Goal: Task Accomplishment & Management: Manage account settings

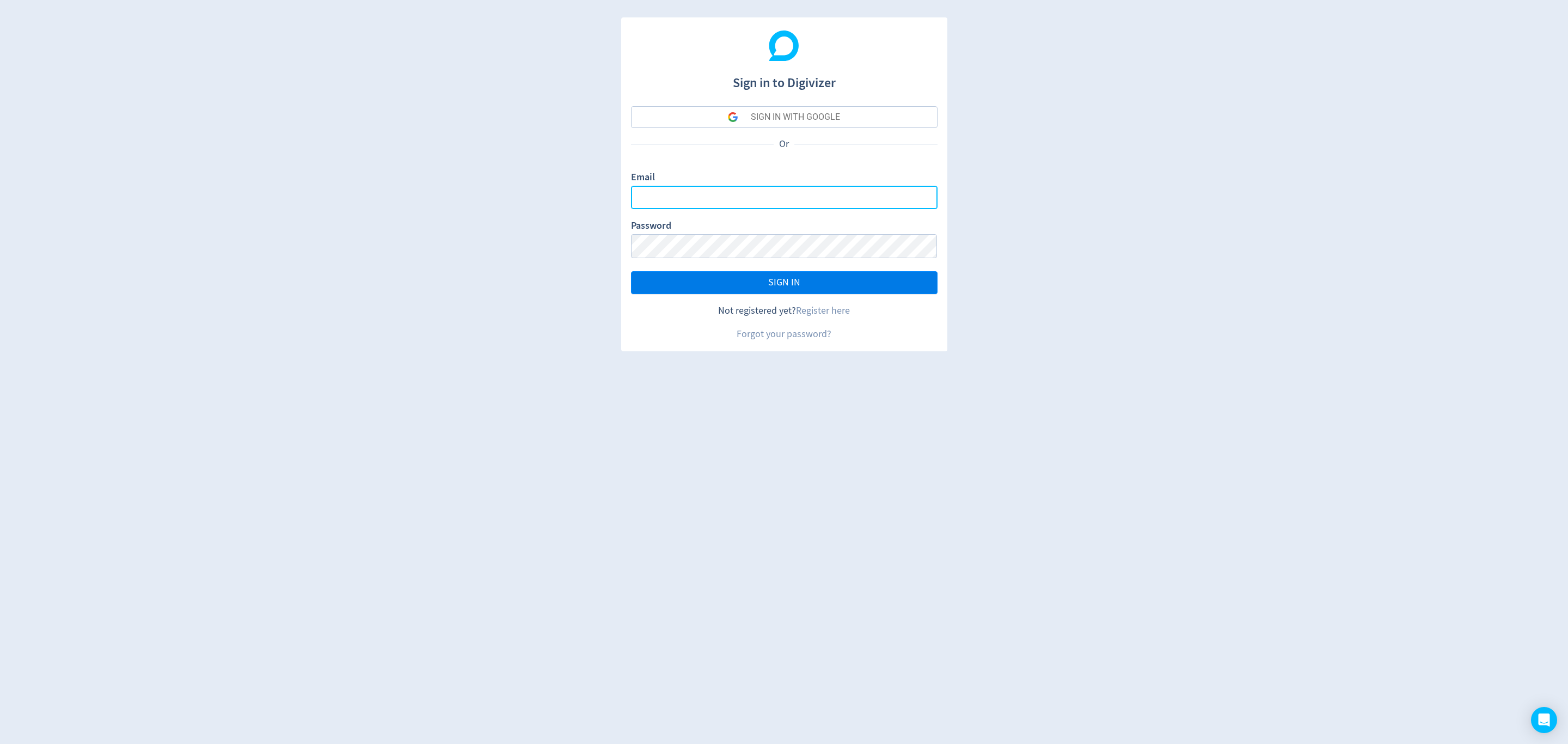
type input "[EMAIL_ADDRESS][PERSON_NAME][DOMAIN_NAME]"
click at [758, 287] on button "SIGN IN" at bounding box center [784, 282] width 307 height 23
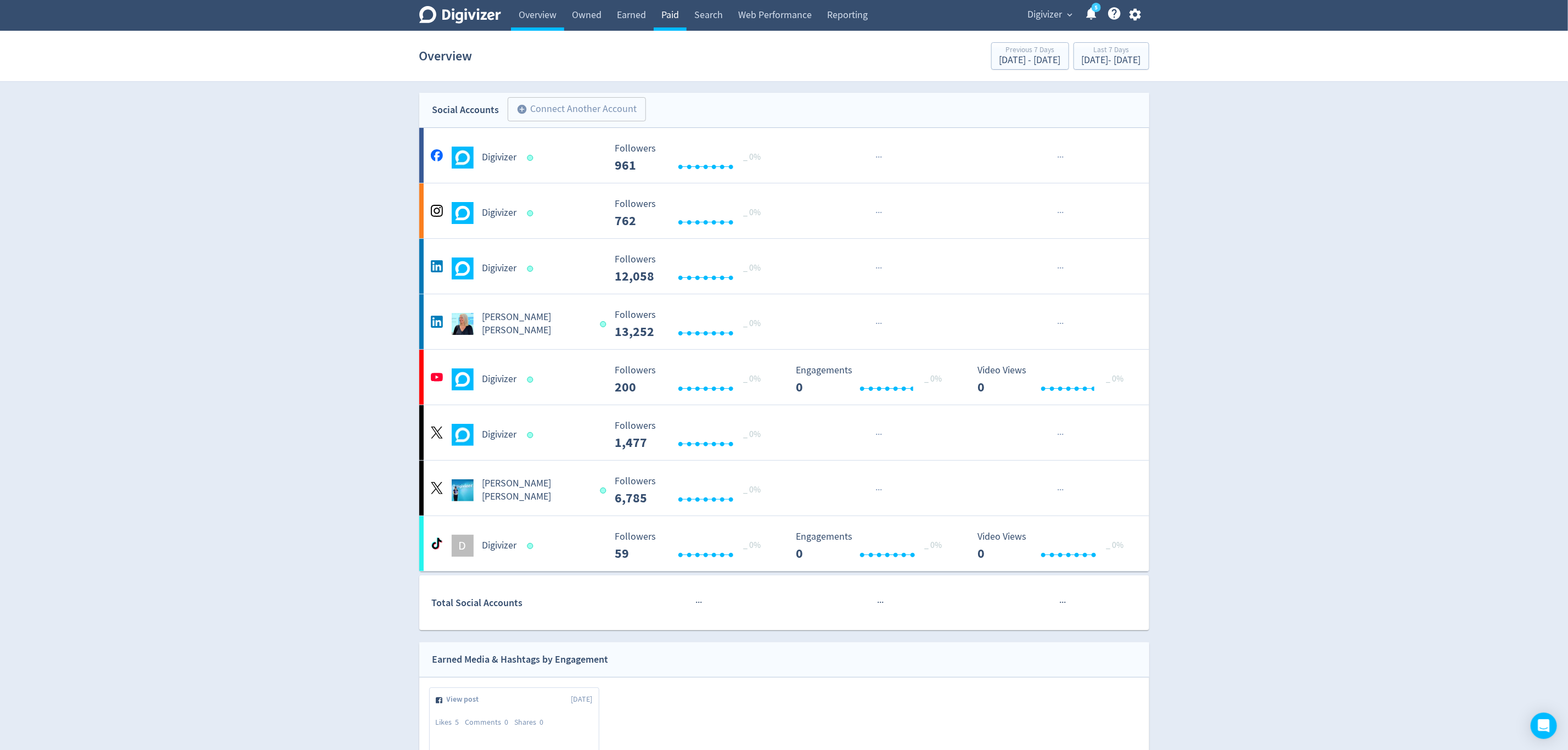
click at [677, 17] on link "Paid" at bounding box center [670, 15] width 33 height 30
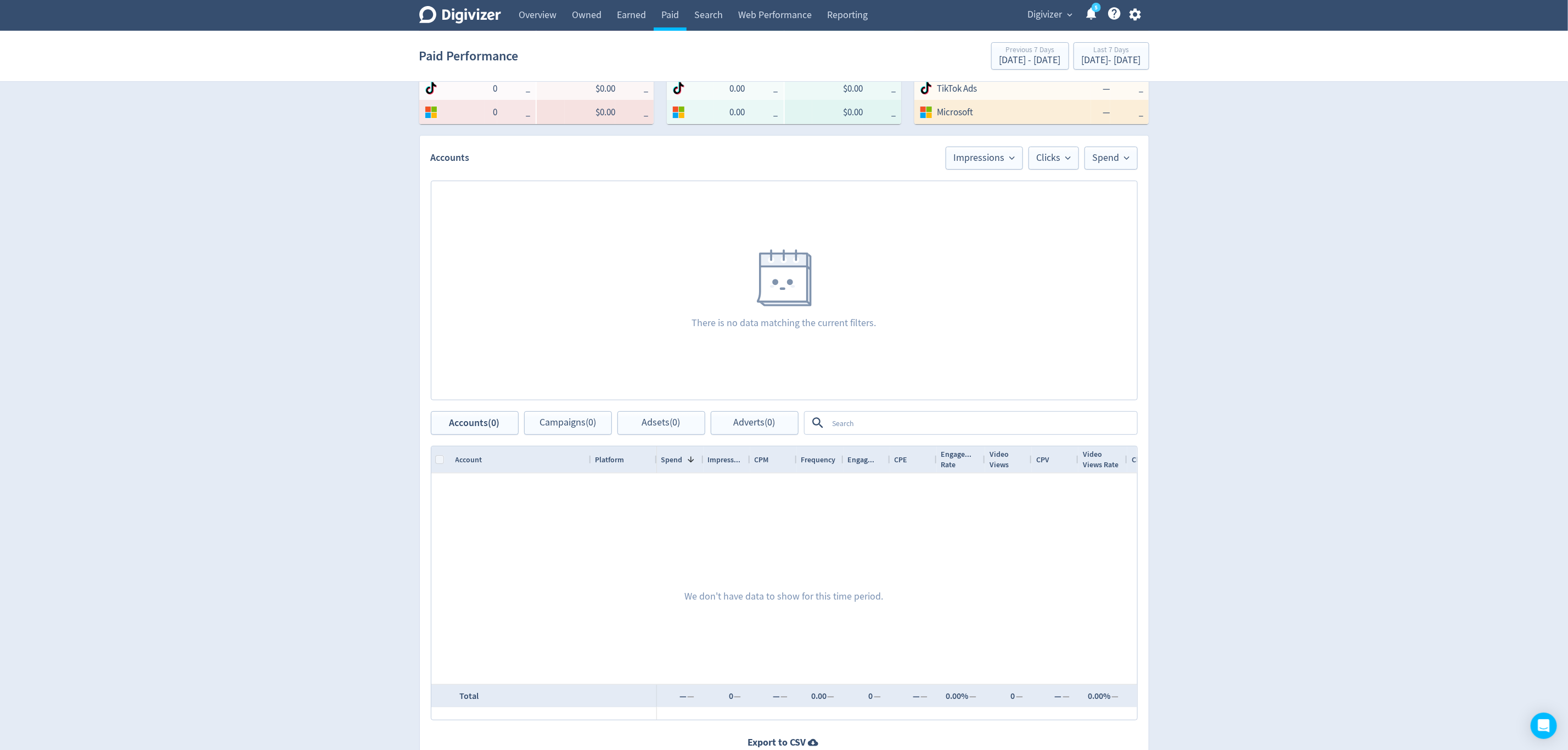
scroll to position [247, 0]
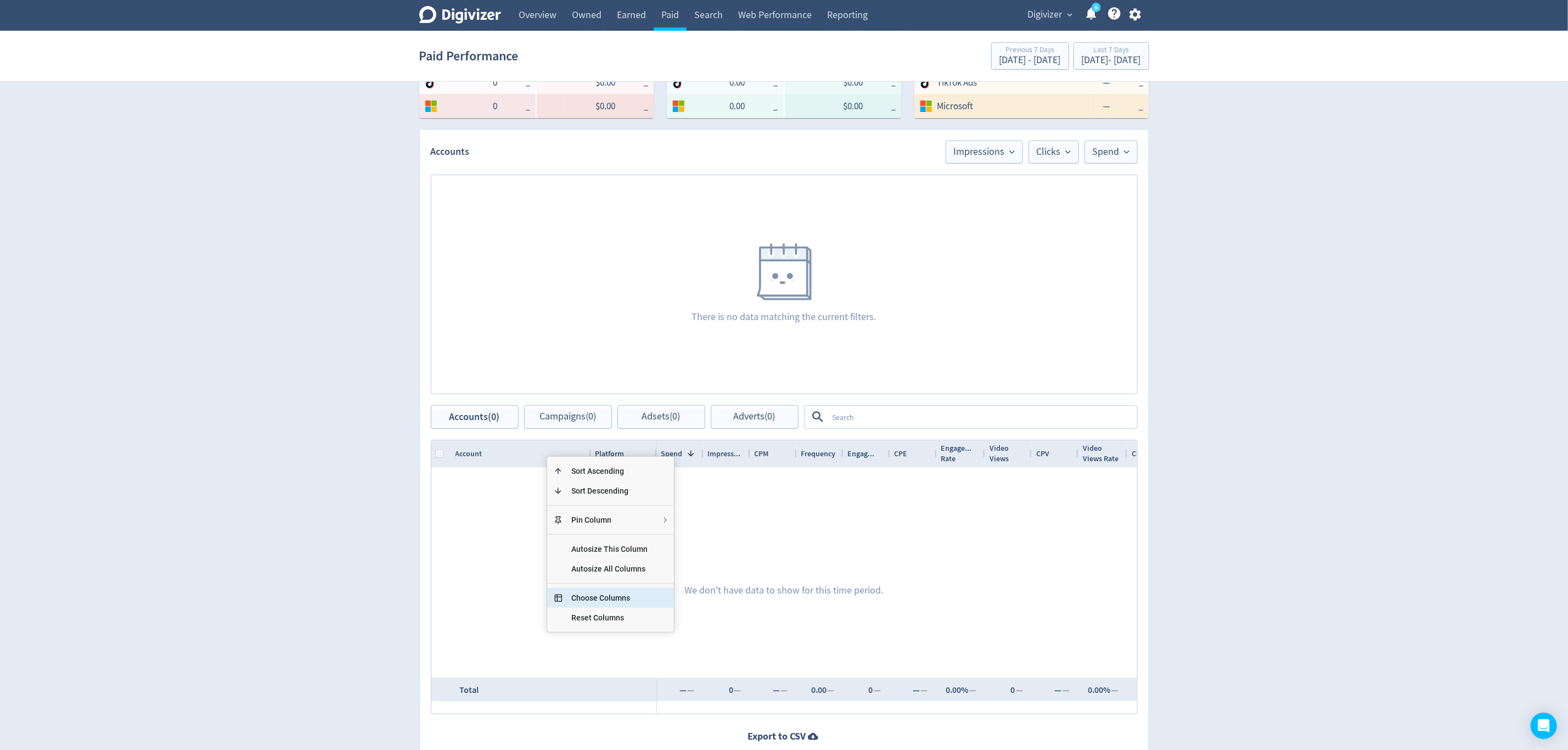
click at [624, 596] on span "Choose Columns" at bounding box center [609, 597] width 94 height 19
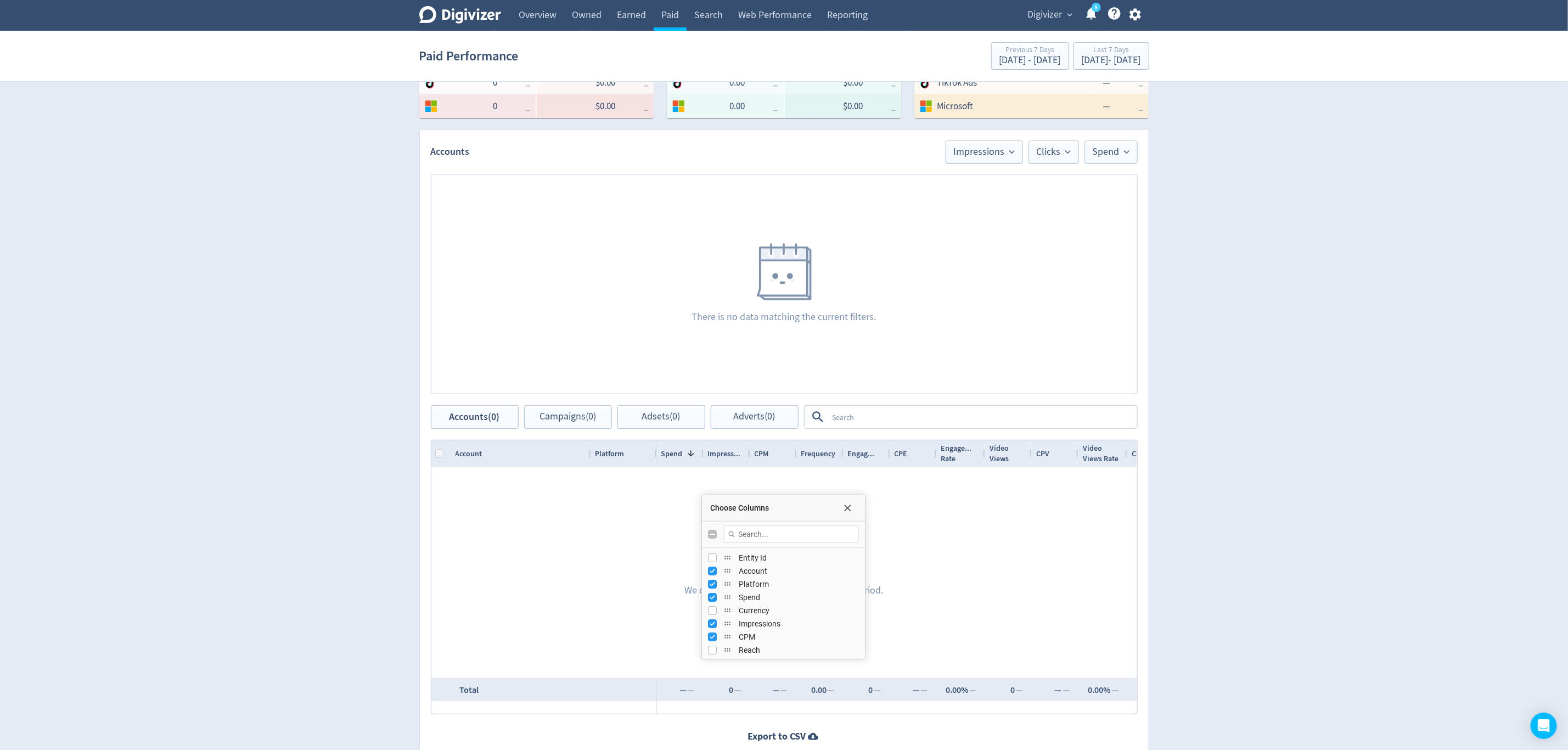
click at [709, 535] on input "Toggle All Columns Visibility" at bounding box center [713, 534] width 9 height 9
checkbox input "true"
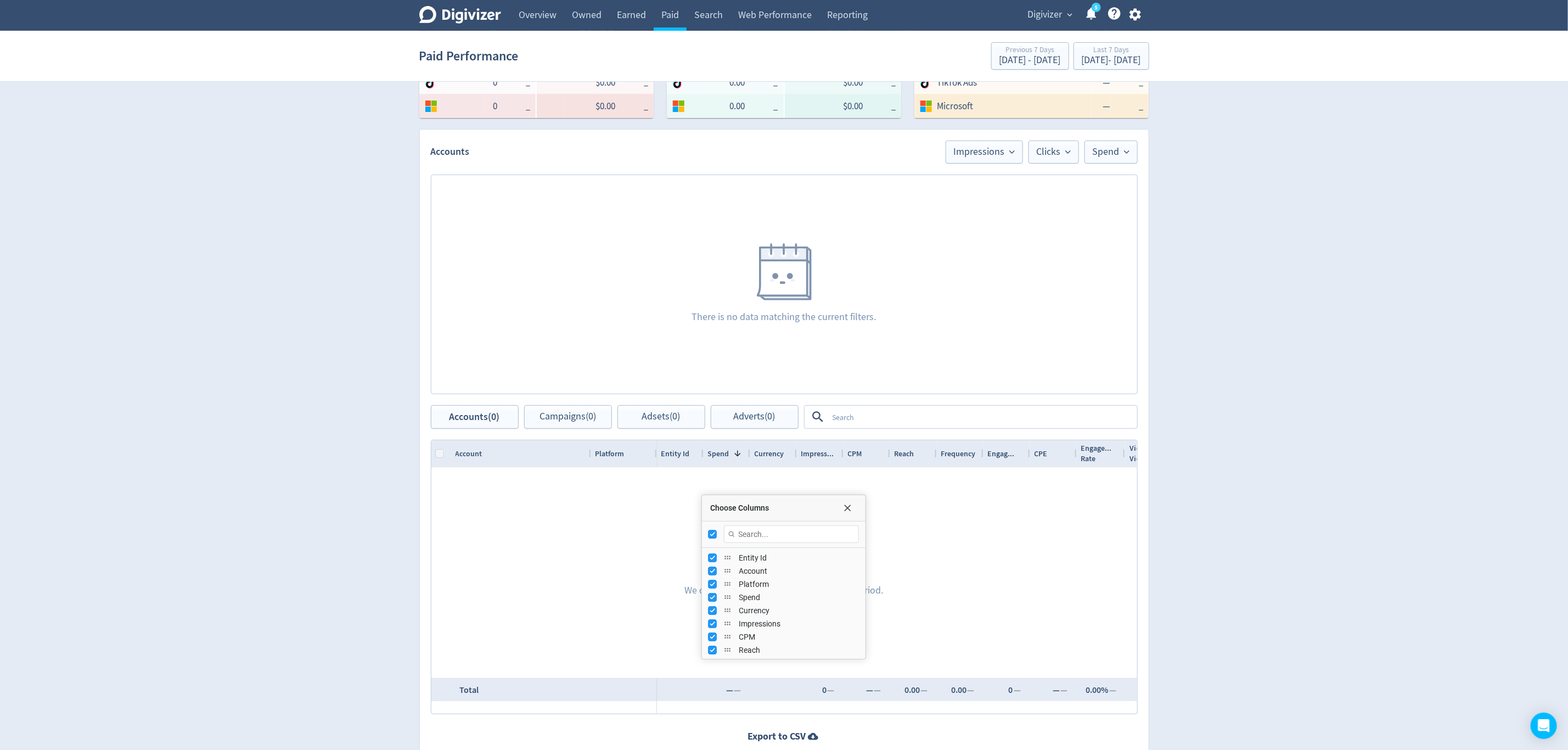
click at [709, 535] on input "Toggle All Columns Visibility" at bounding box center [713, 534] width 9 height 9
checkbox input "false"
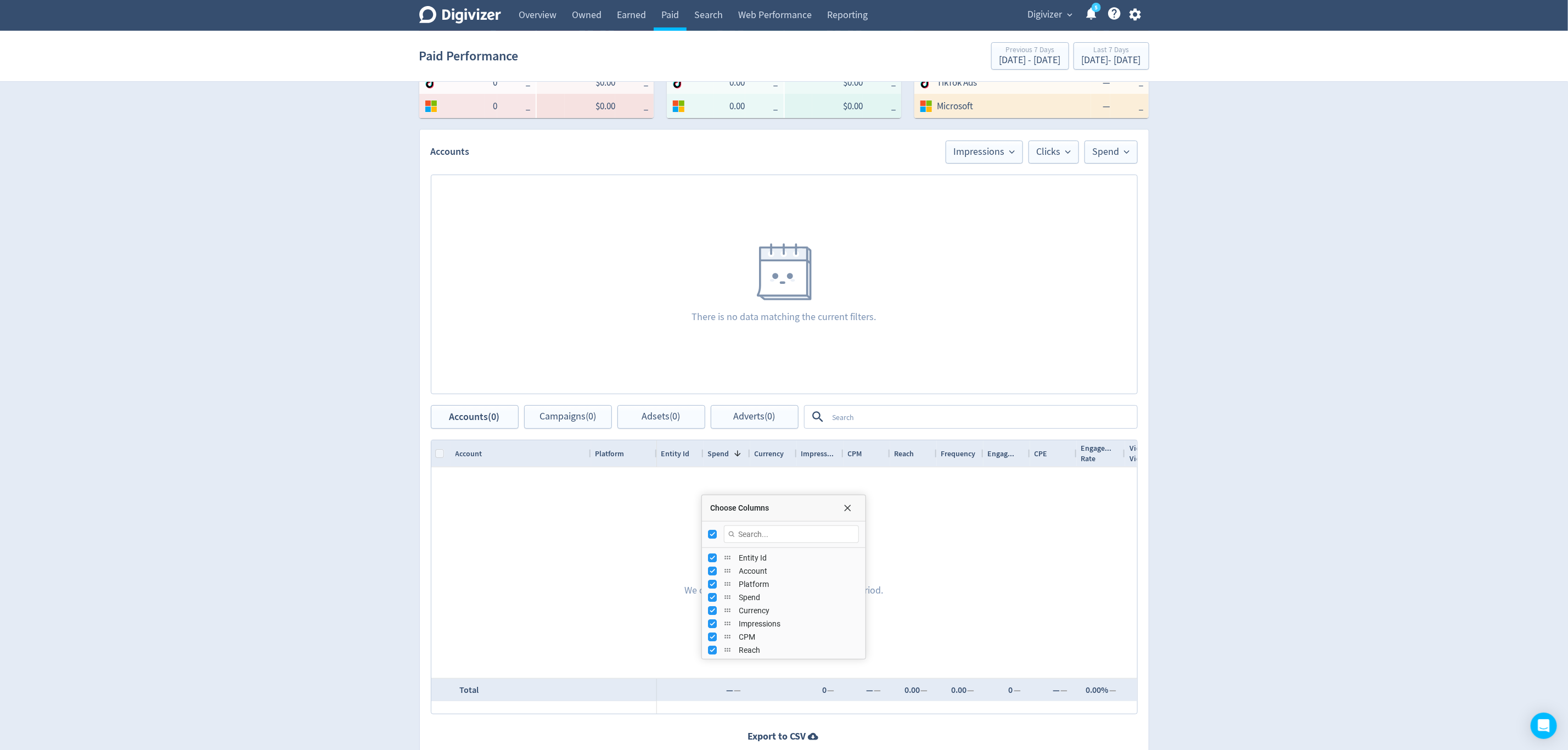
checkbox input "false"
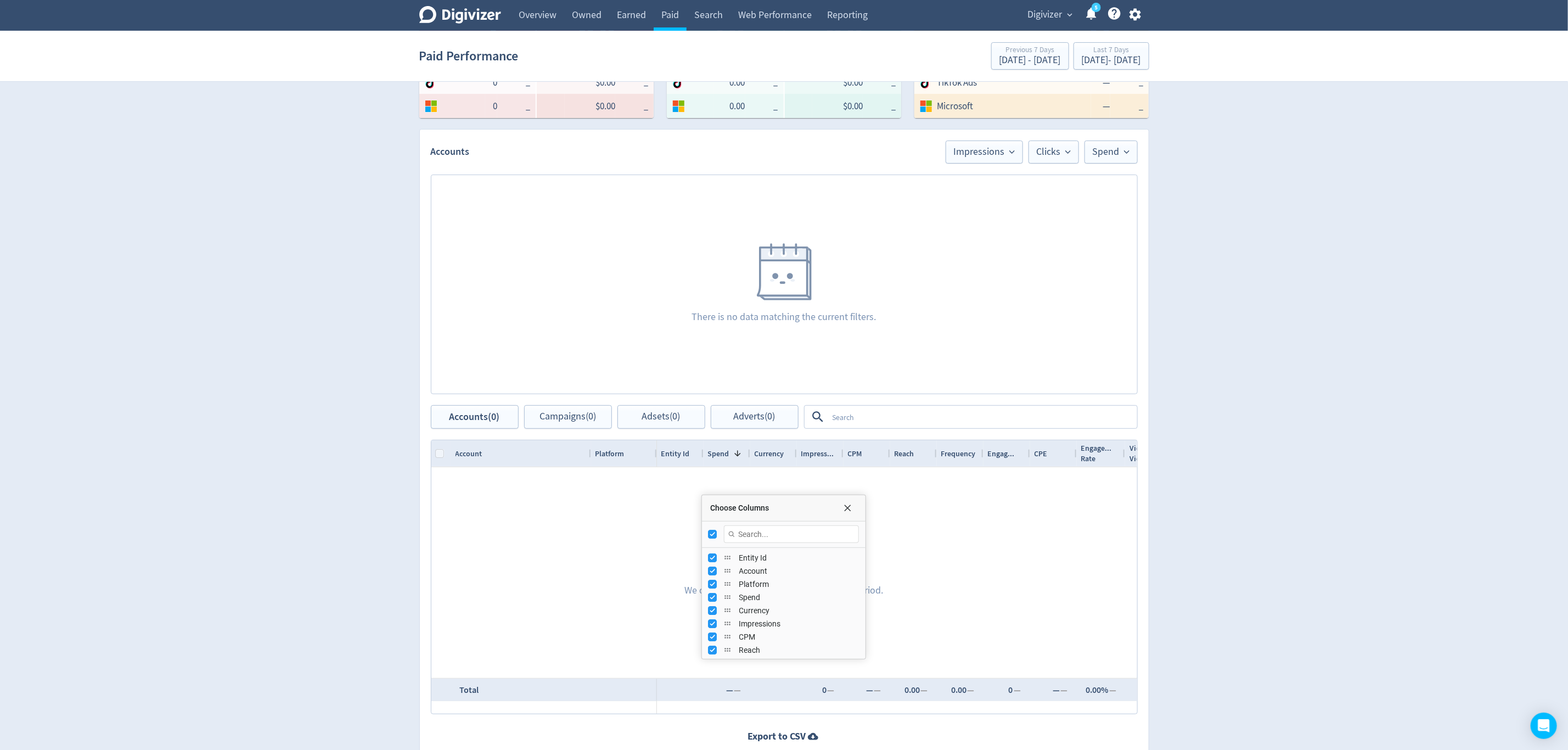
checkbox input "false"
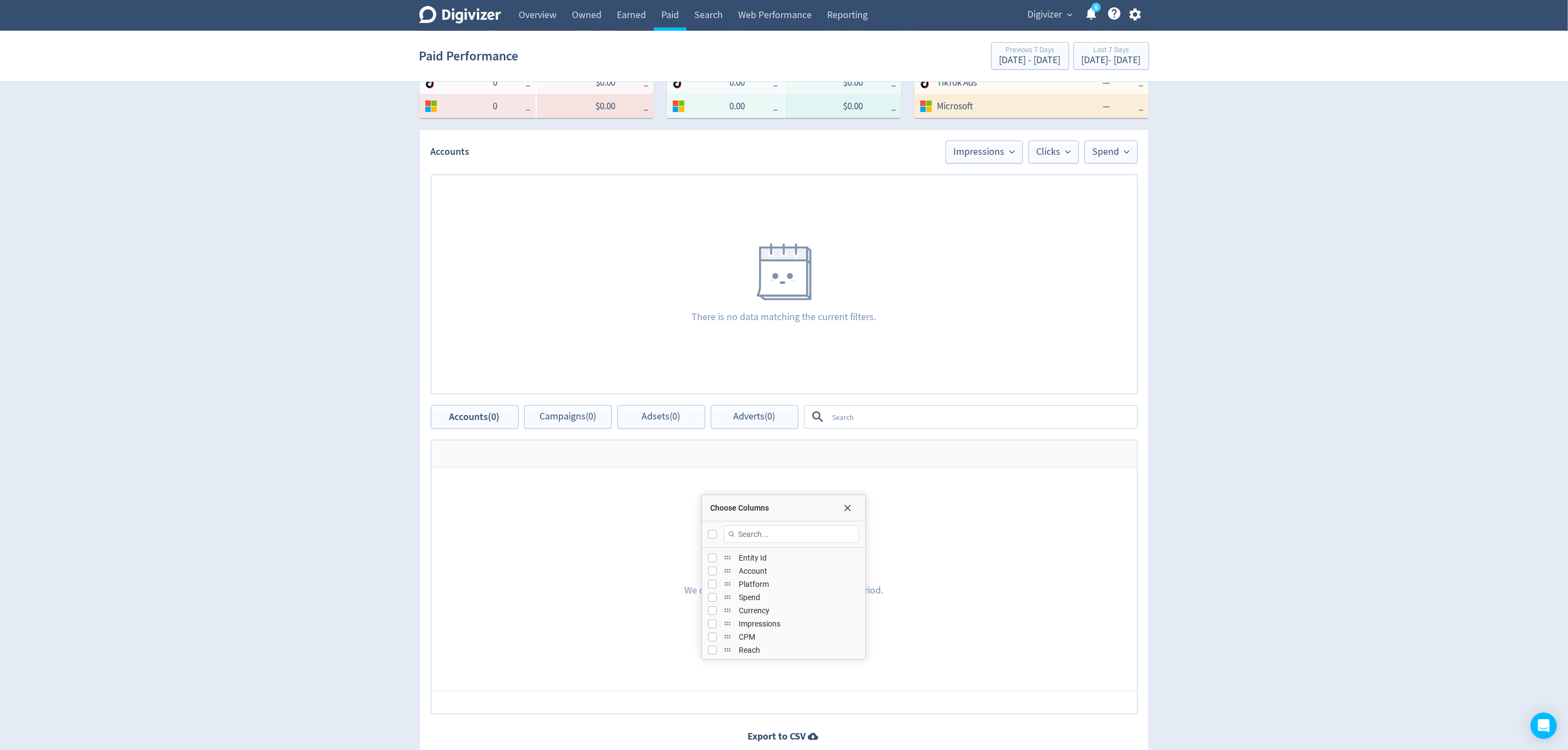
click at [713, 534] on input "Toggle All Columns Visibility" at bounding box center [713, 534] width 9 height 9
checkbox input "true"
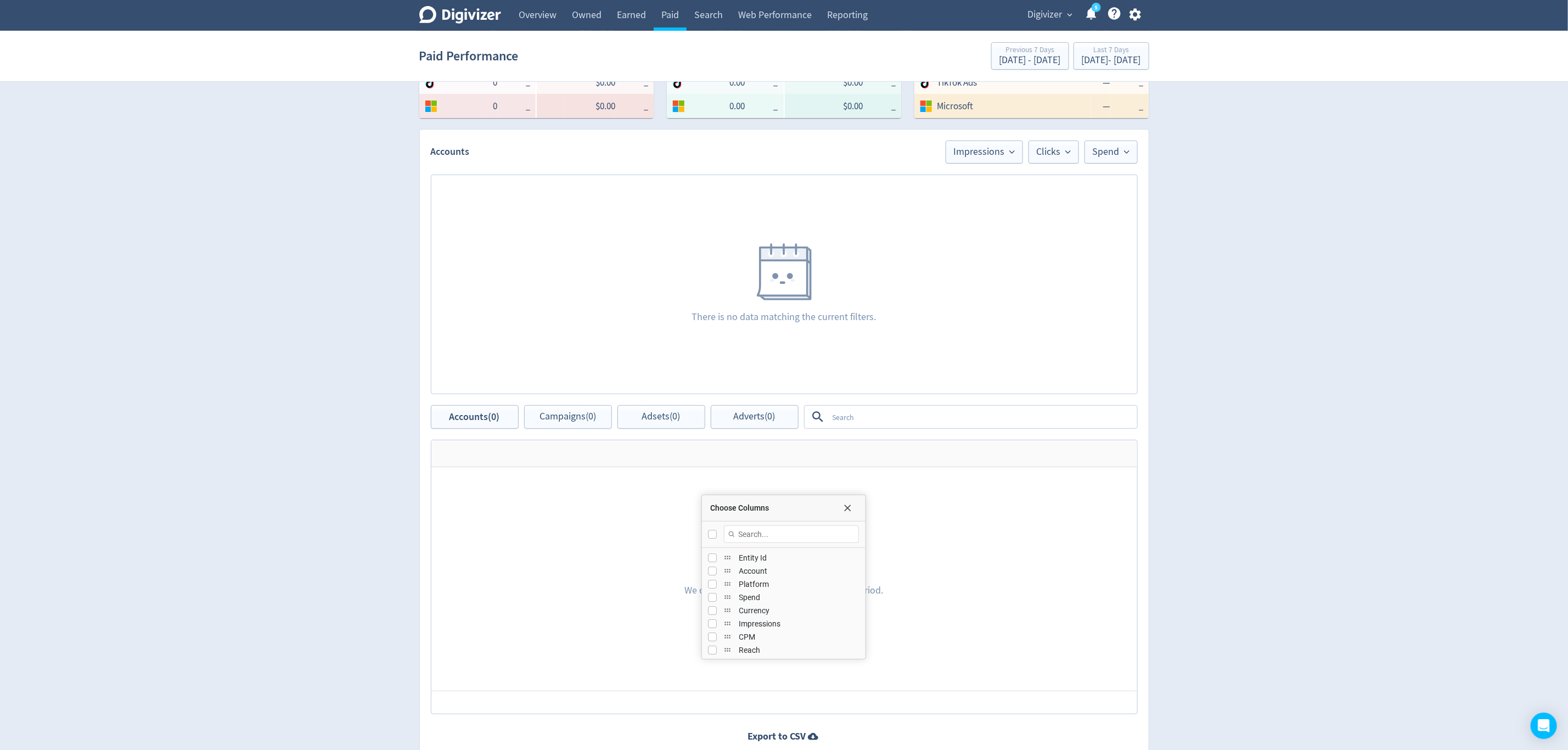
checkbox input "true"
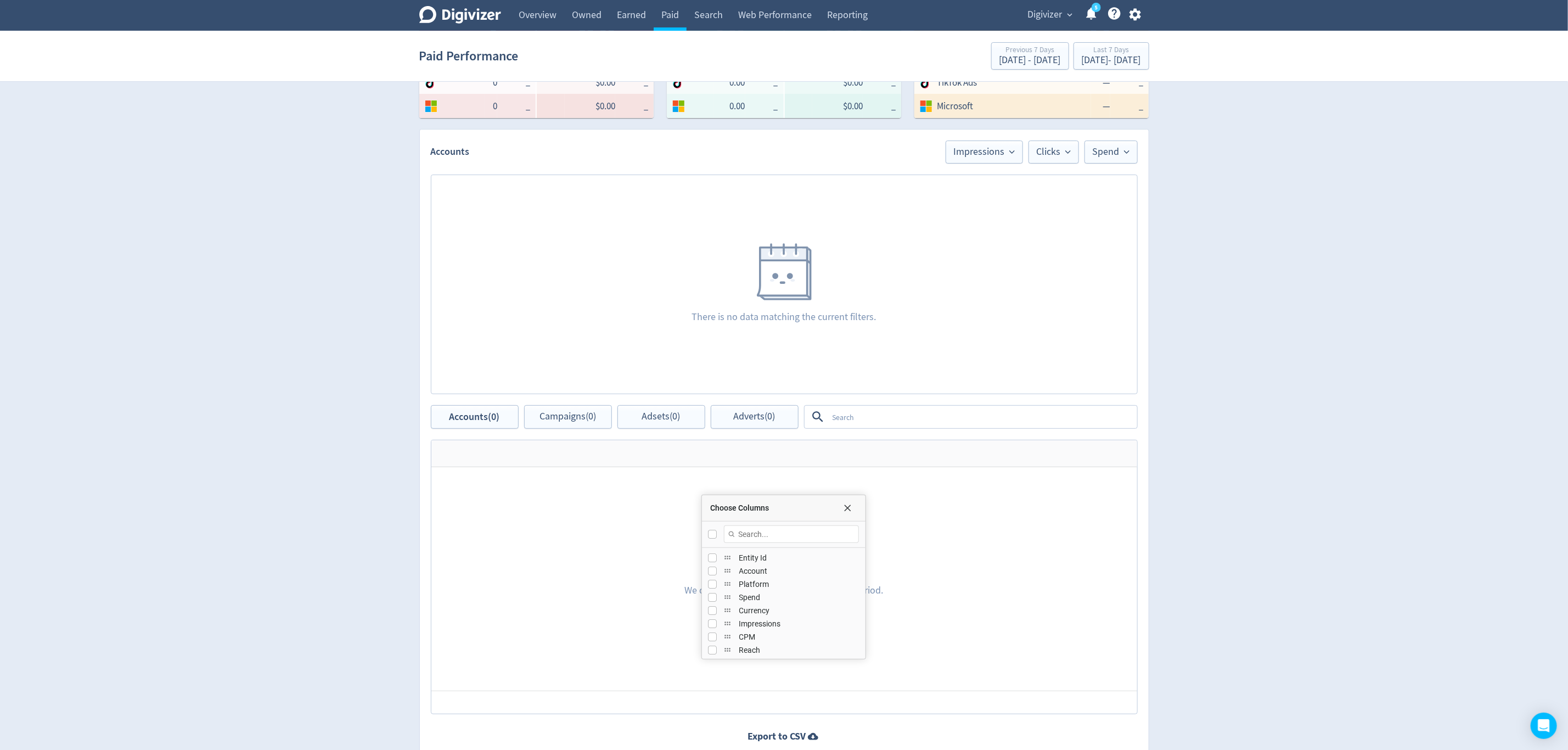
checkbox input "true"
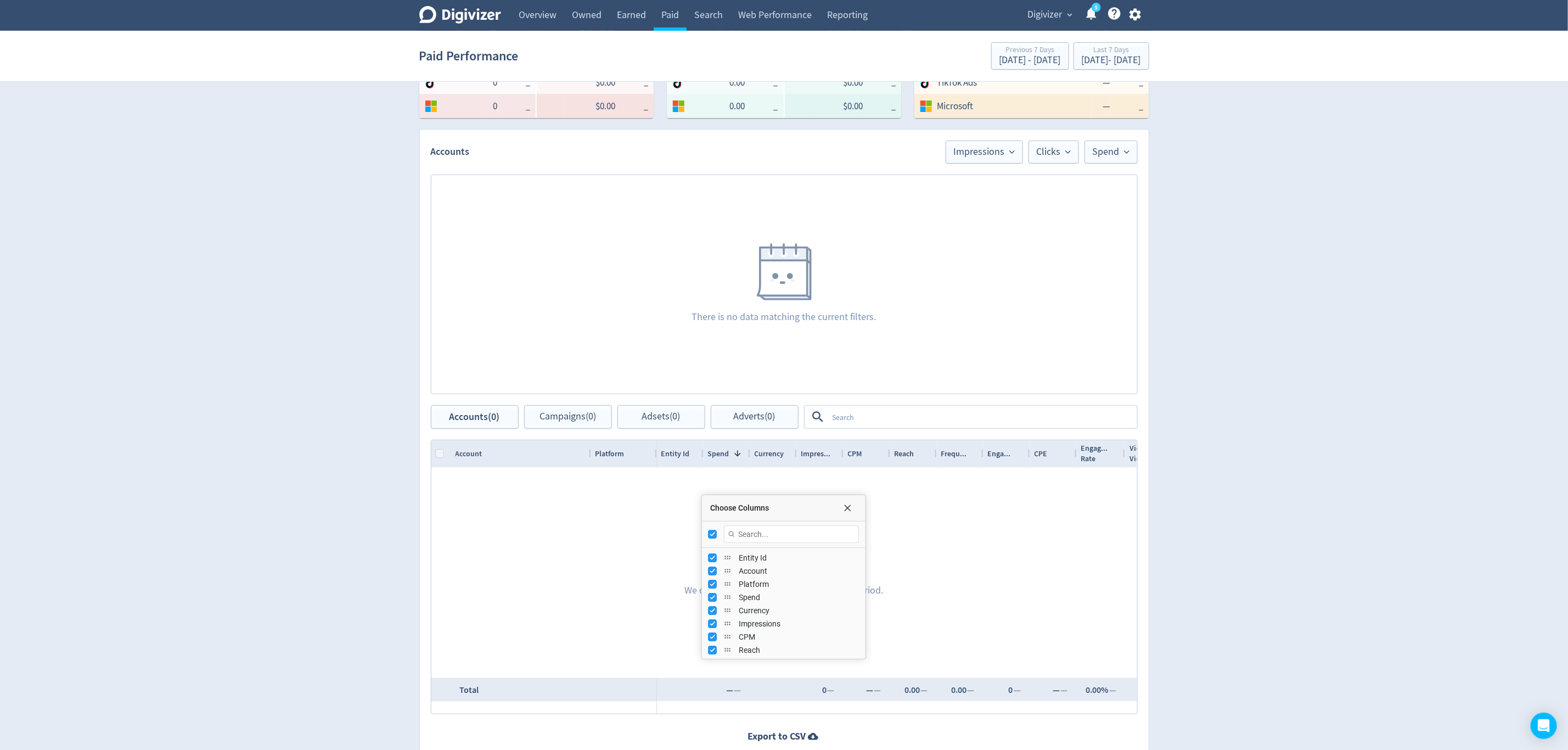
click at [847, 506] on span "Choose Columns" at bounding box center [848, 508] width 9 height 9
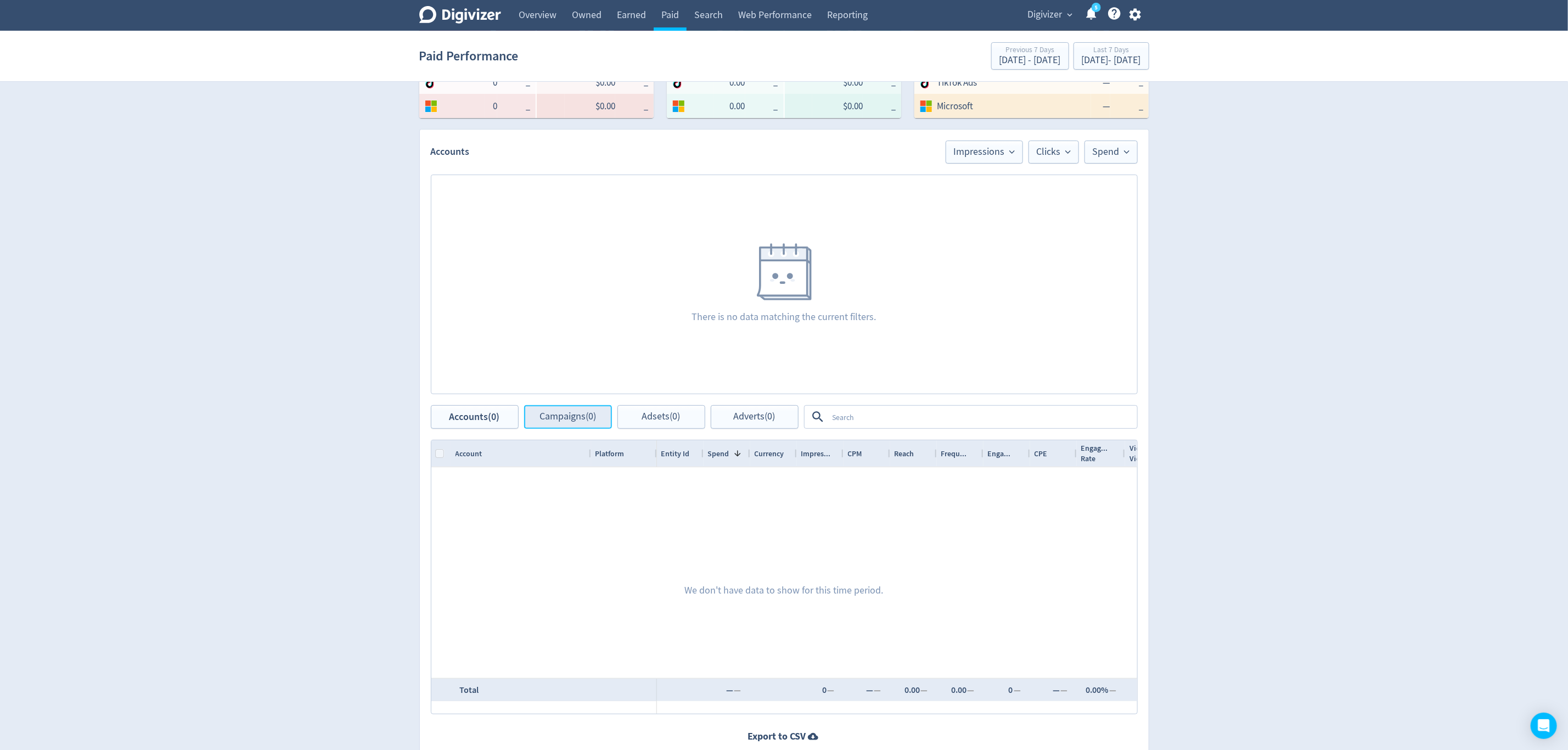
click at [543, 422] on span "Campaigns (0)" at bounding box center [567, 416] width 56 height 10
click at [463, 425] on button "Accounts (0)" at bounding box center [474, 417] width 87 height 24
click at [559, 418] on span "Campaigns (0)" at bounding box center [567, 416] width 56 height 10
drag, startPoint x: 559, startPoint y: 418, endPoint x: 596, endPoint y: 492, distance: 82.7
drag, startPoint x: 596, startPoint y: 492, endPoint x: 552, endPoint y: 455, distance: 57.5
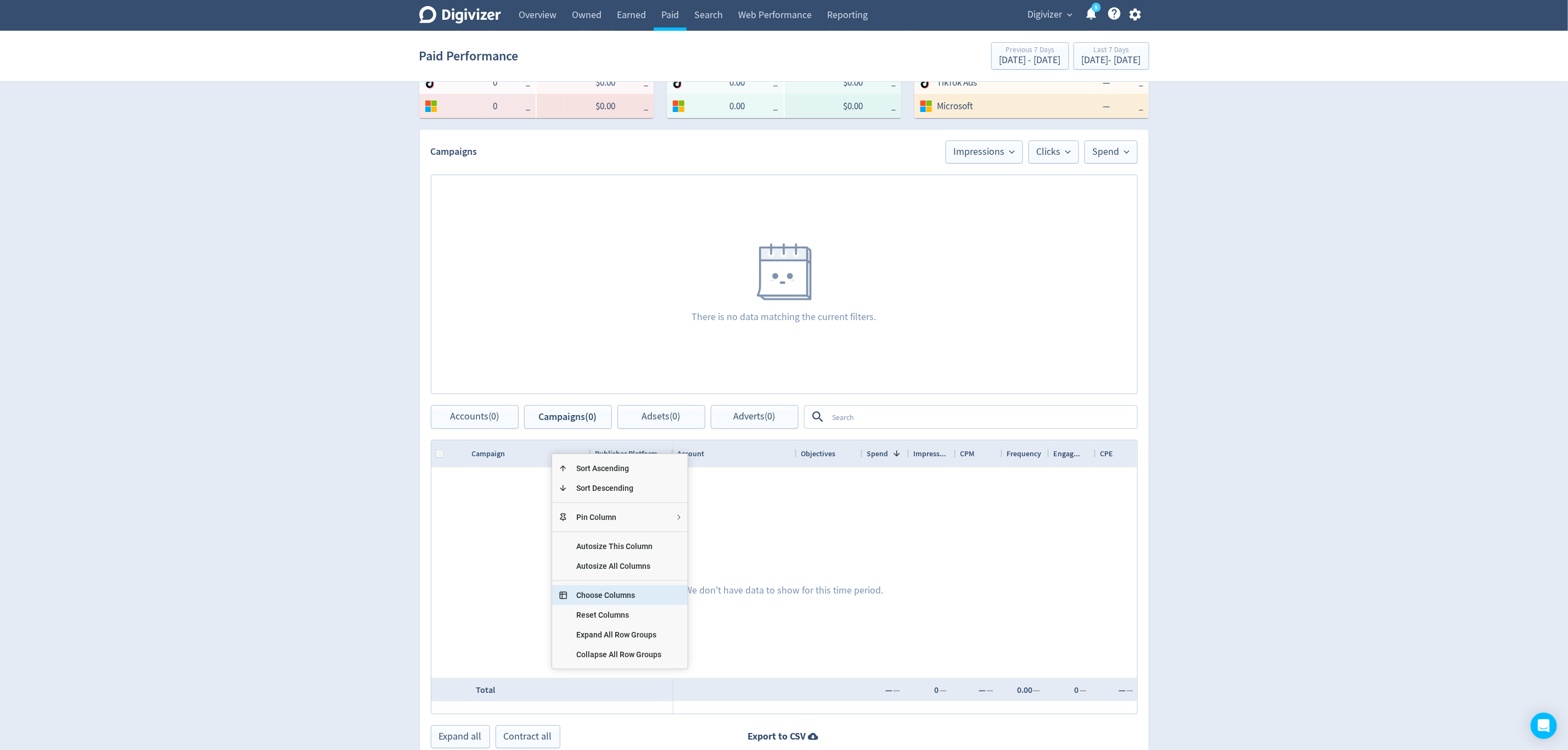
click at [624, 592] on span "Choose Columns" at bounding box center [619, 594] width 103 height 19
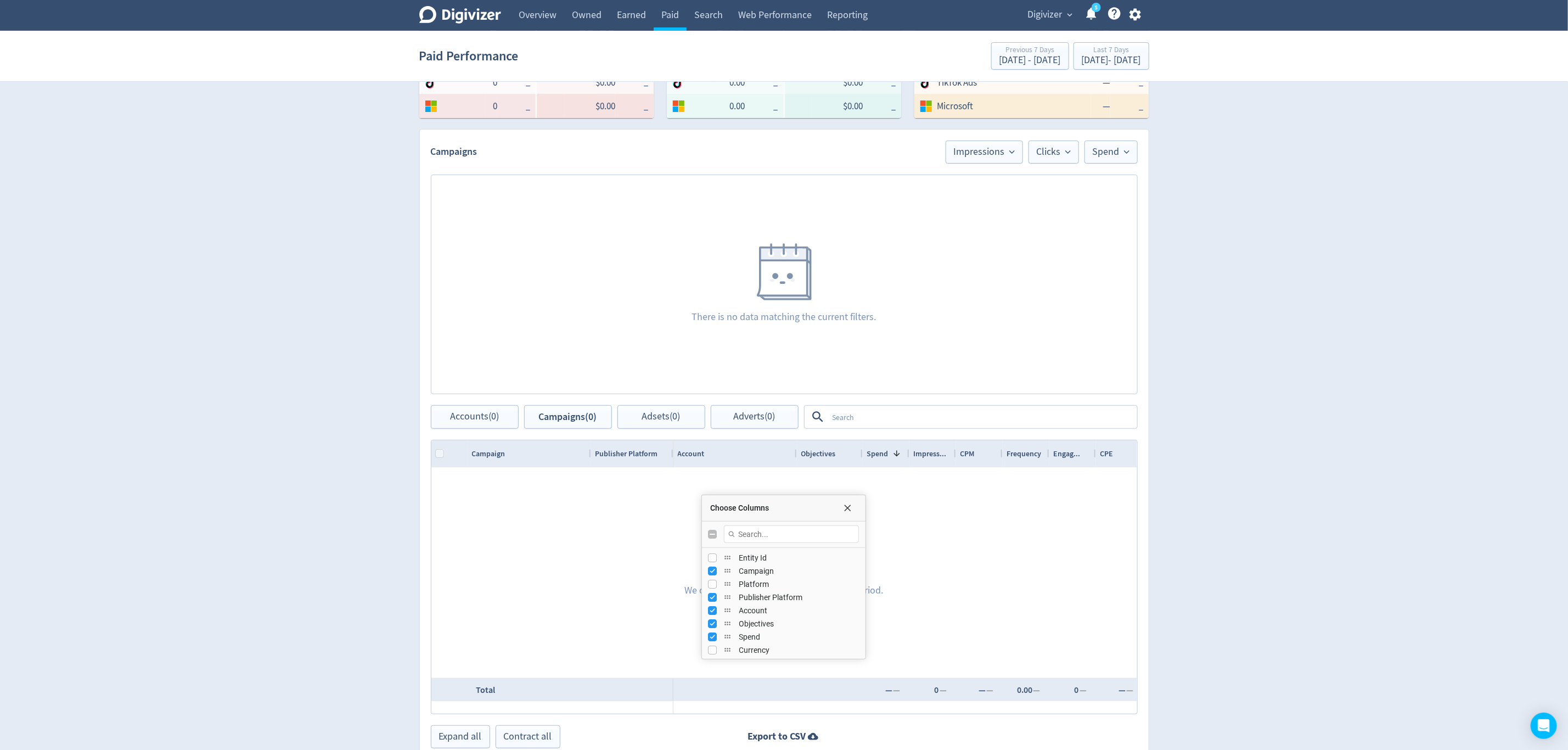
click at [714, 536] on input "Toggle All Columns Visibility" at bounding box center [713, 534] width 9 height 9
checkbox input "true"
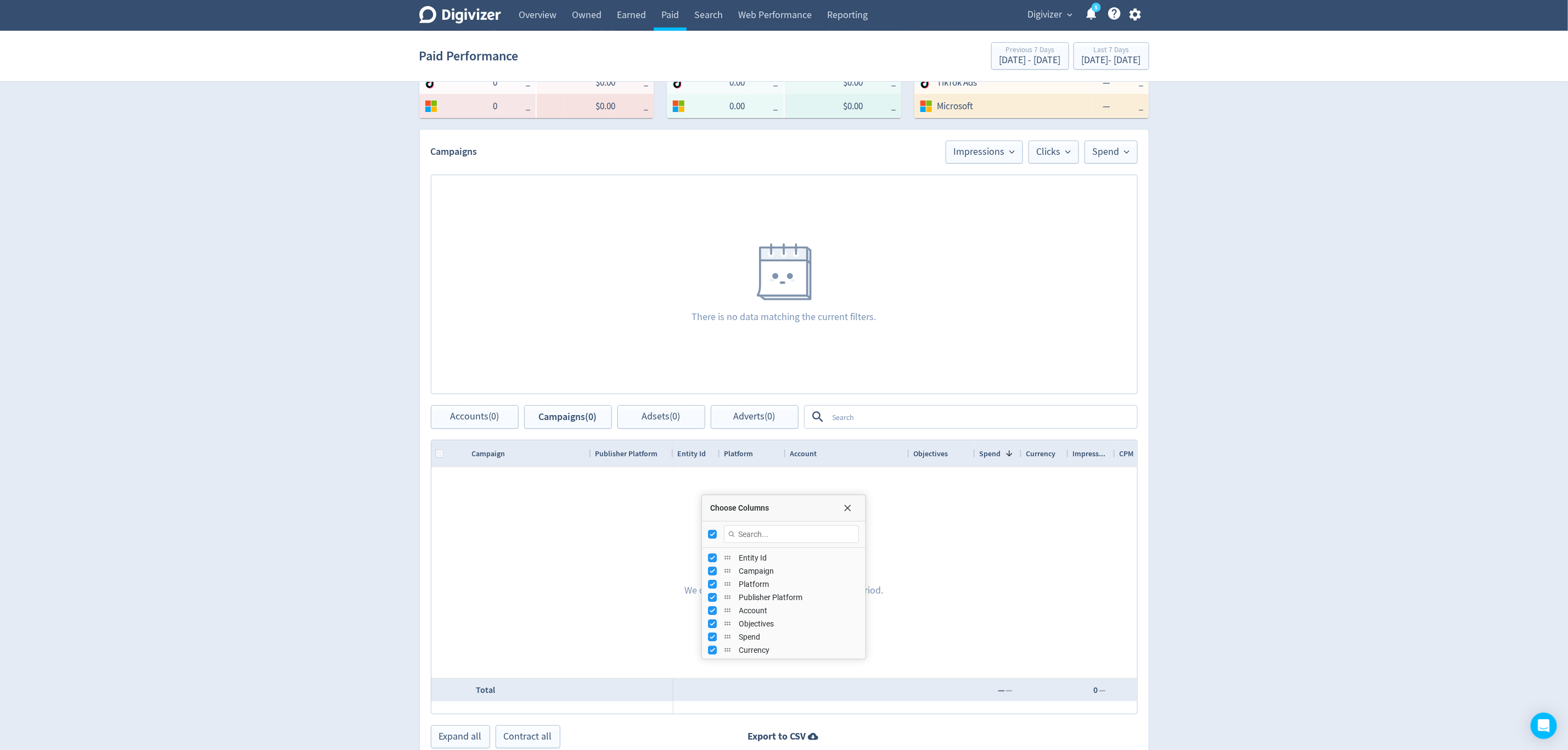
click at [714, 536] on input "Toggle All Columns Visibility" at bounding box center [713, 534] width 9 height 9
checkbox input "false"
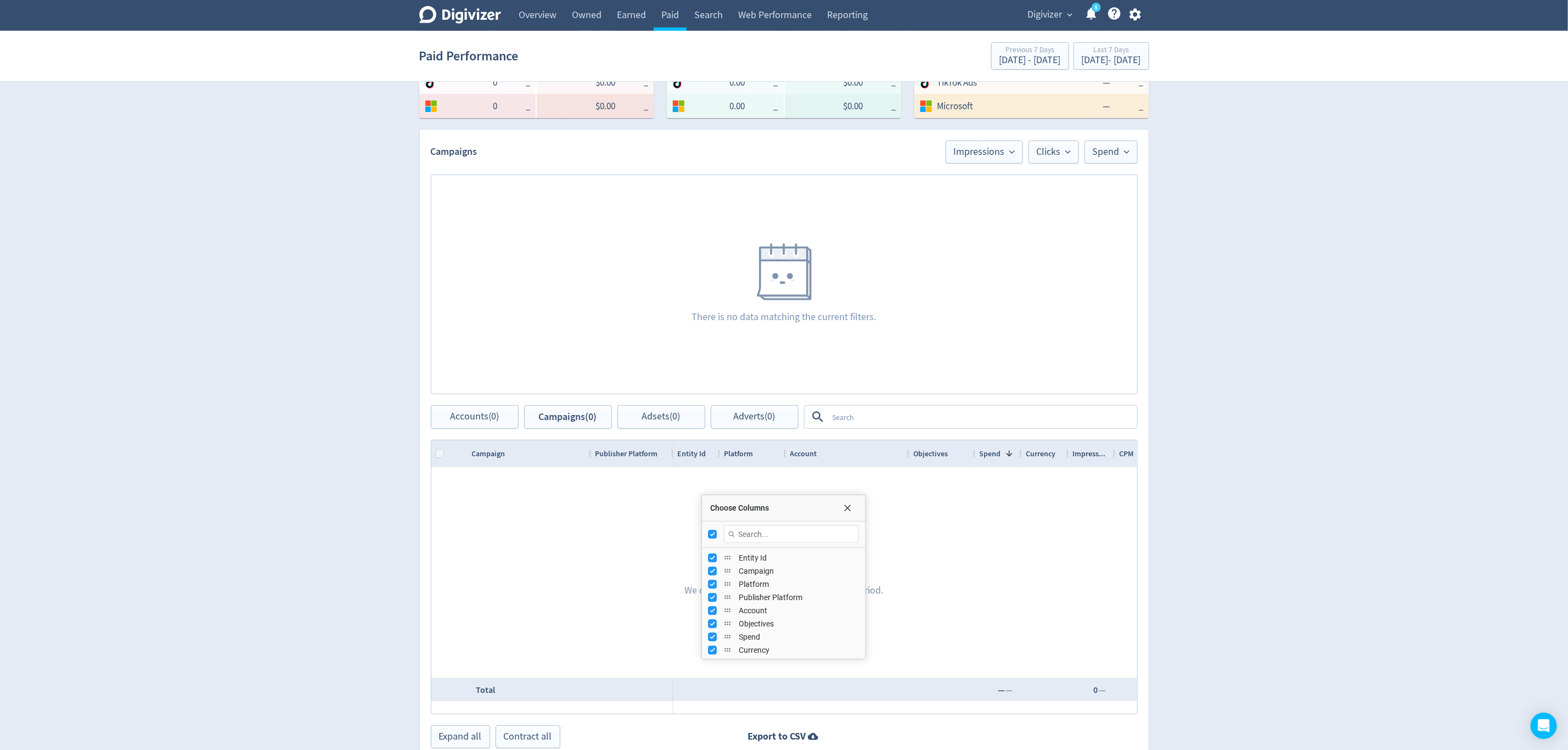
checkbox input "false"
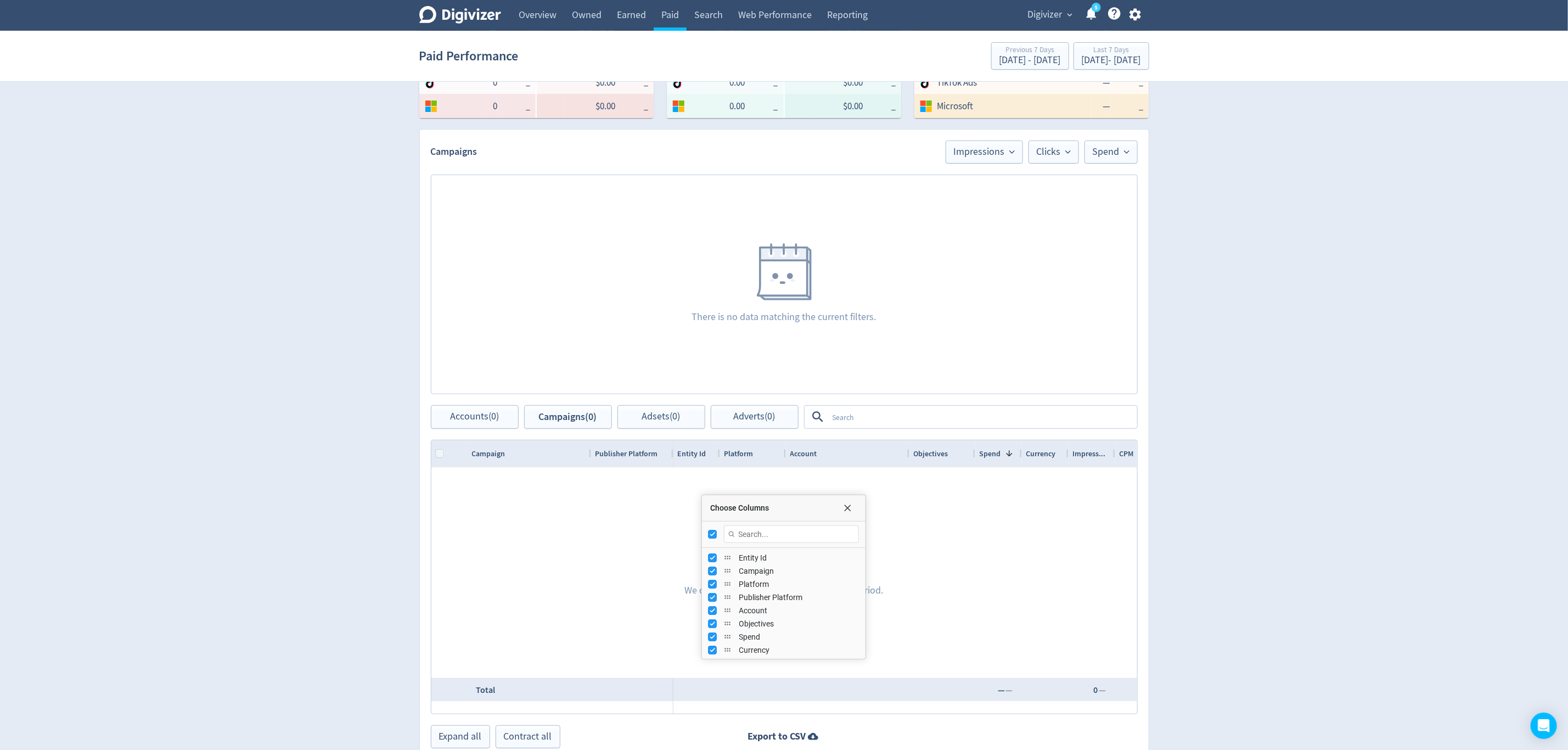
checkbox input "false"
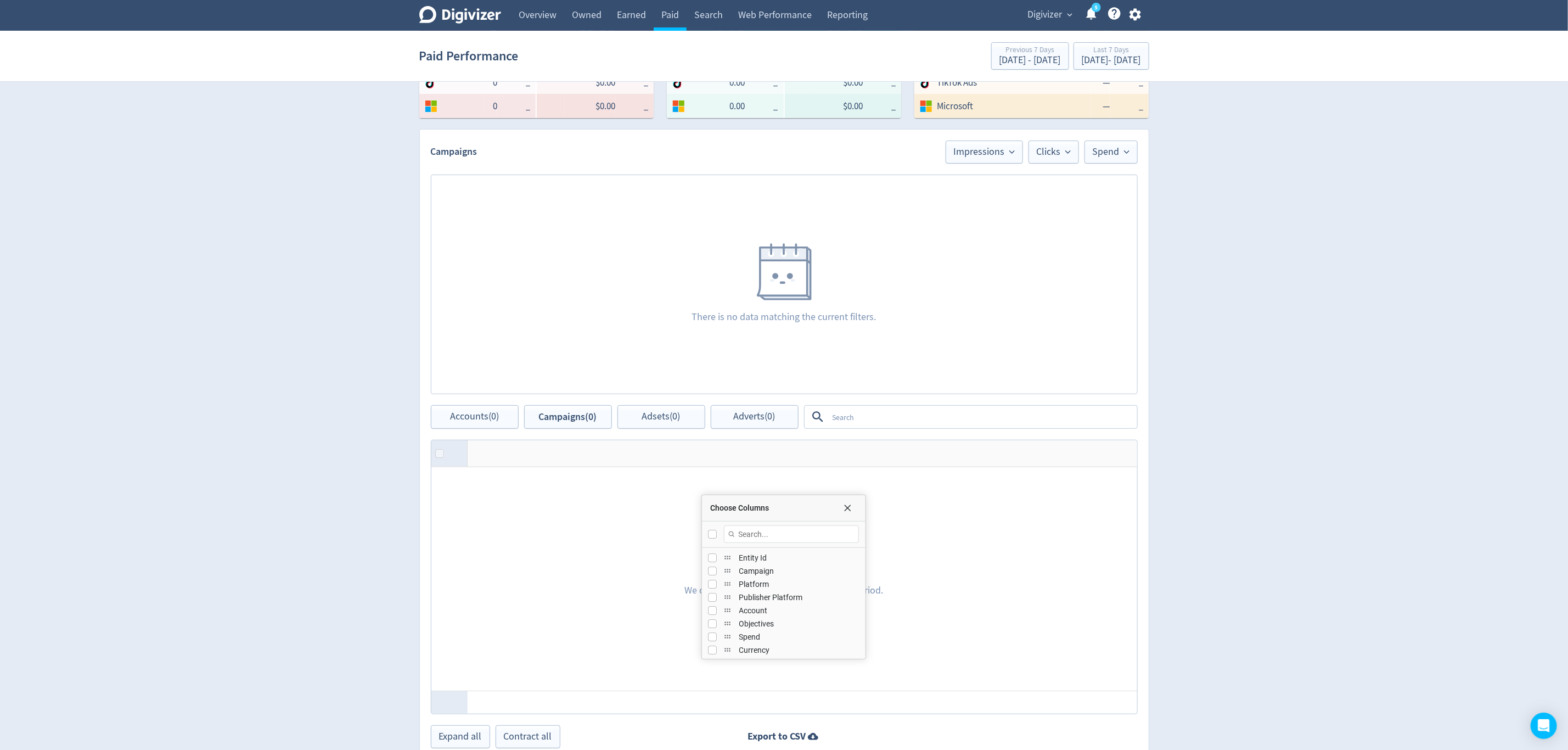
click at [714, 536] on input "Toggle All Columns Visibility" at bounding box center [713, 534] width 9 height 9
checkbox input "true"
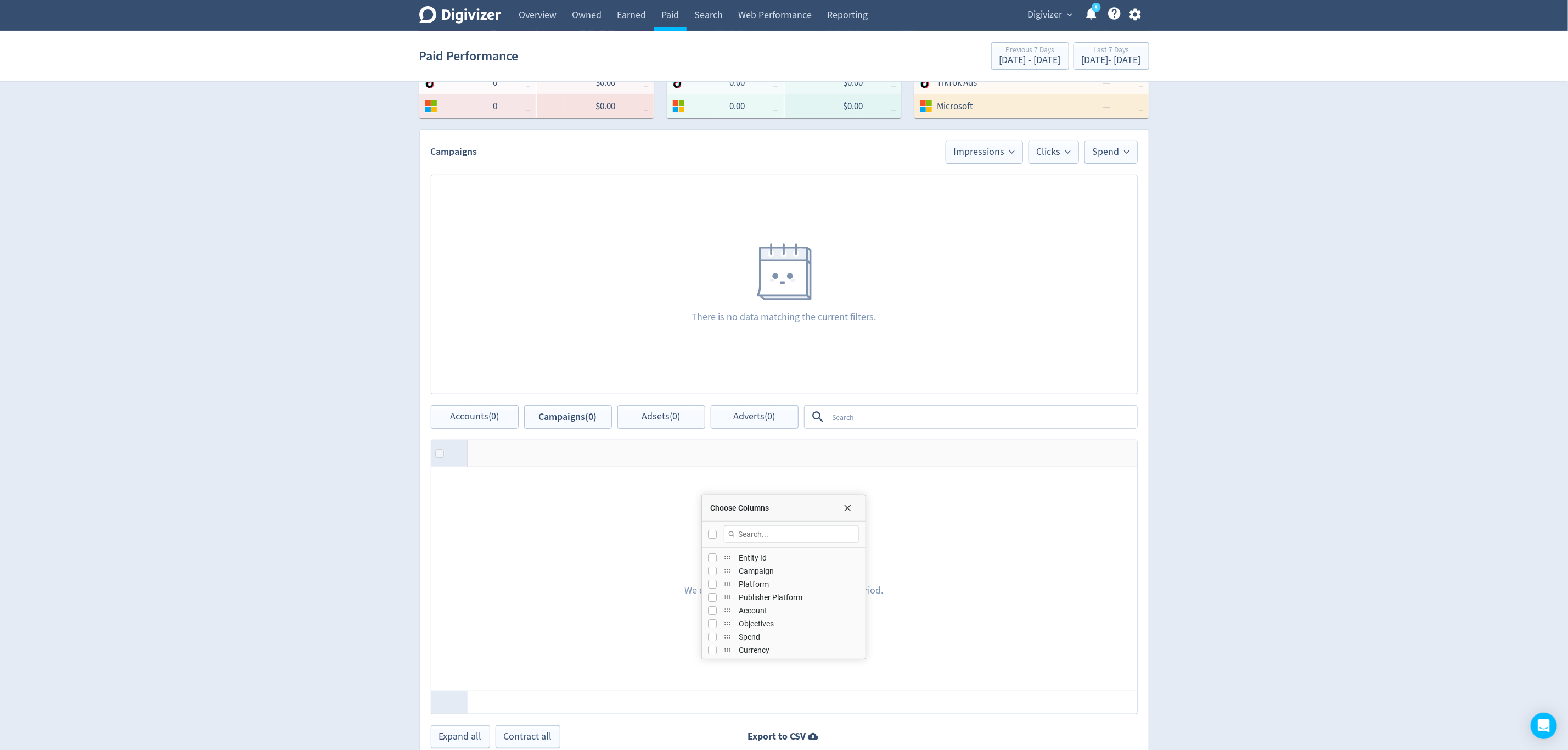
checkbox input "true"
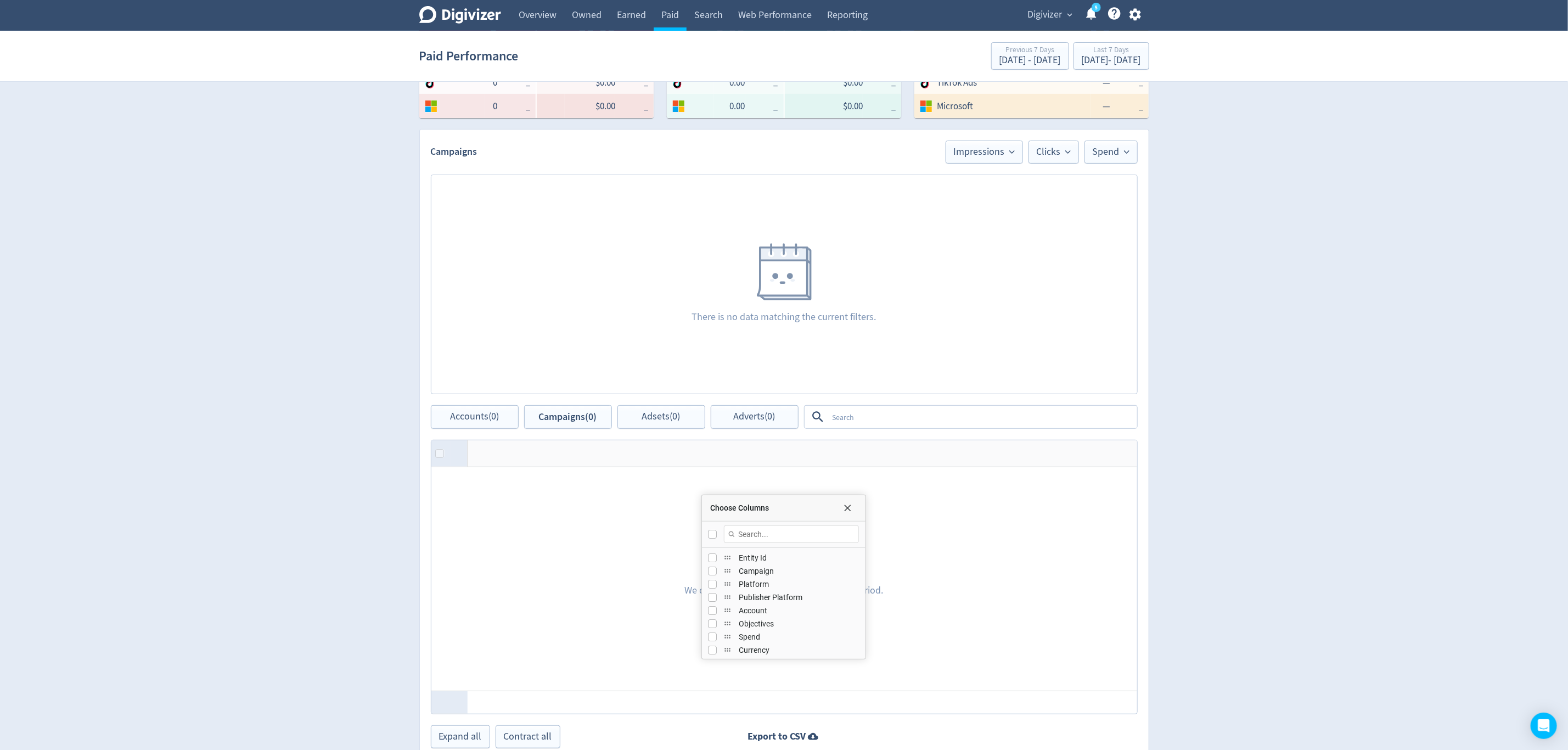
checkbox input "true"
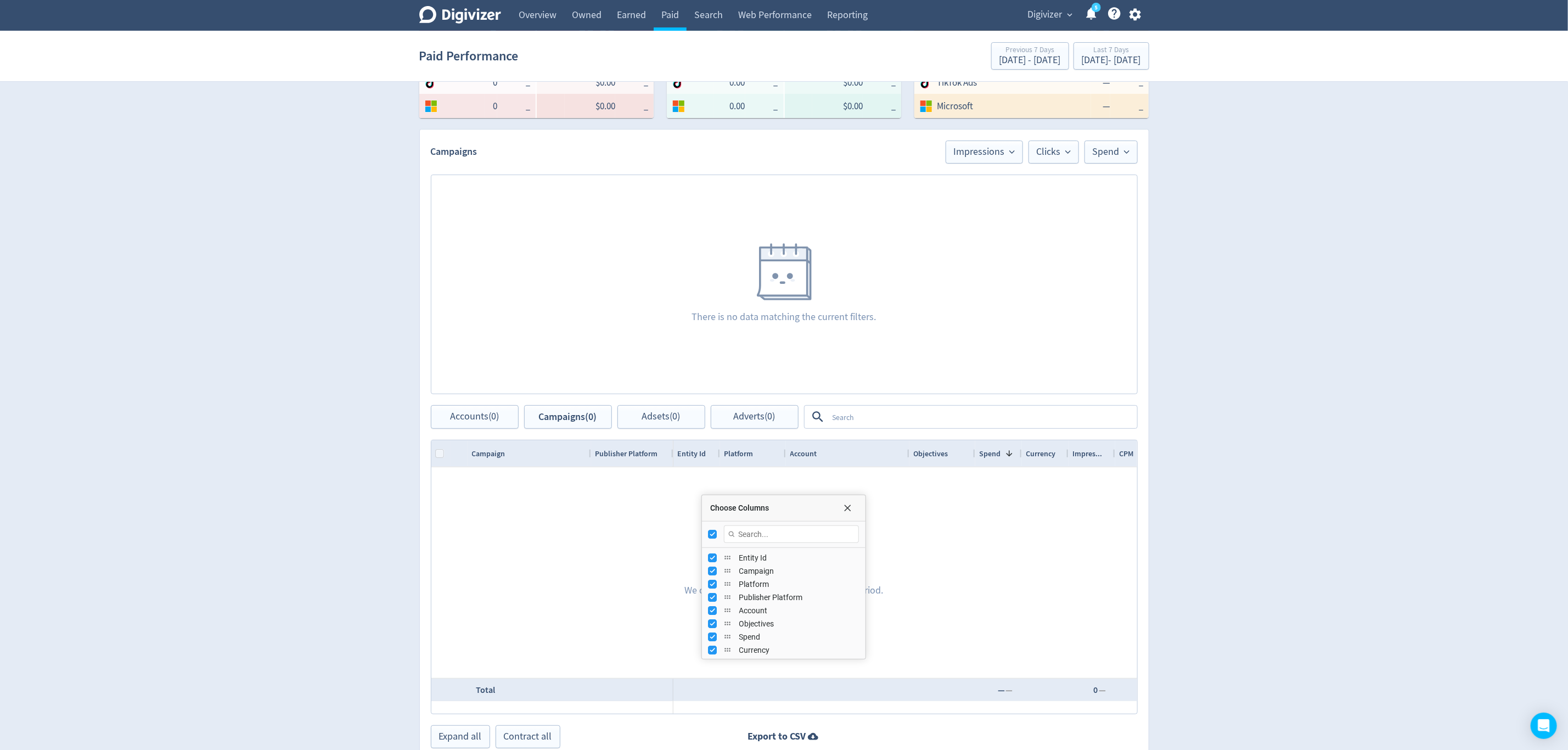
click at [628, 546] on div at bounding box center [784, 571] width 706 height 211
click at [537, 557] on div at bounding box center [784, 571] width 706 height 211
click at [846, 507] on span "Choose Columns" at bounding box center [848, 508] width 9 height 9
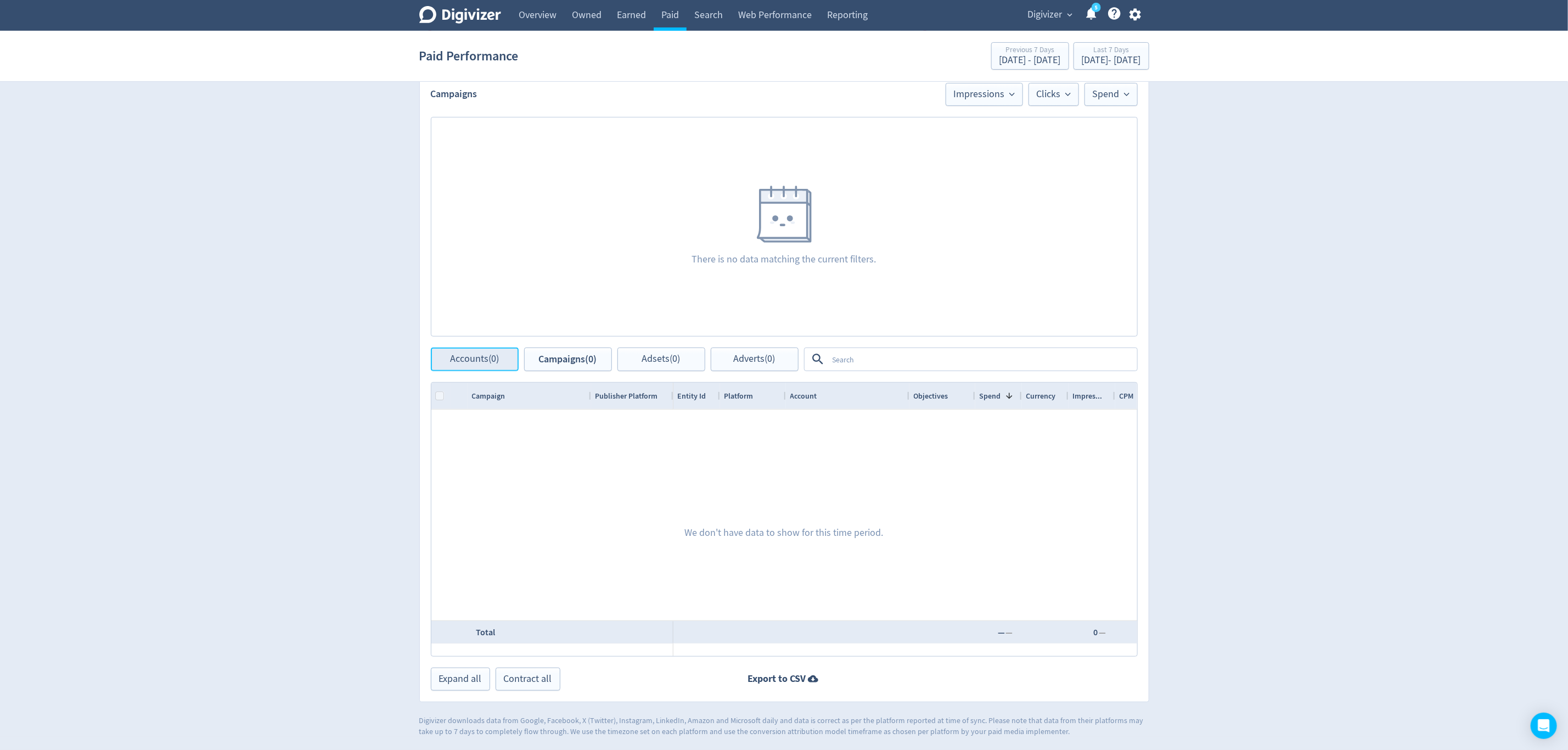
click at [481, 354] on span "Accounts (0)" at bounding box center [474, 359] width 49 height 10
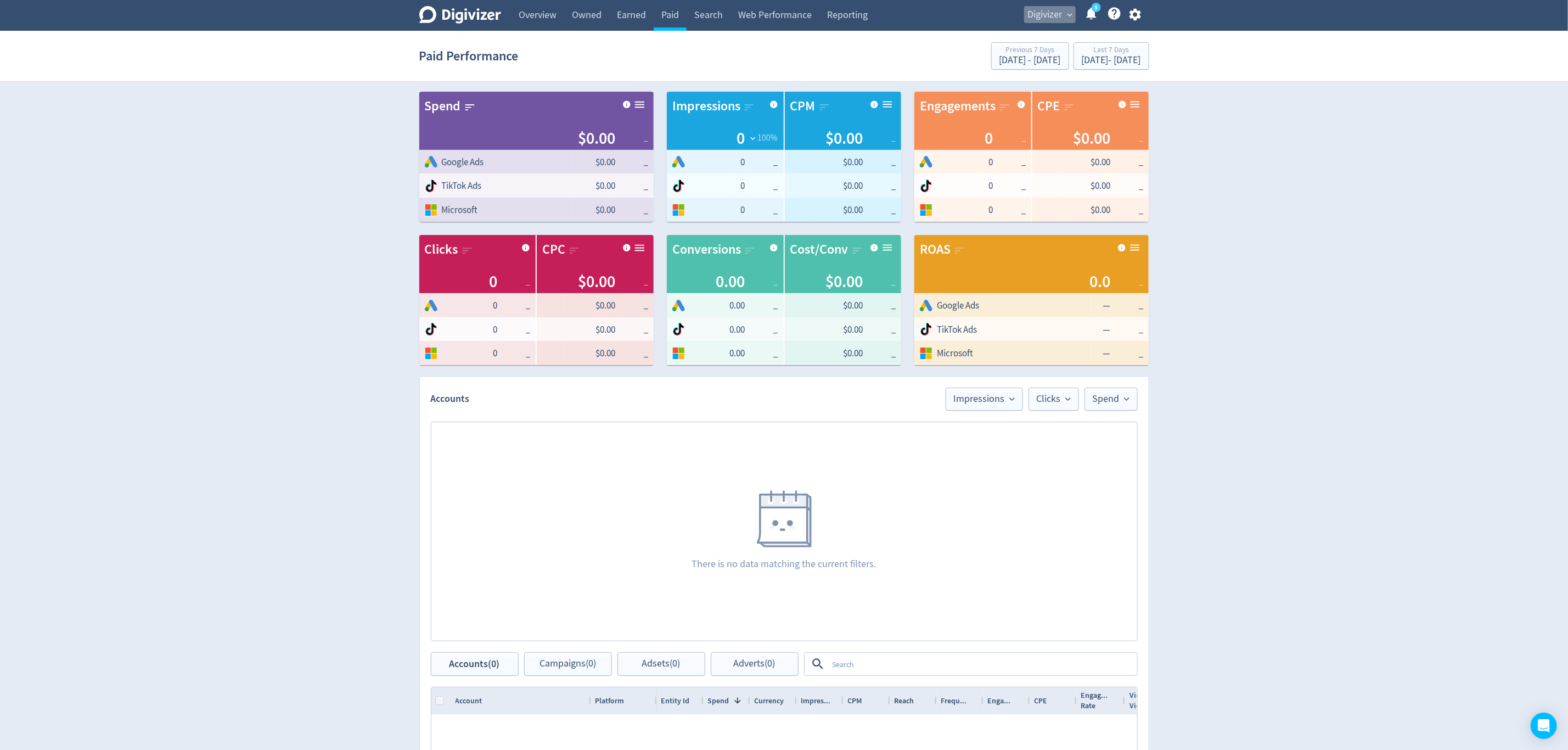
click at [1030, 12] on span "Digivizer" at bounding box center [1045, 15] width 35 height 17
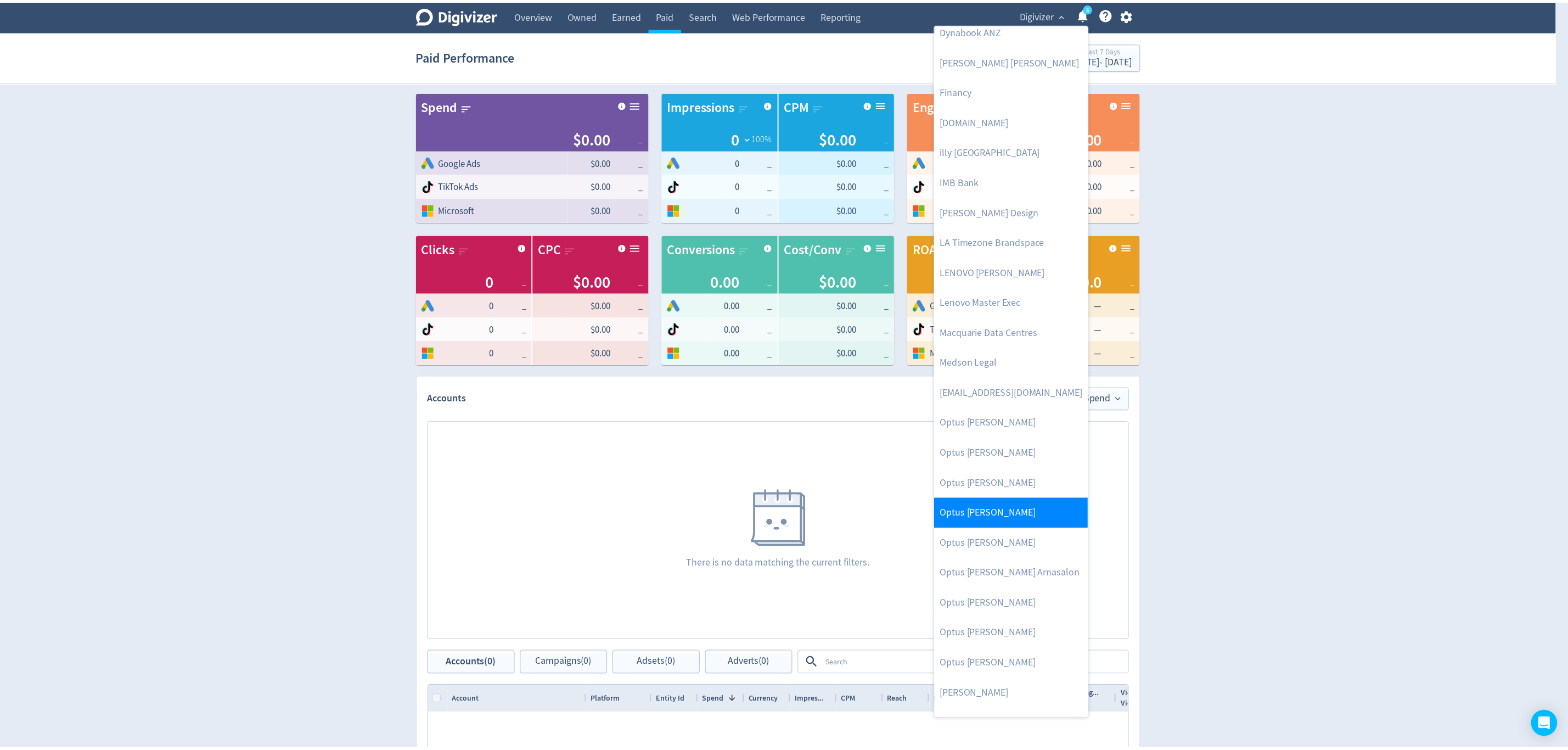
scroll to position [243, 0]
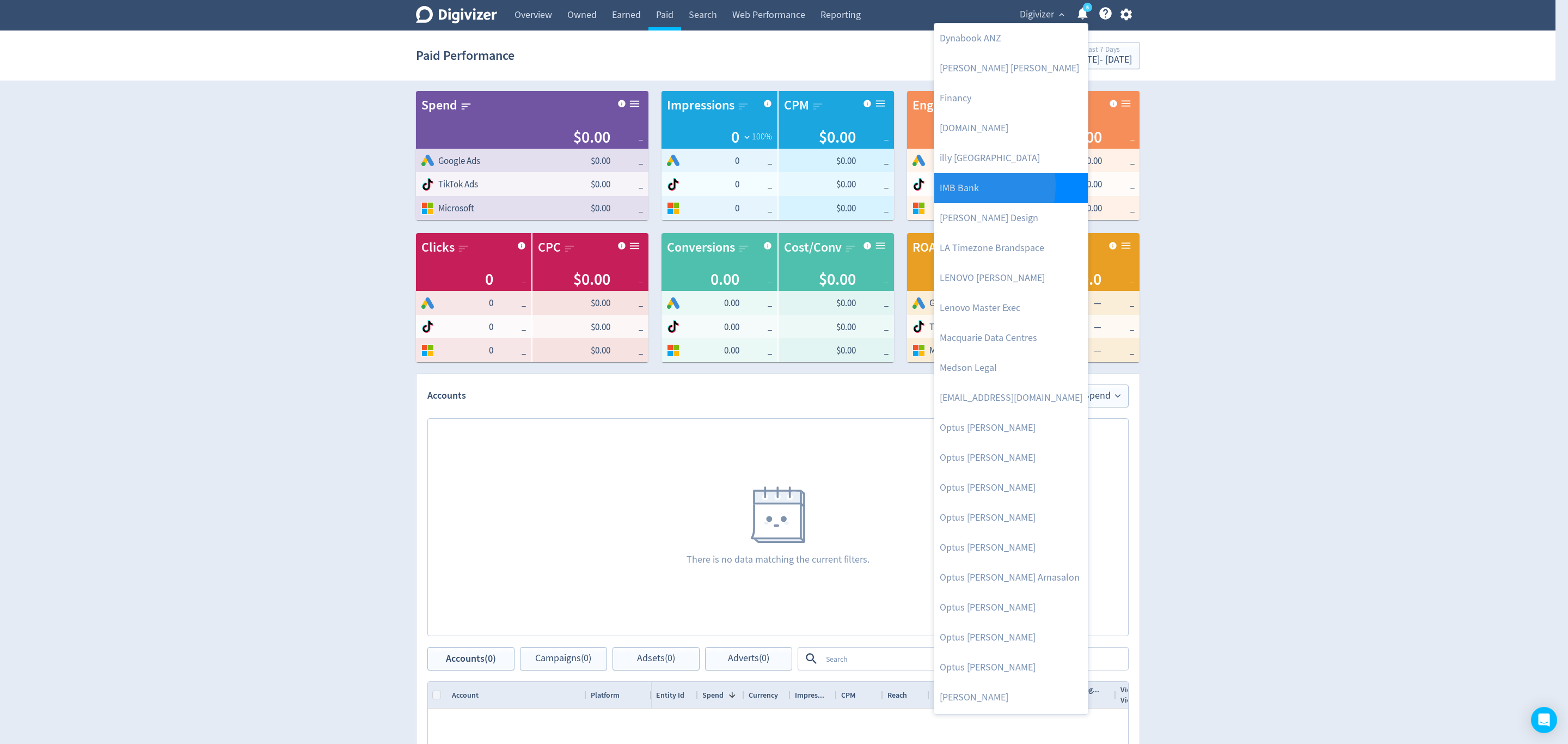
click at [960, 186] on link "IMB Bank" at bounding box center [1011, 188] width 153 height 30
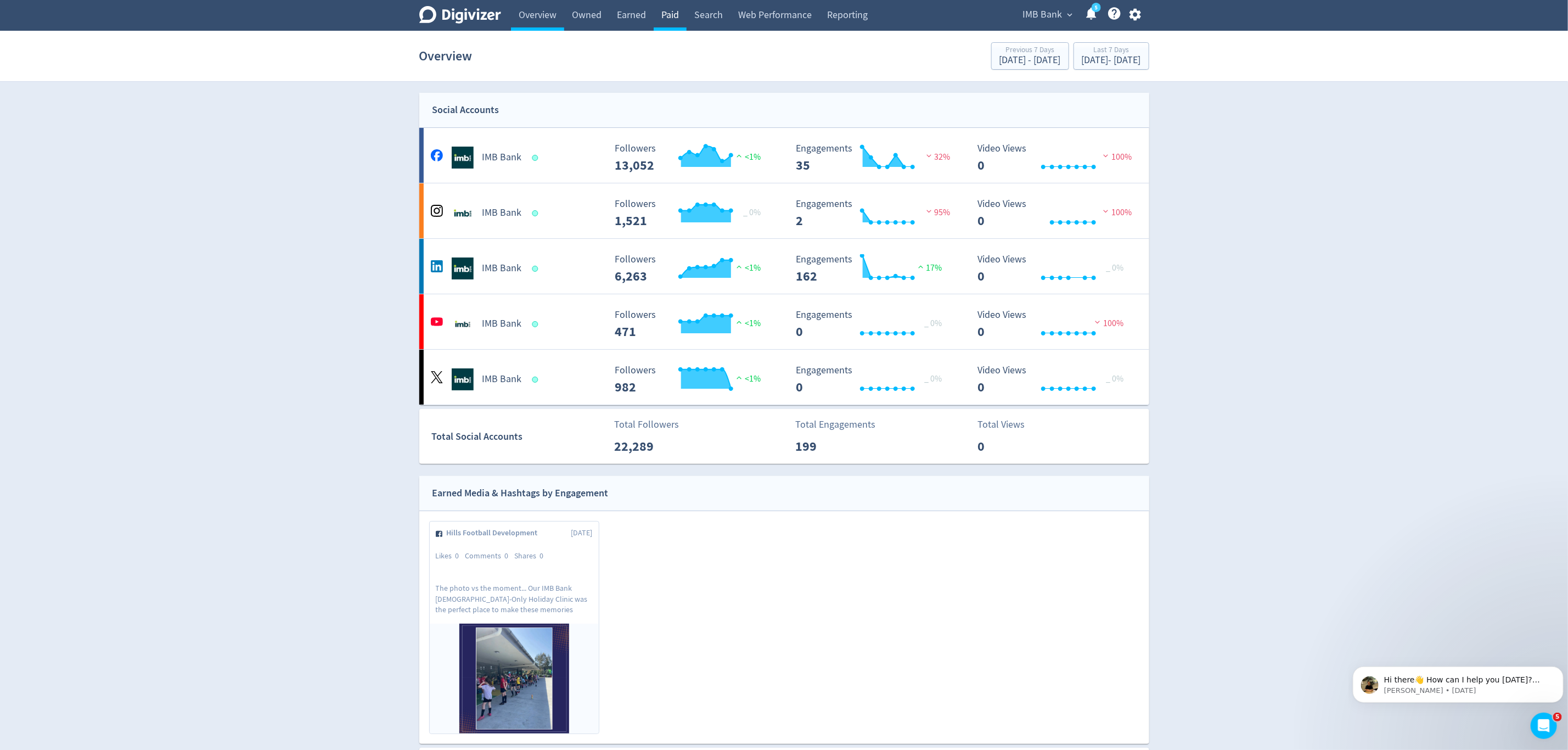
click at [662, 19] on link "Paid" at bounding box center [670, 15] width 33 height 30
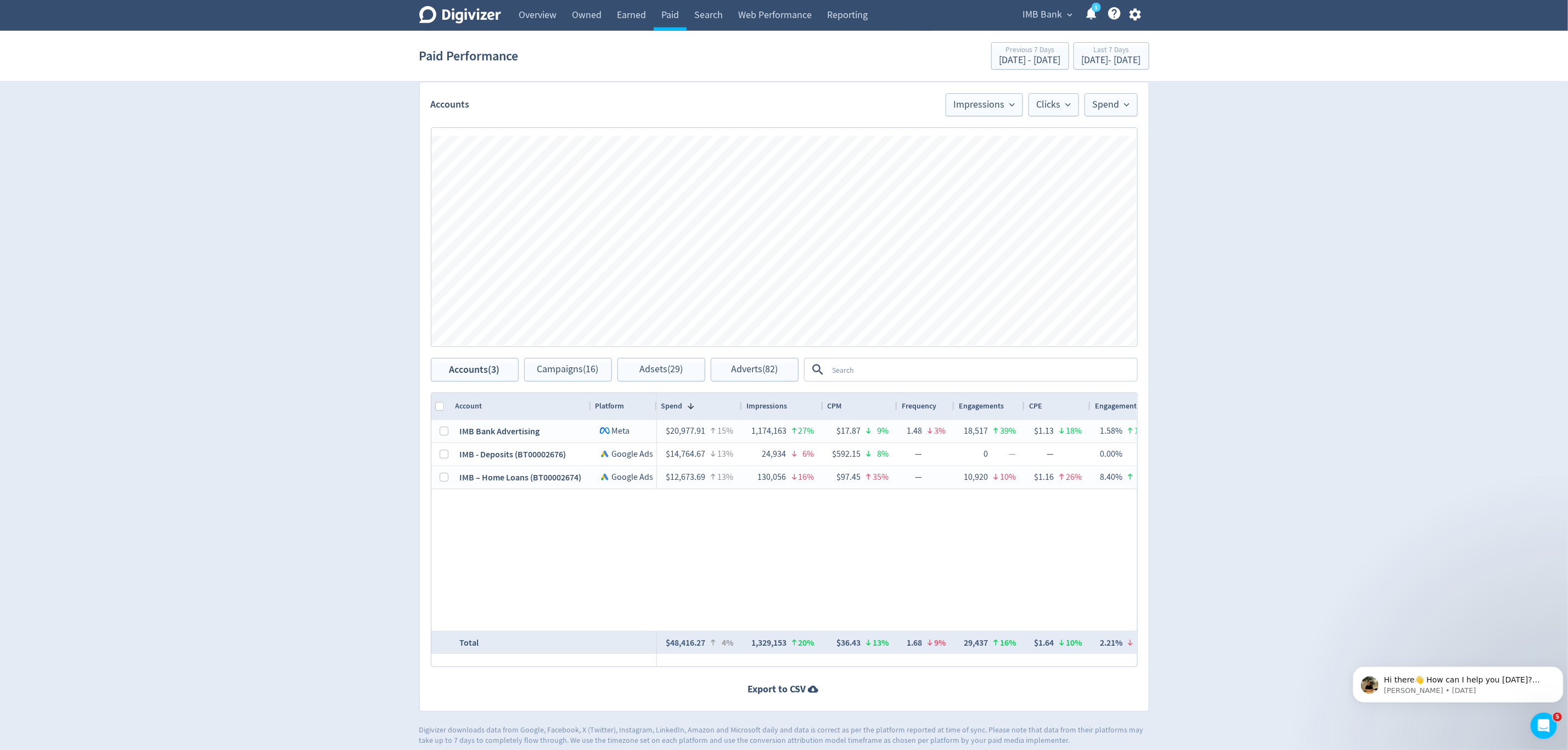
scroll to position [400, 0]
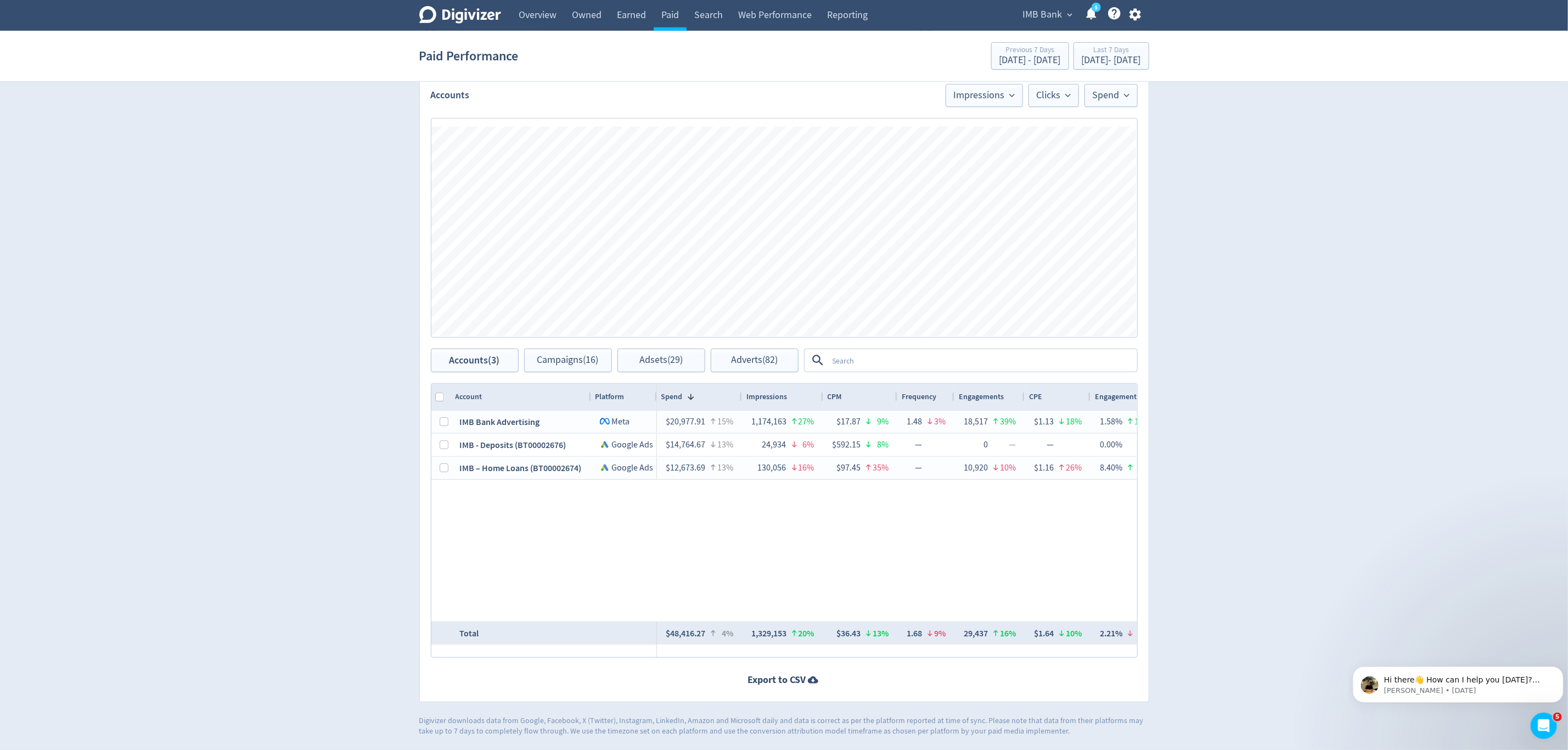
click at [1197, 479] on div "Digivizer Logo [PERSON_NAME] Logo Overview Owned Earned Paid Search Web Perform…" at bounding box center [784, 167] width 1568 height 1137
click at [605, 542] on span "Choose Columns" at bounding box center [615, 541] width 94 height 19
click at [713, 479] on input "Toggle All Columns Visibility" at bounding box center [713, 478] width 9 height 9
checkbox input "true"
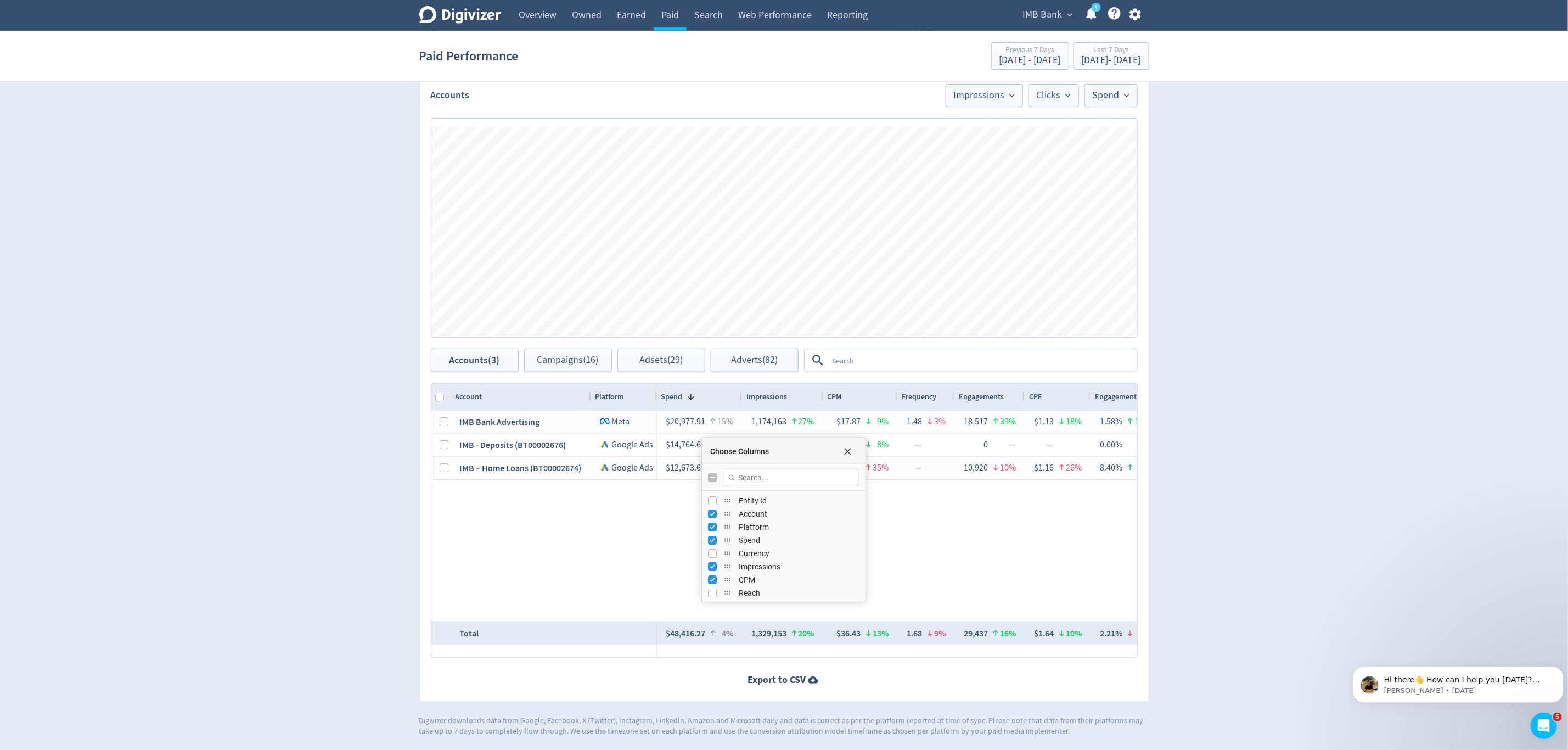
checkbox input "true"
click at [713, 479] on input "Toggle All Columns Visibility" at bounding box center [713, 478] width 9 height 9
checkbox input "false"
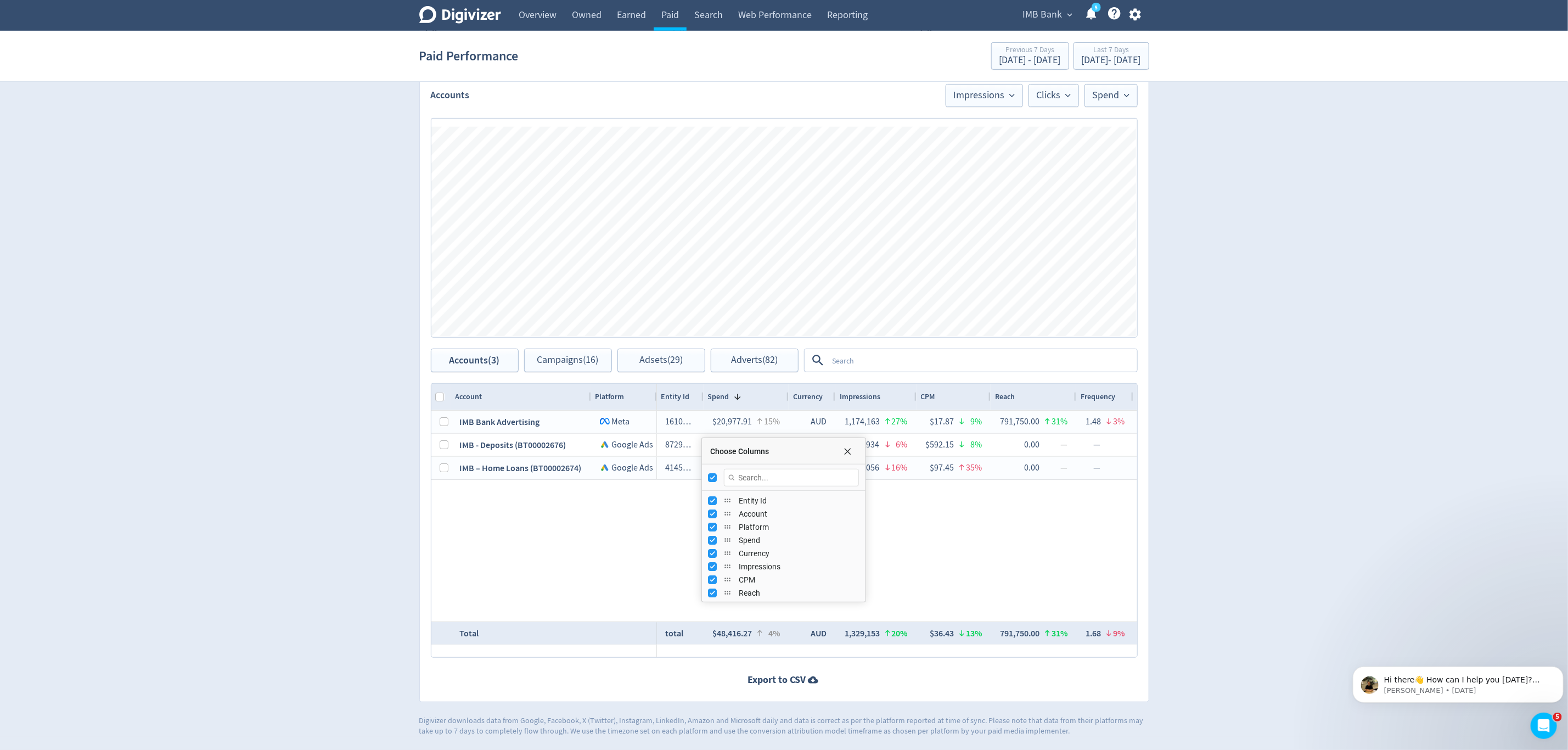
checkbox input "false"
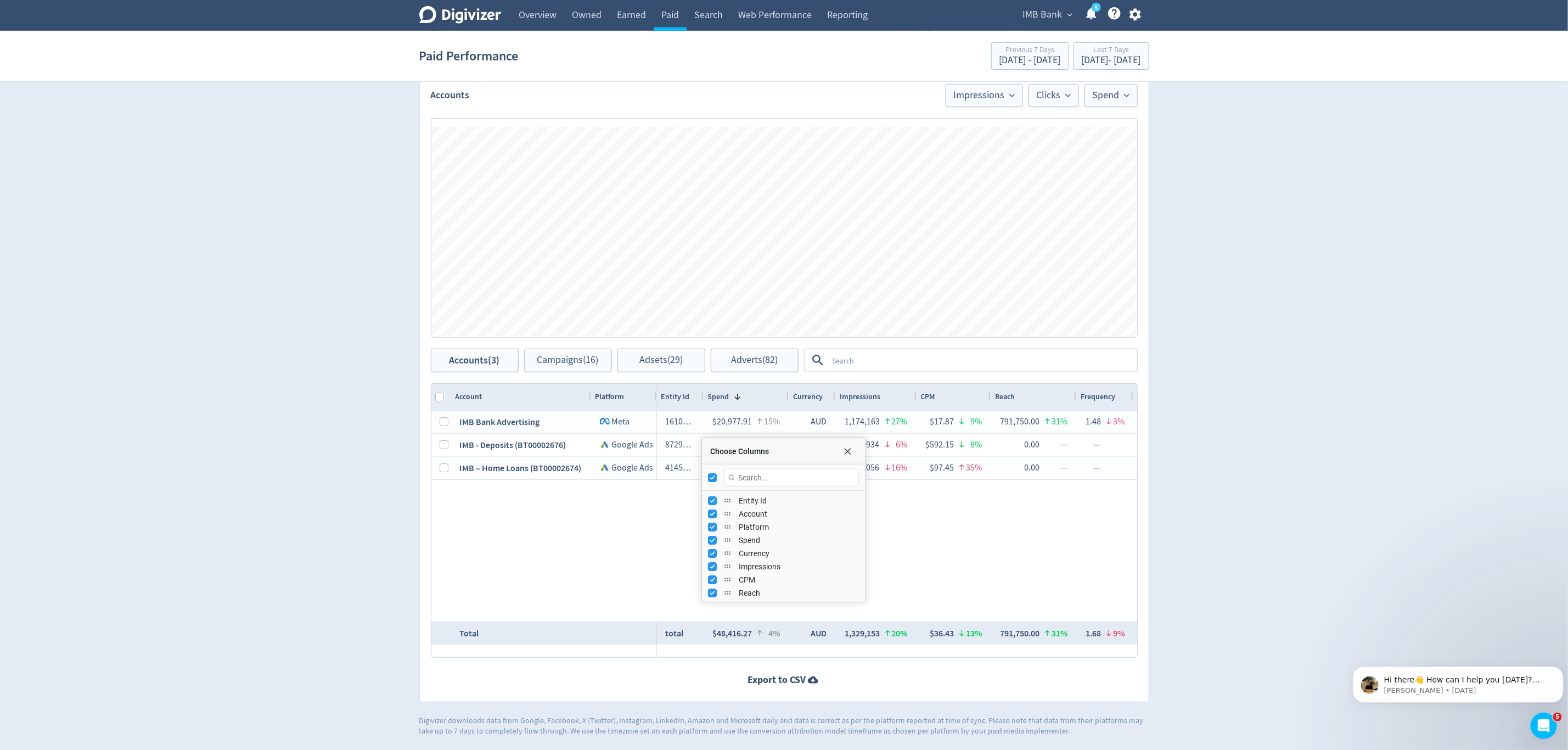
checkbox input "false"
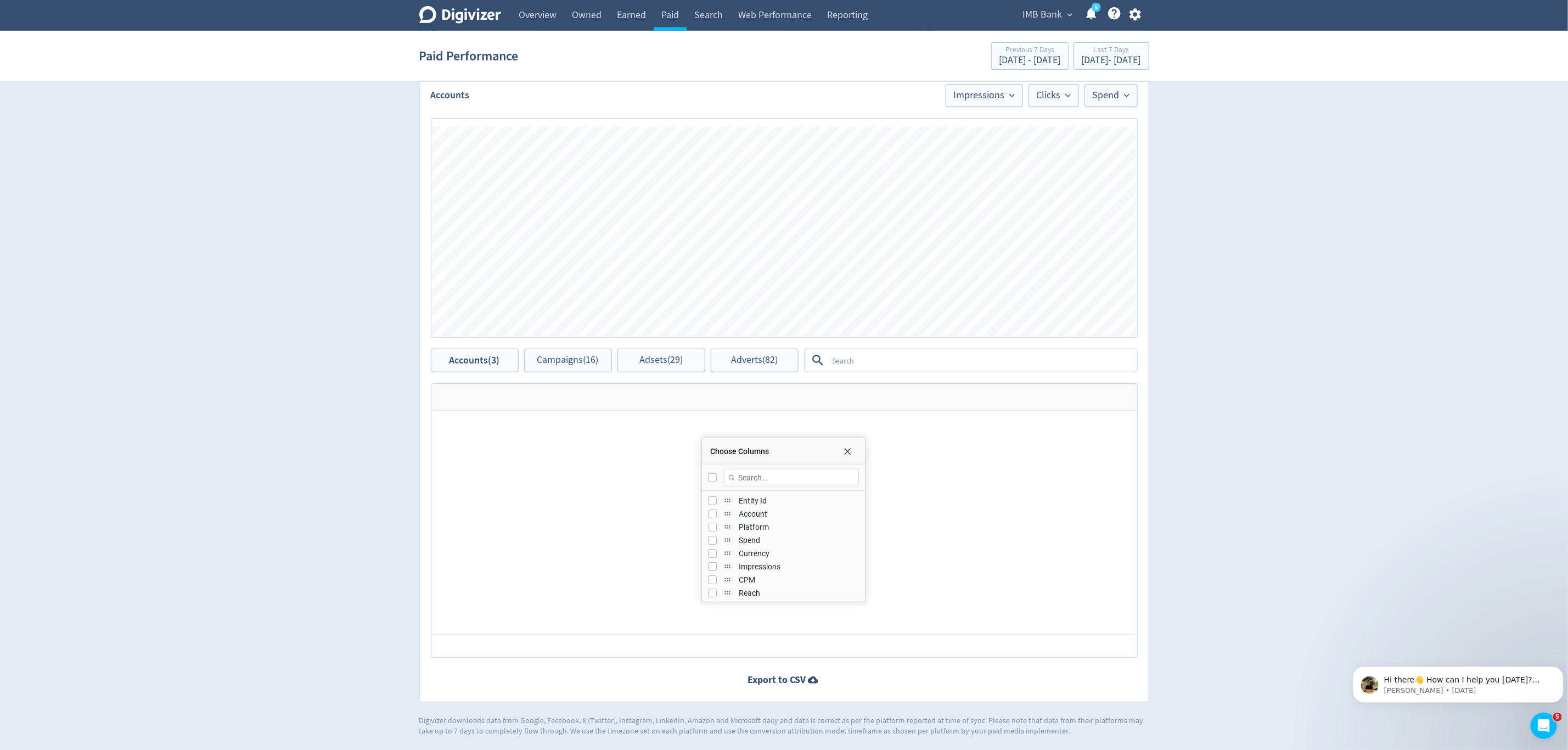
click at [714, 479] on input "Toggle All Columns Visibility" at bounding box center [713, 478] width 9 height 9
checkbox input "true"
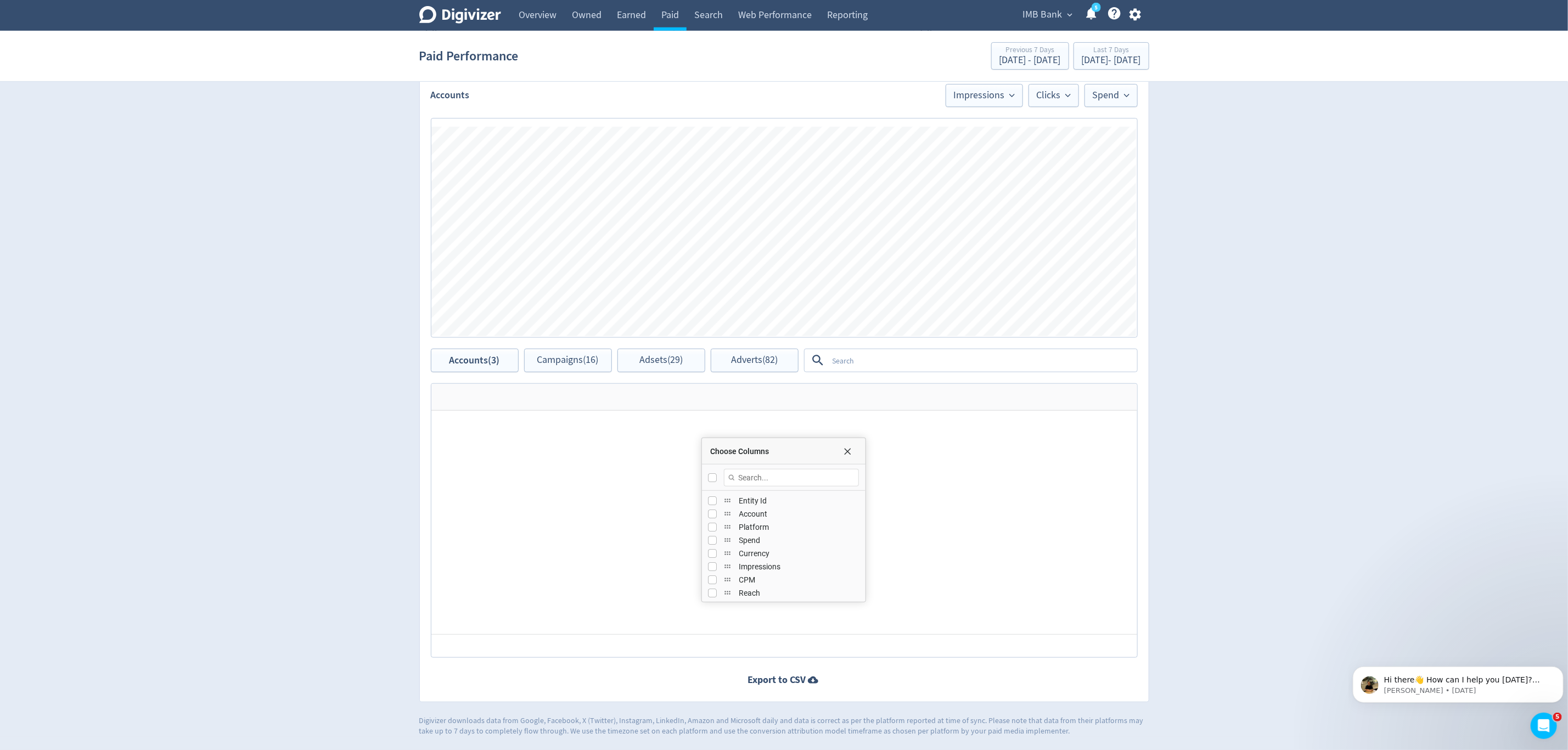
checkbox input "true"
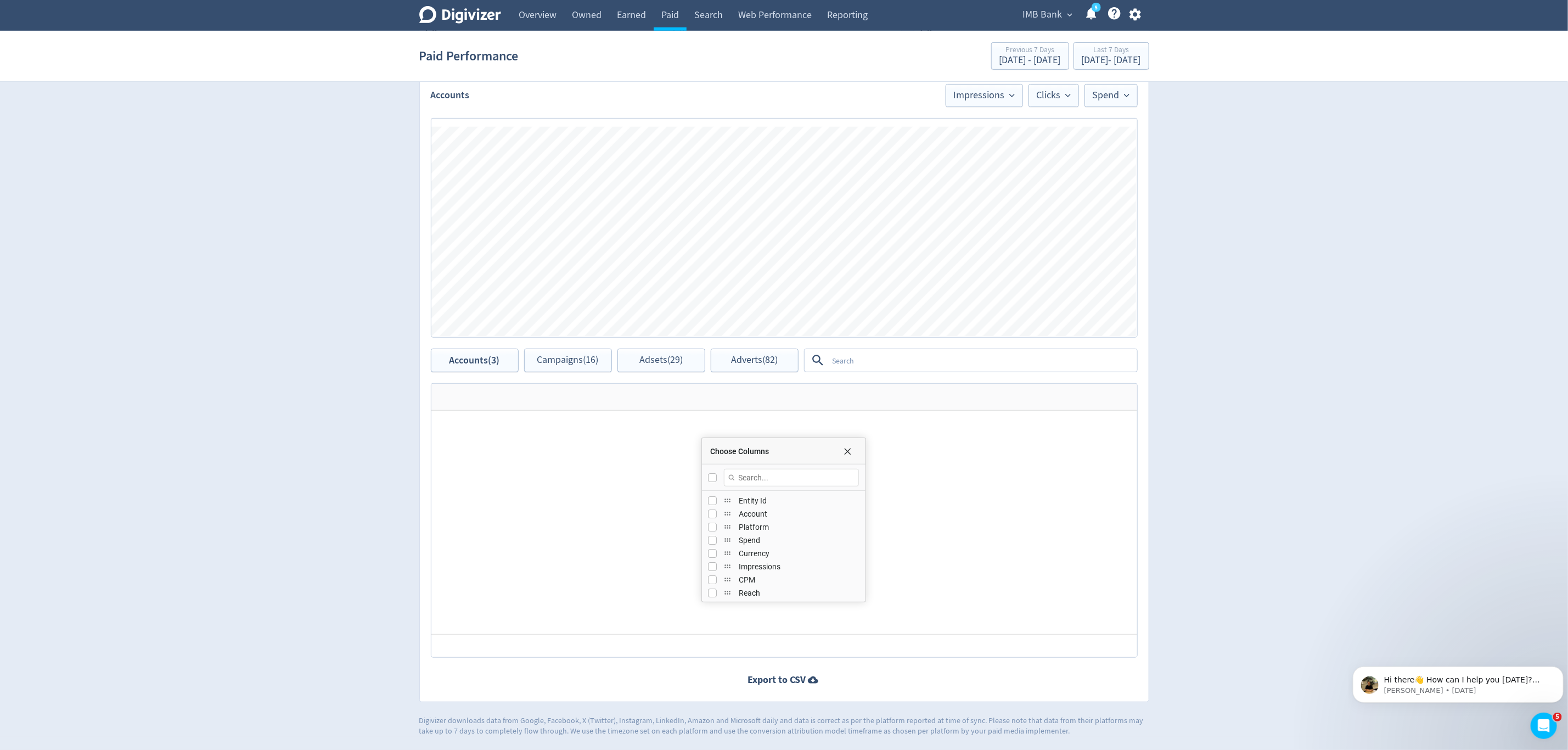
checkbox input "true"
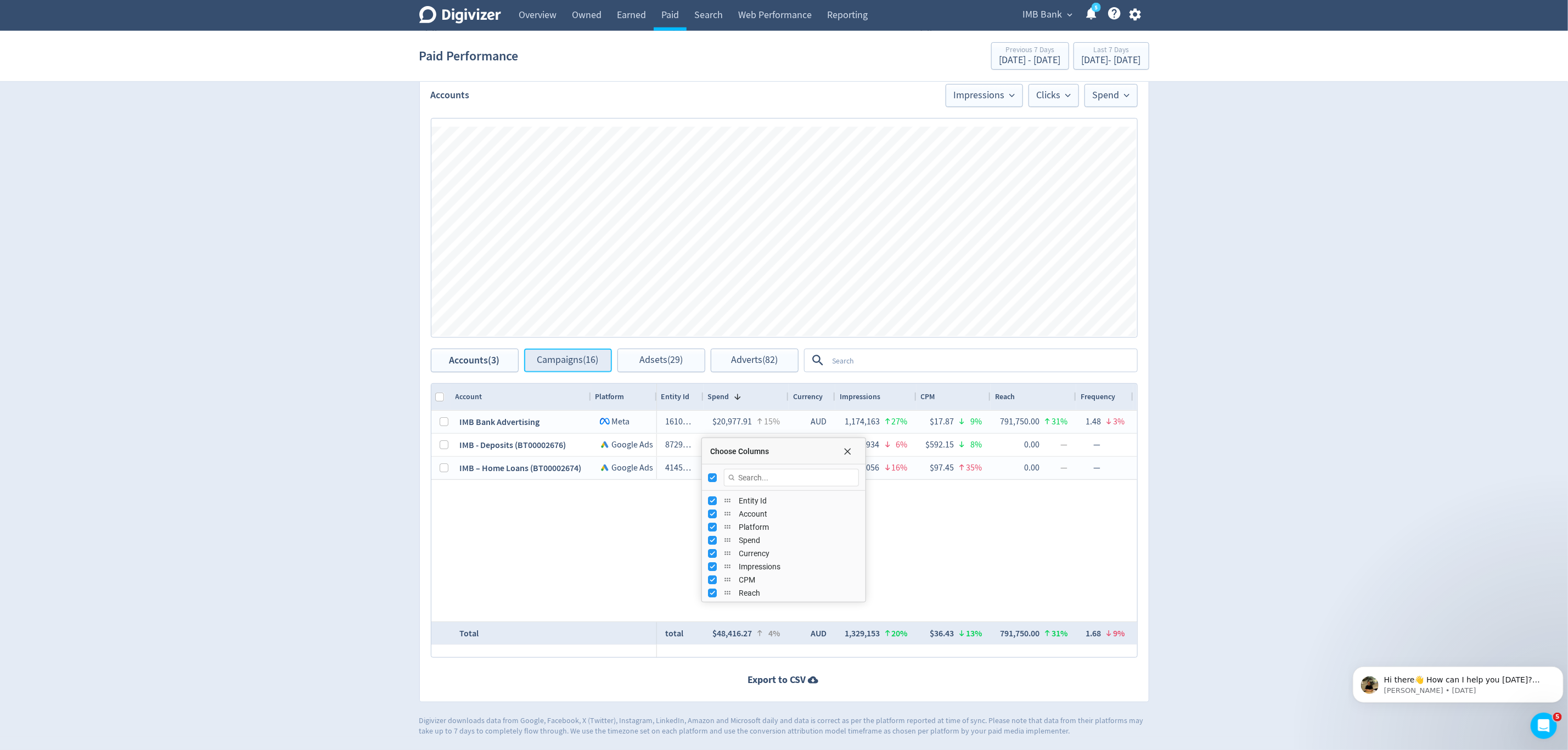
click at [570, 361] on span "Campaigns (16)" at bounding box center [568, 360] width 62 height 10
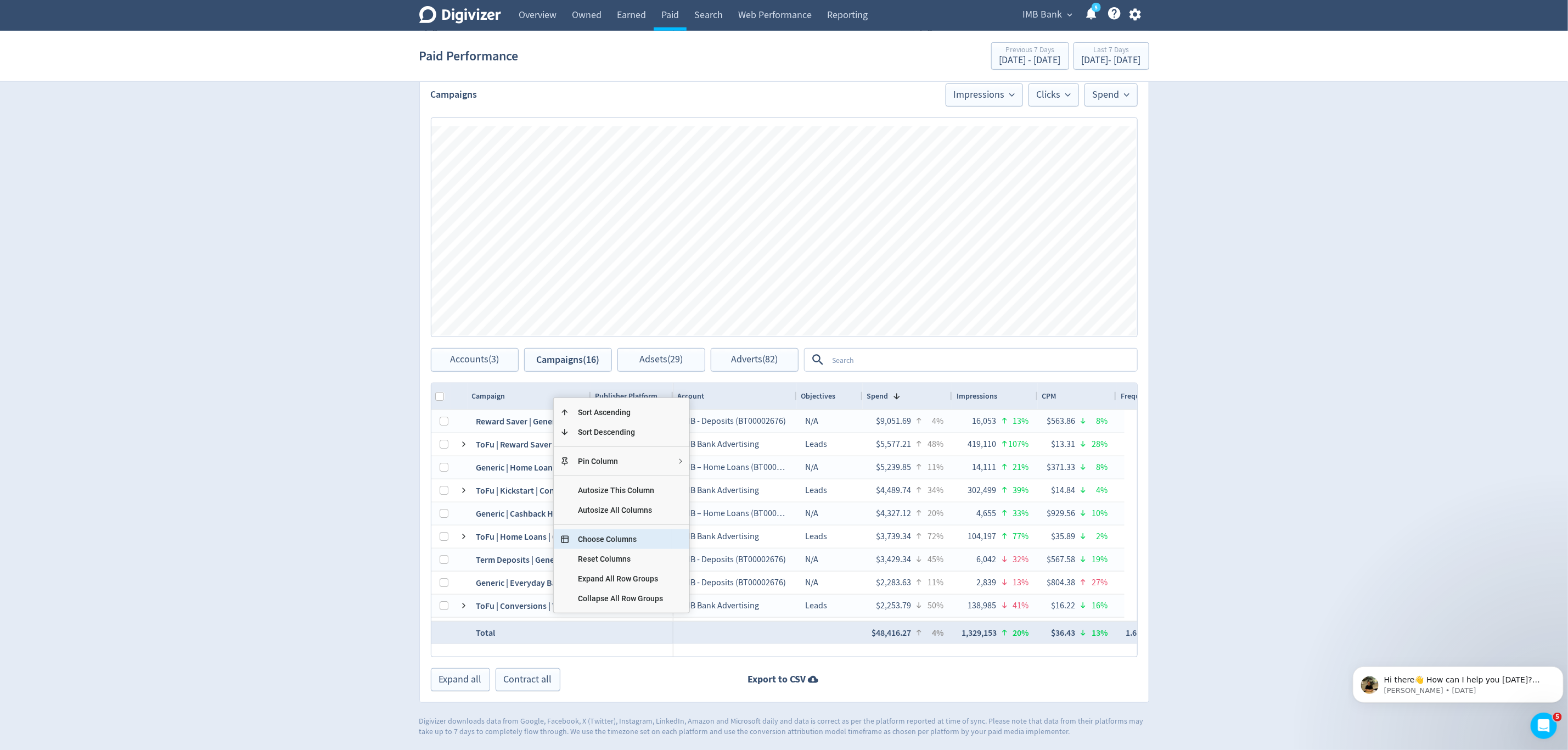
click at [605, 538] on span "Choose Columns" at bounding box center [620, 538] width 103 height 19
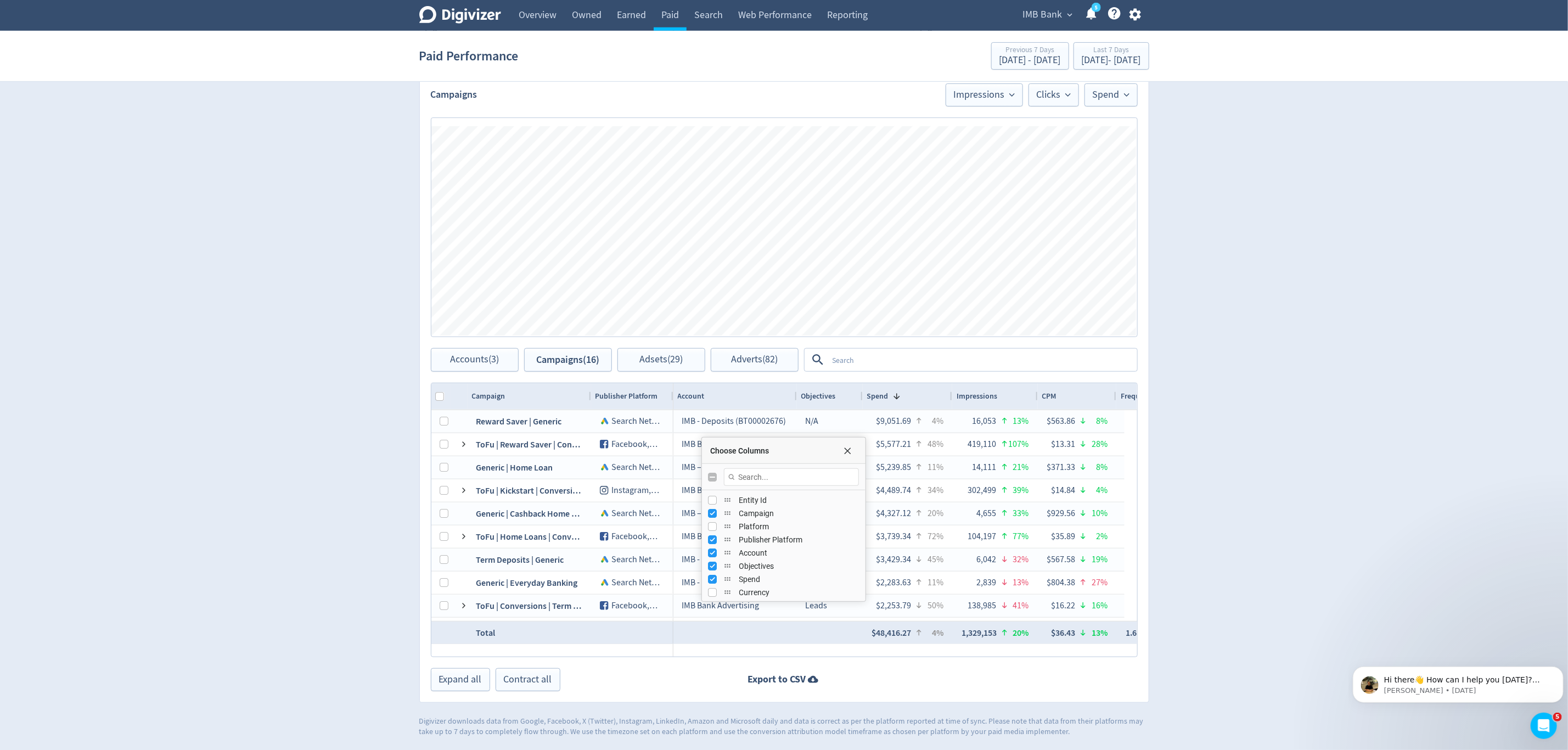
click at [713, 478] on input "Toggle All Columns Visibility" at bounding box center [713, 477] width 9 height 9
checkbox input "true"
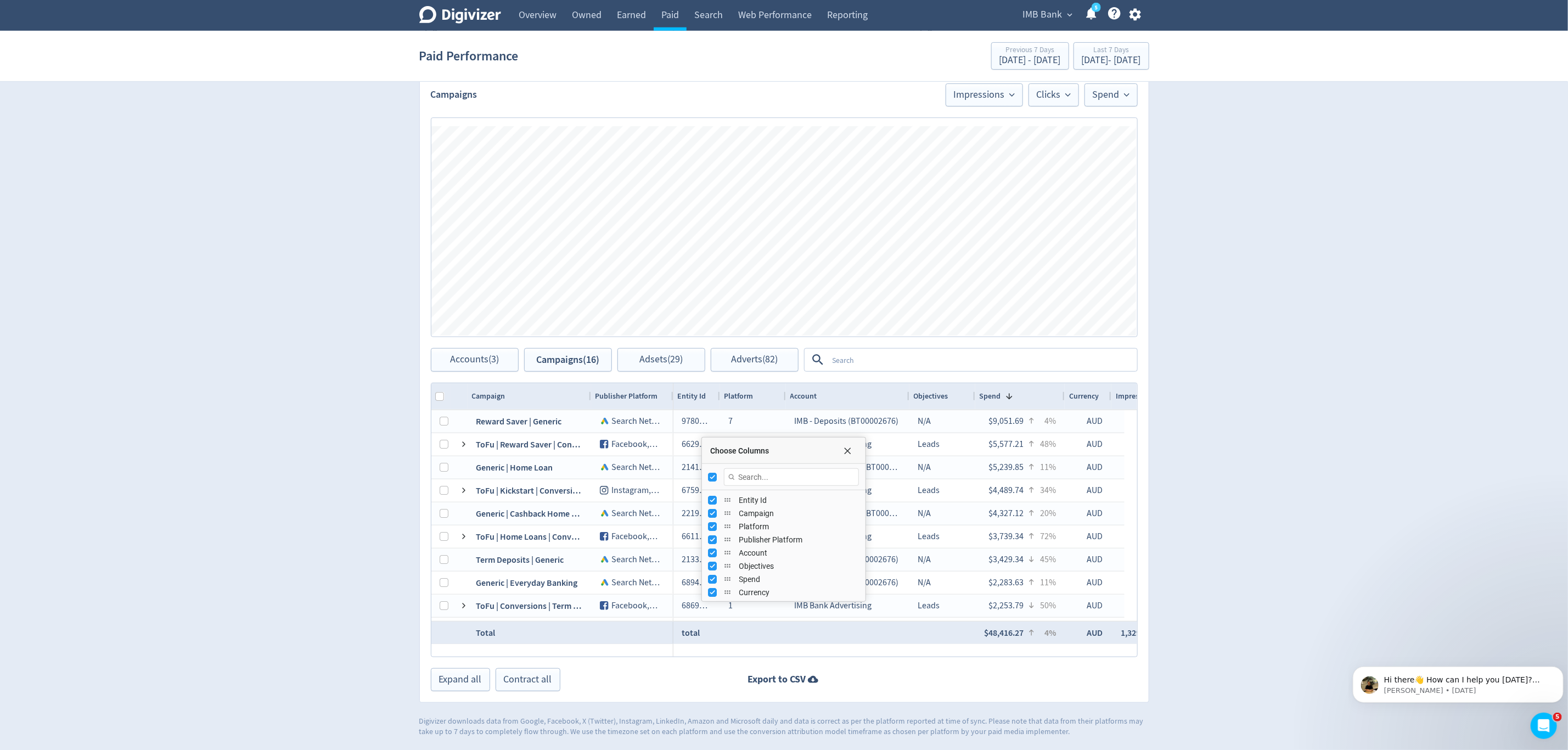
click at [713, 478] on input "Toggle All Columns Visibility" at bounding box center [713, 477] width 9 height 9
checkbox input "false"
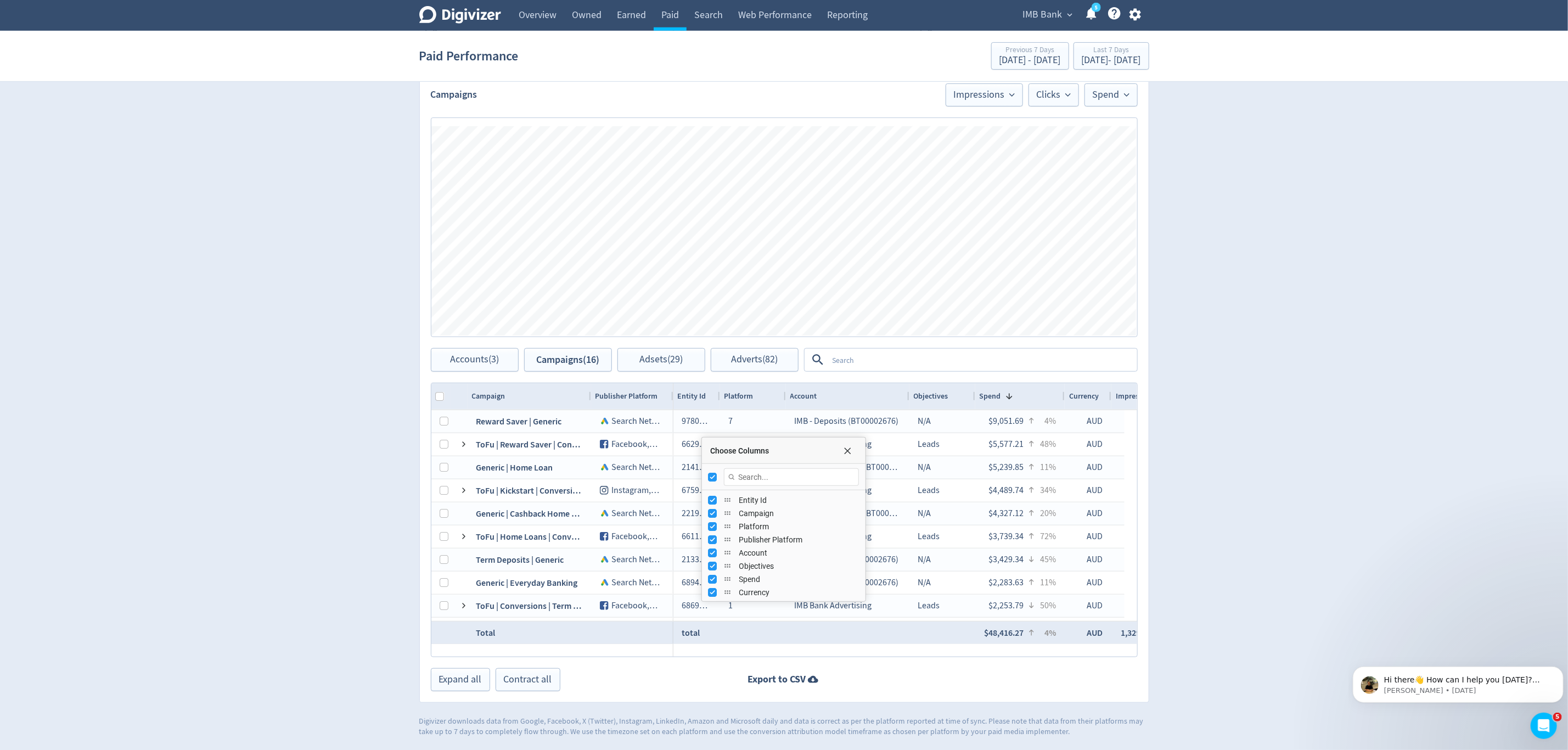
checkbox input "false"
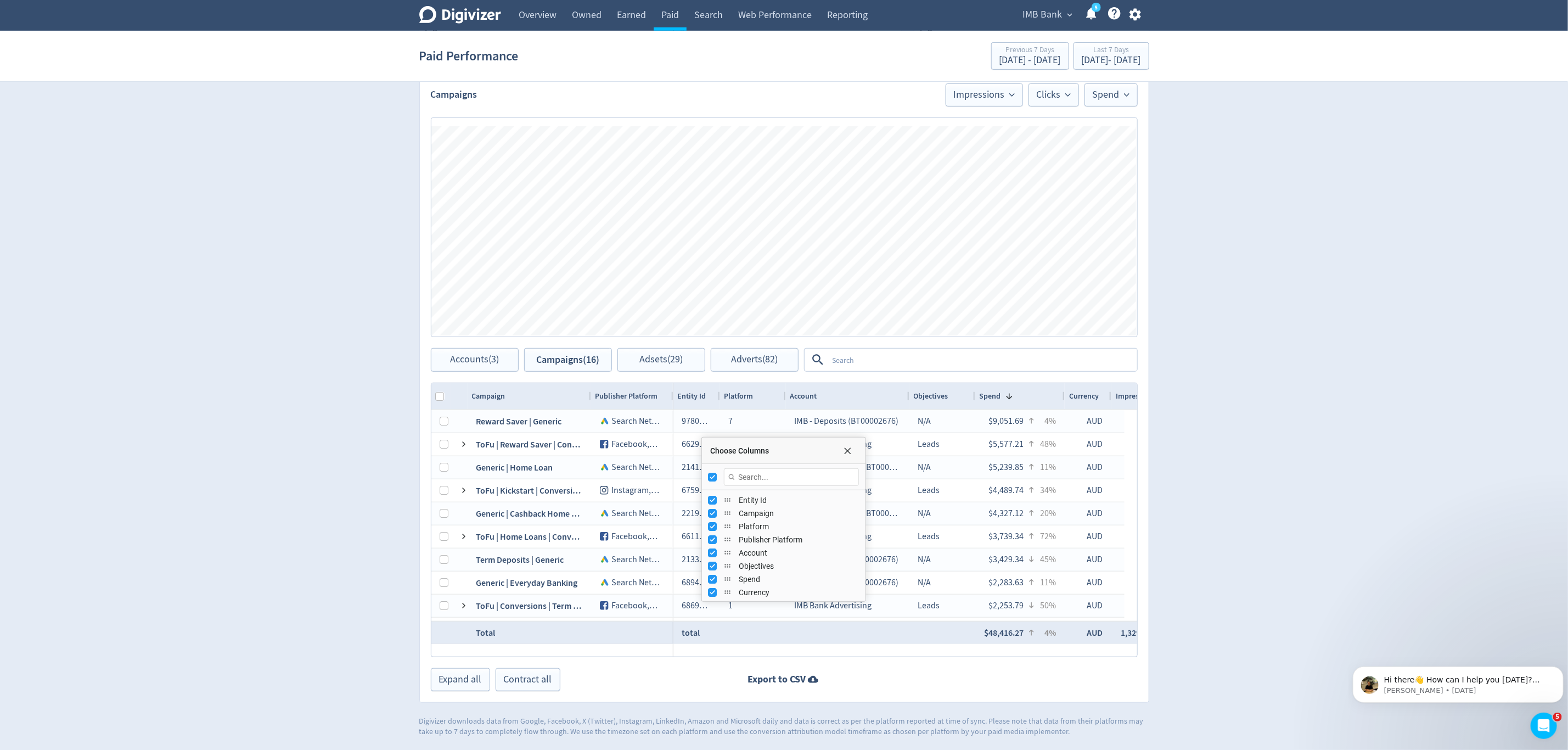
checkbox input "false"
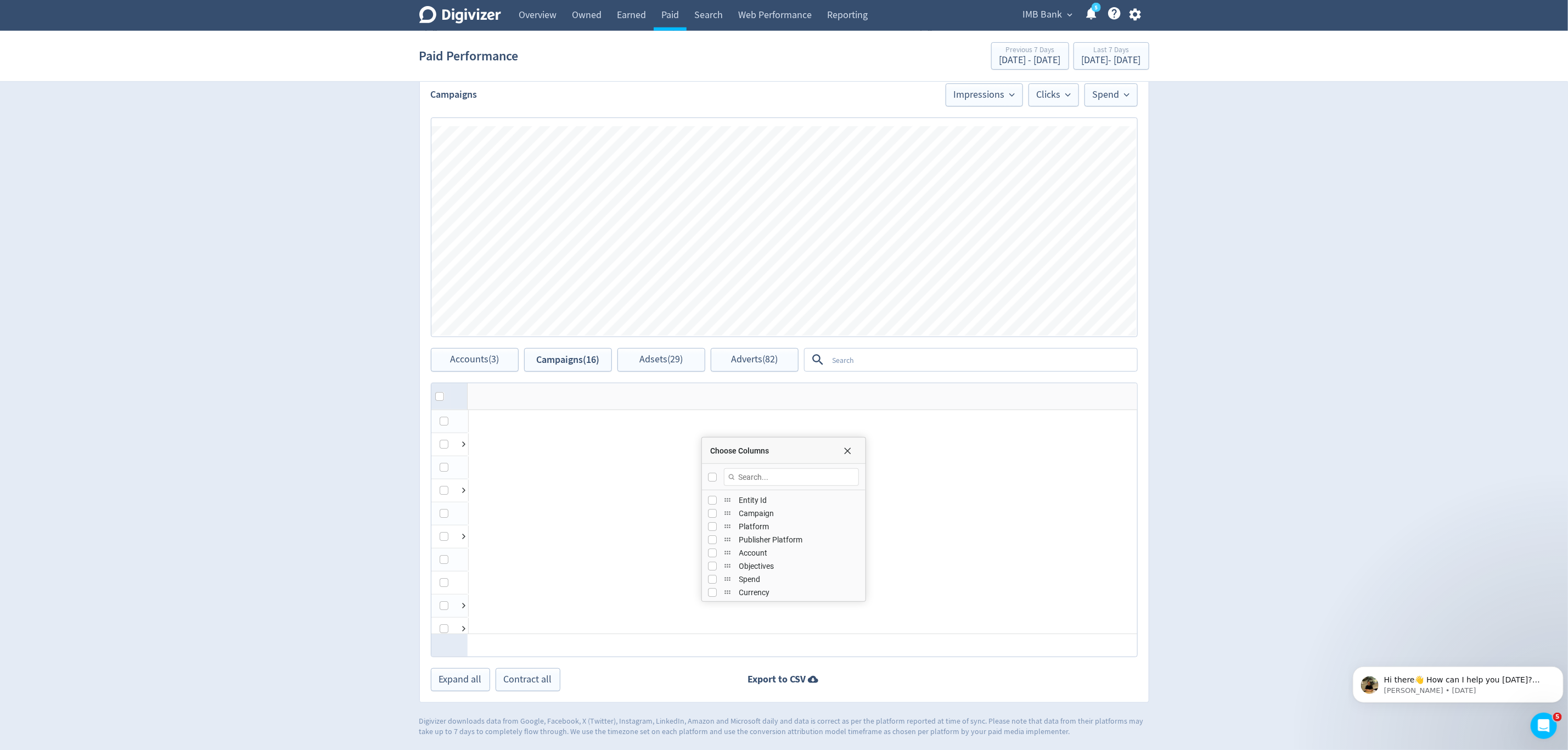
click at [713, 478] on input "Toggle All Columns Visibility" at bounding box center [713, 477] width 9 height 9
checkbox input "true"
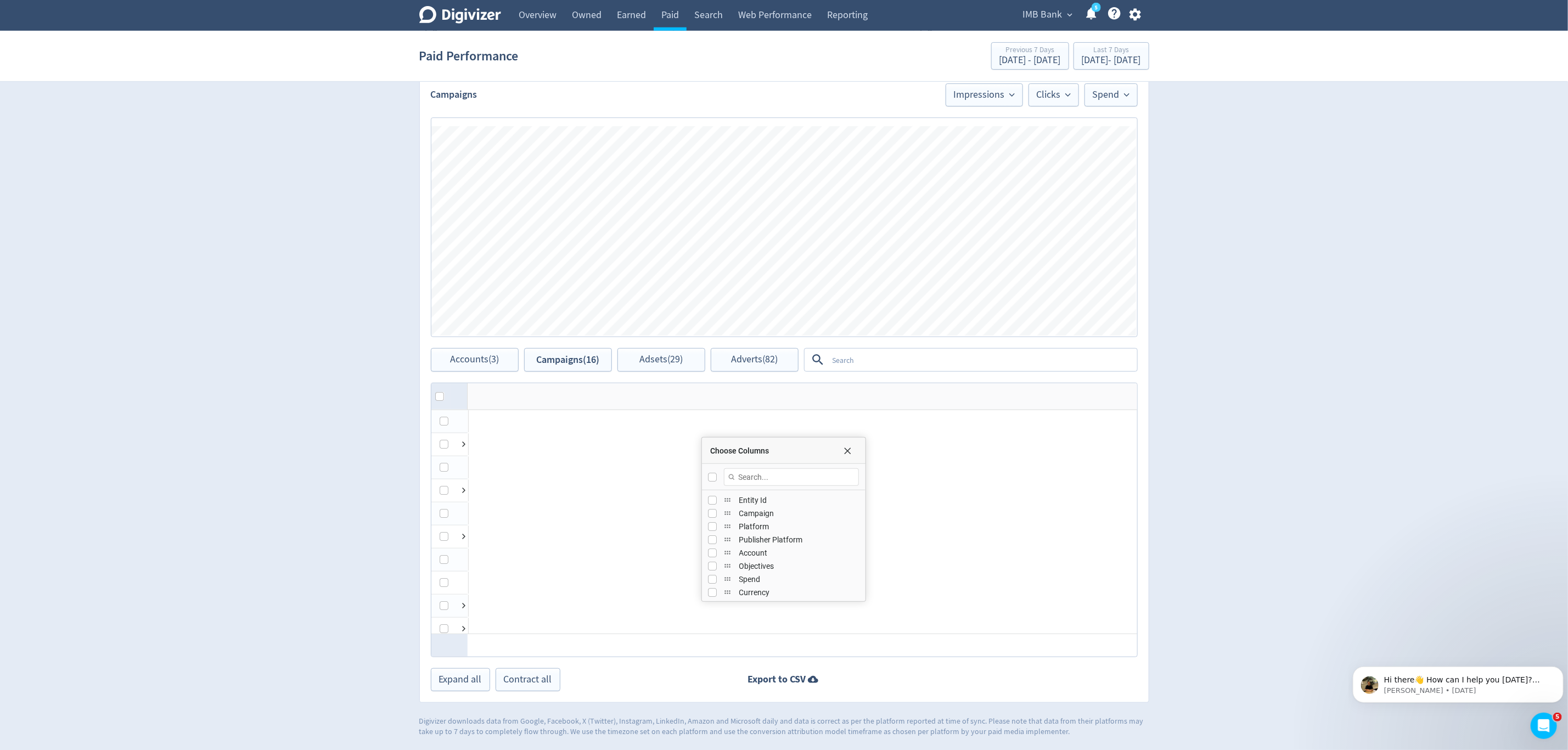
checkbox input "true"
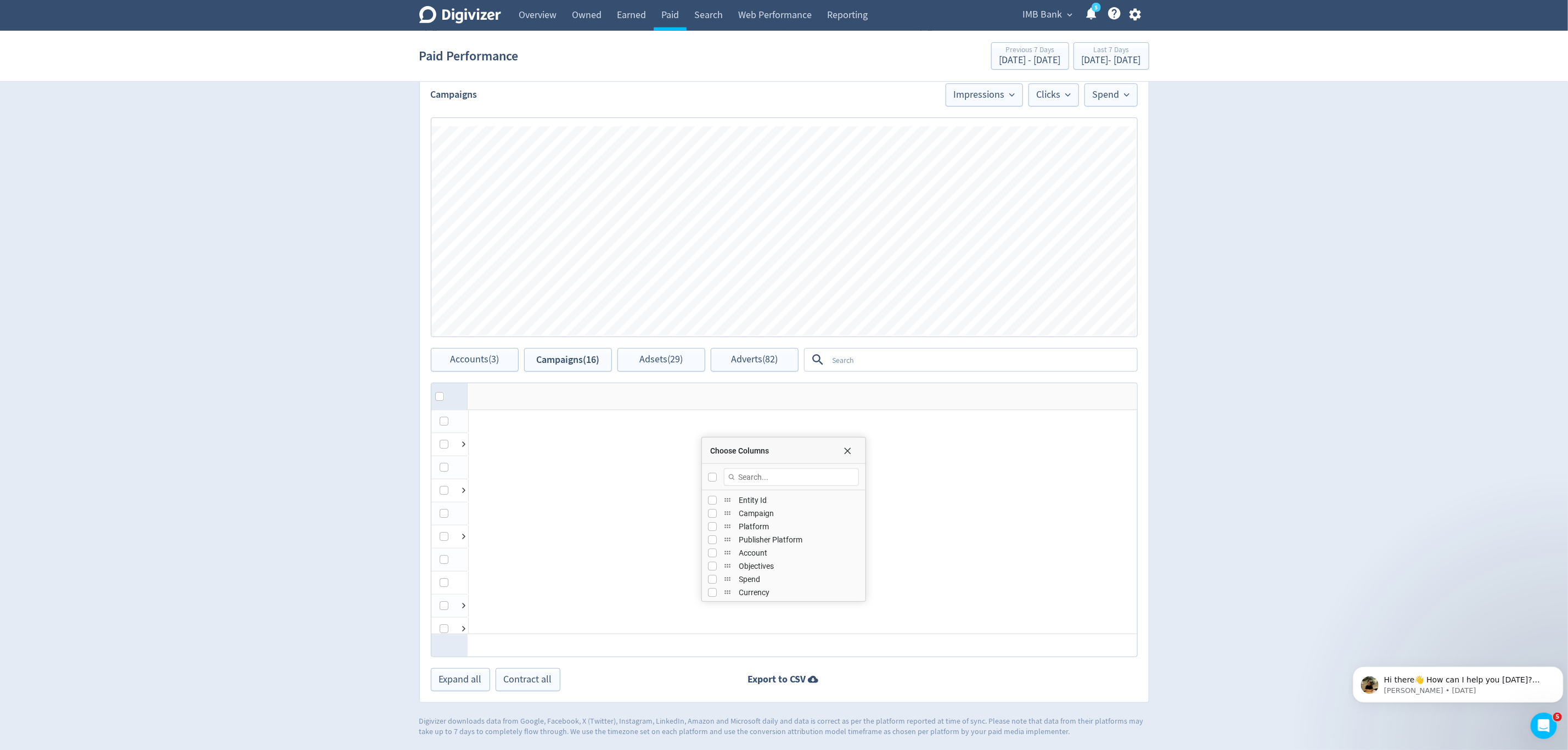
checkbox input "true"
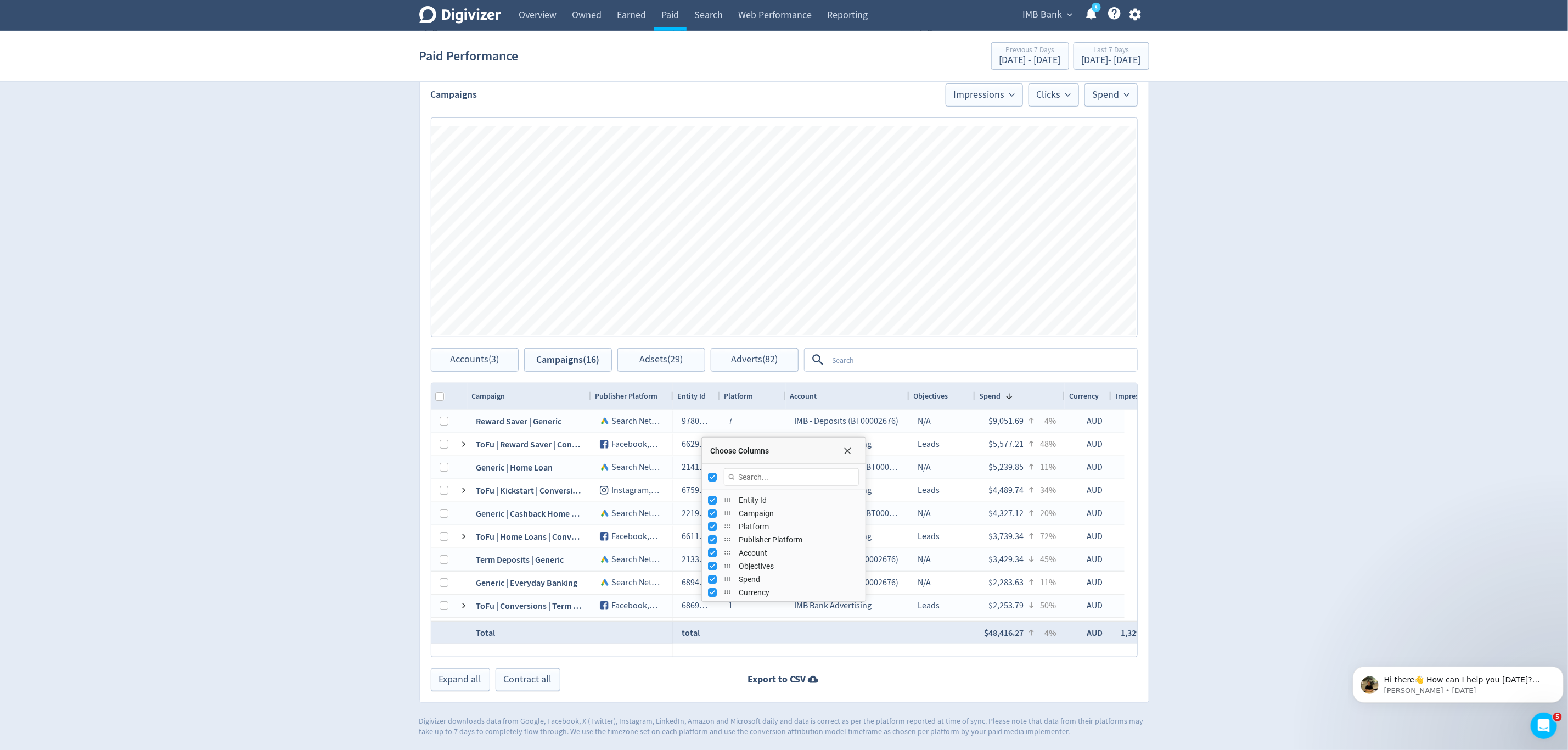
click at [713, 476] on input "Toggle All Columns Visibility" at bounding box center [713, 477] width 9 height 9
checkbox input "false"
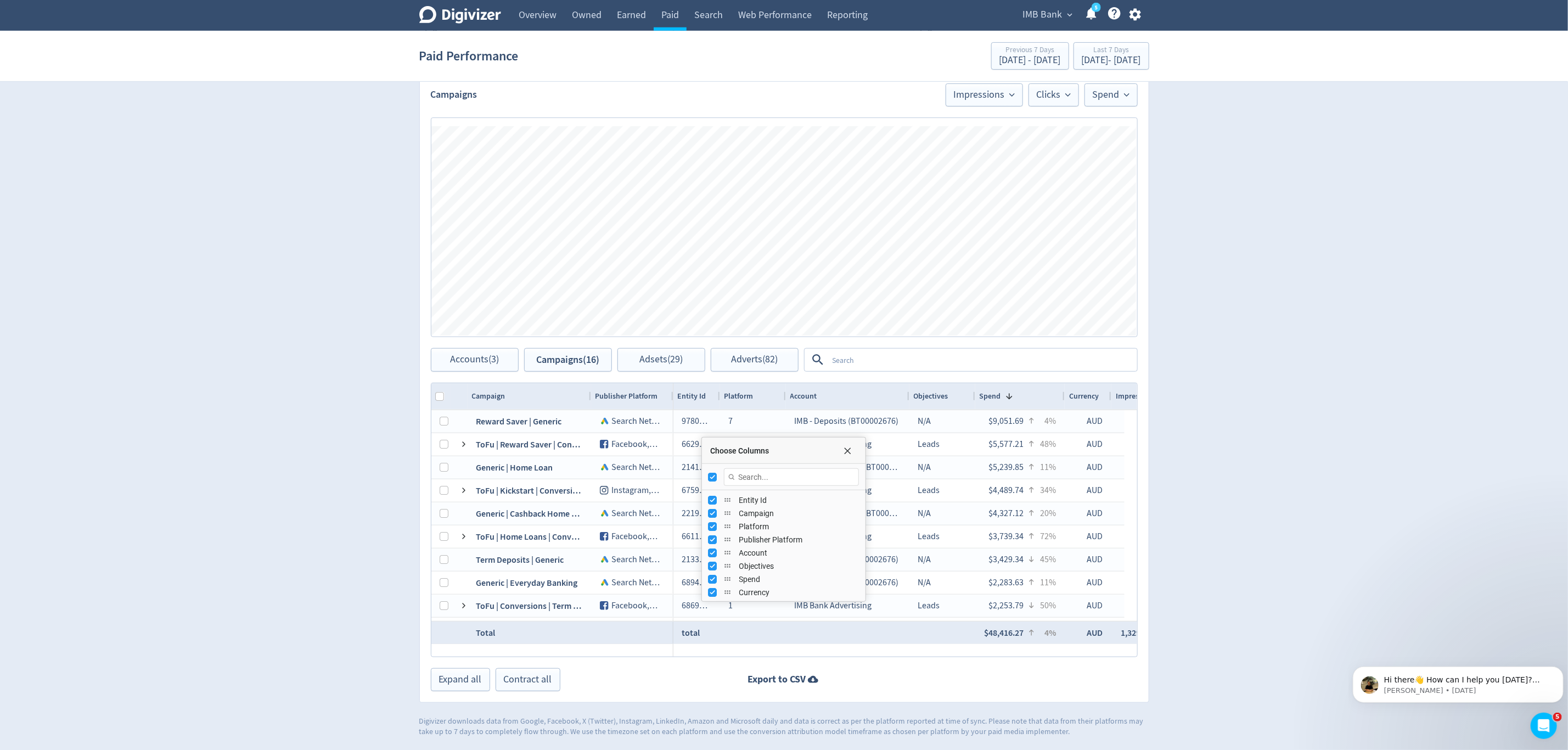
checkbox input "false"
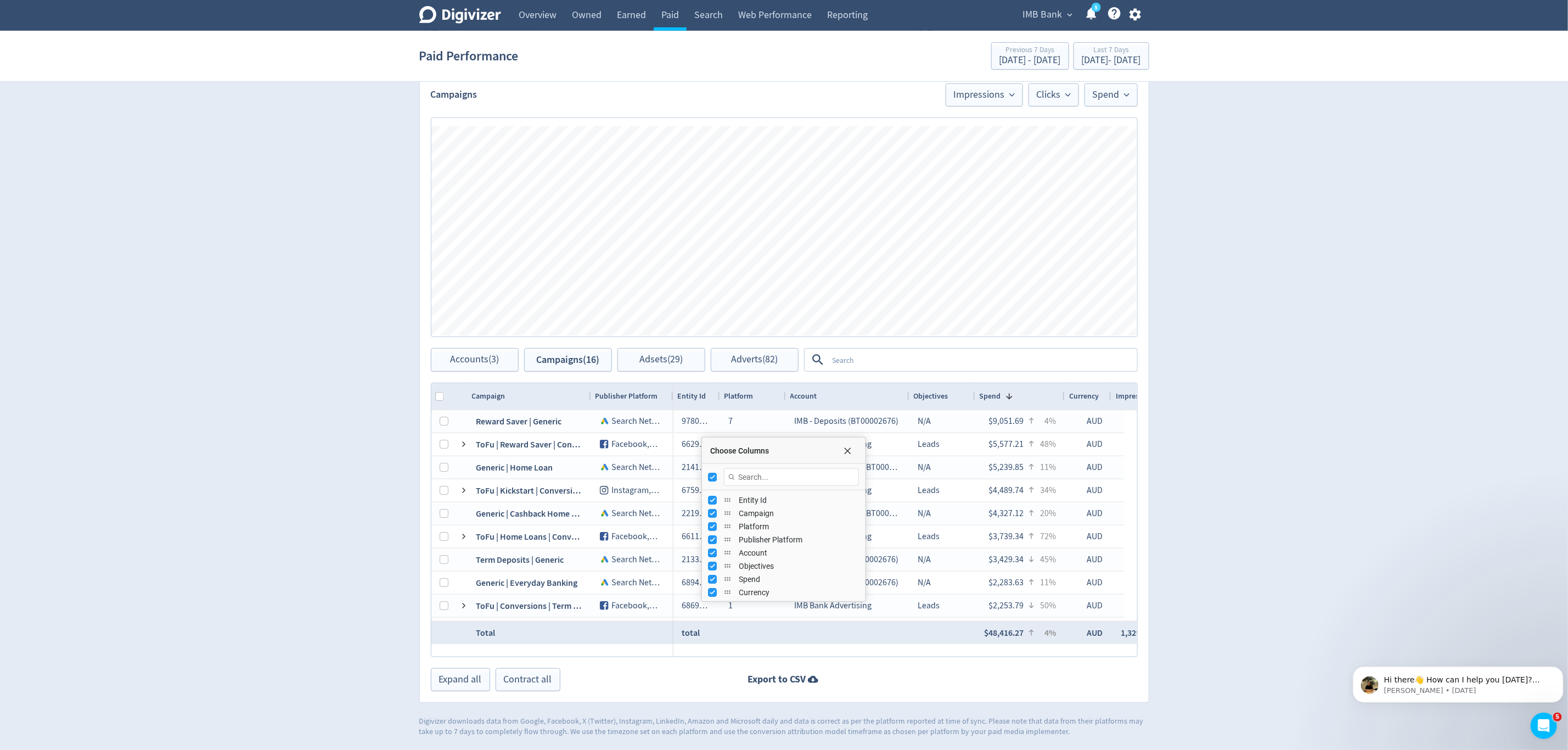
checkbox input "false"
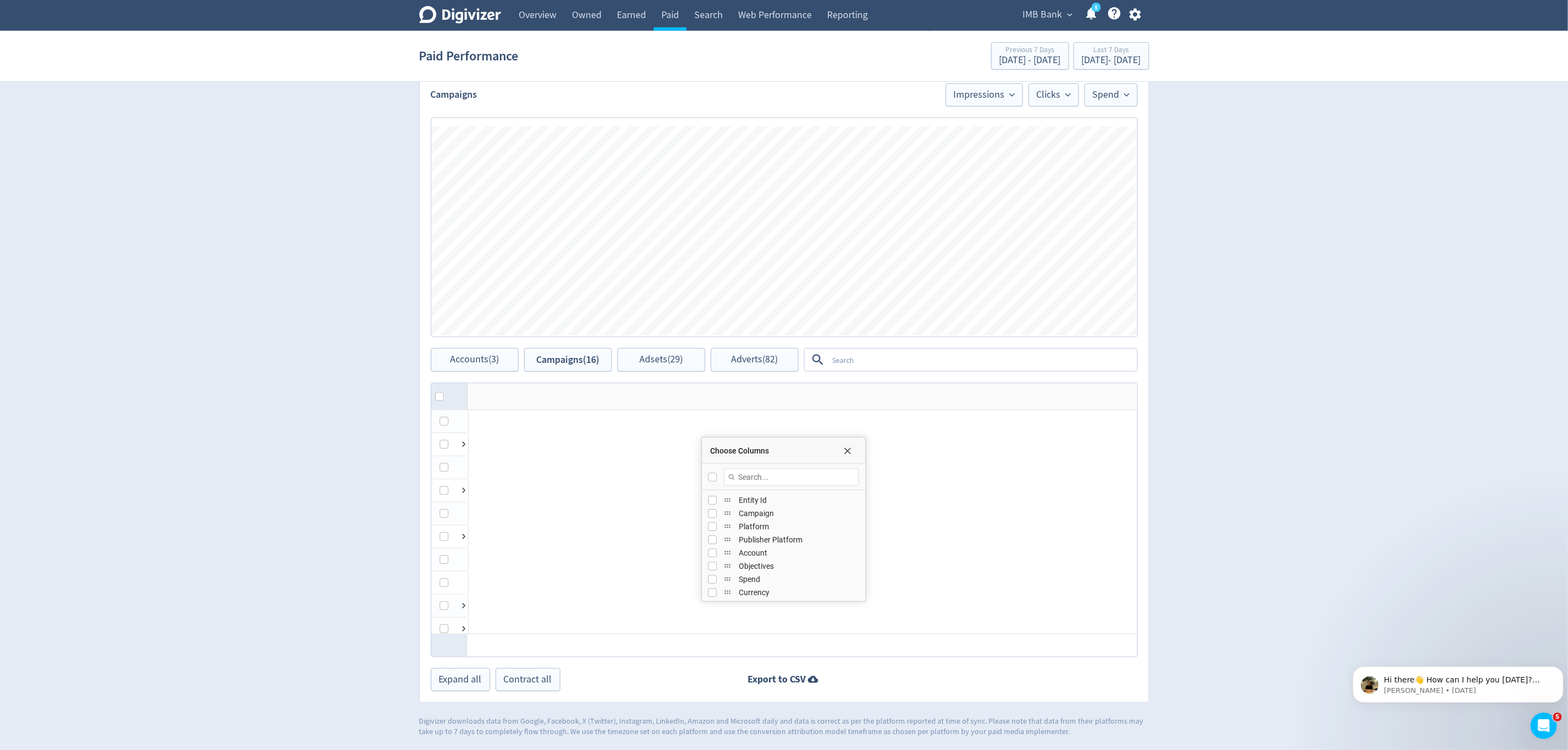
click at [713, 476] on input "Toggle All Columns Visibility" at bounding box center [713, 477] width 9 height 9
checkbox input "true"
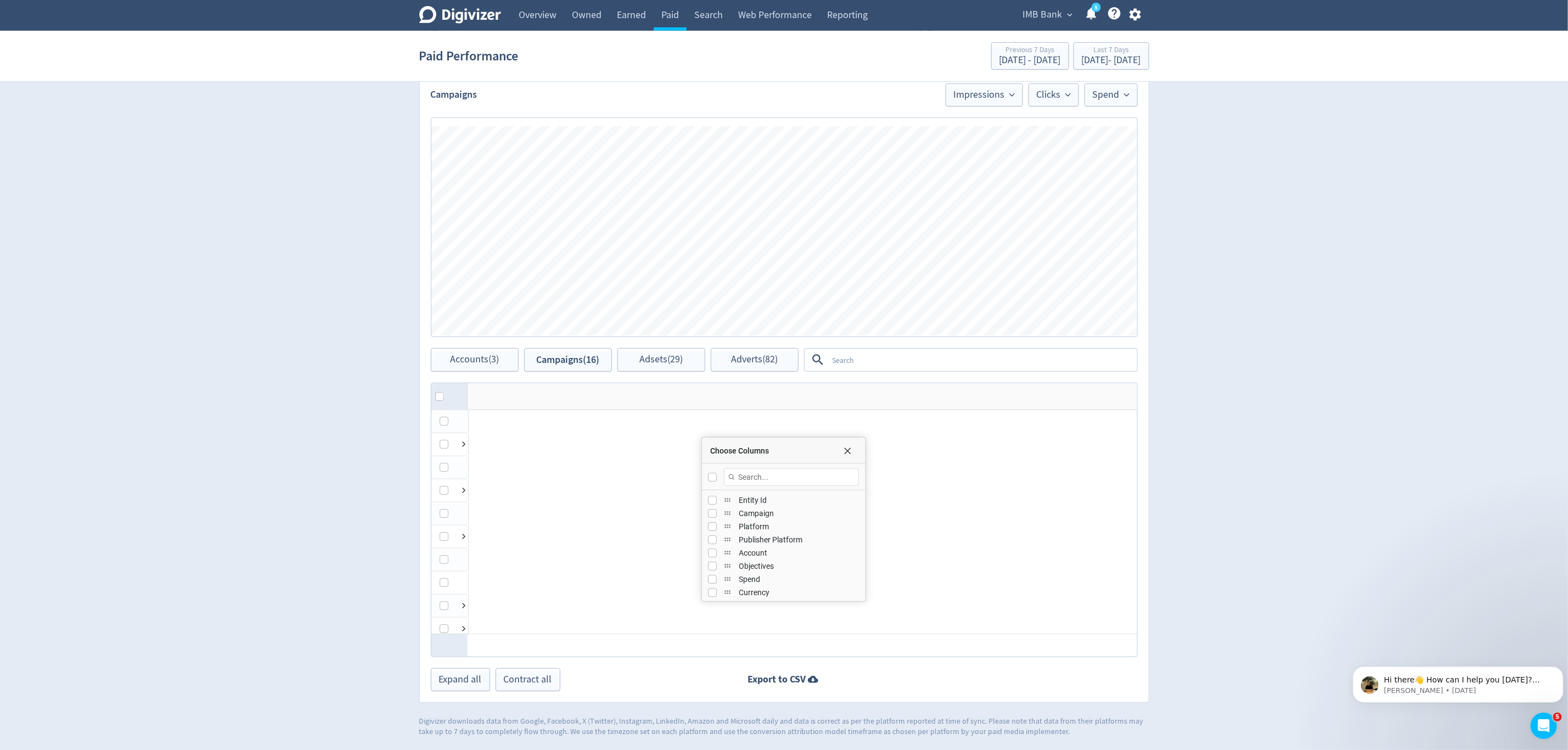
checkbox input "true"
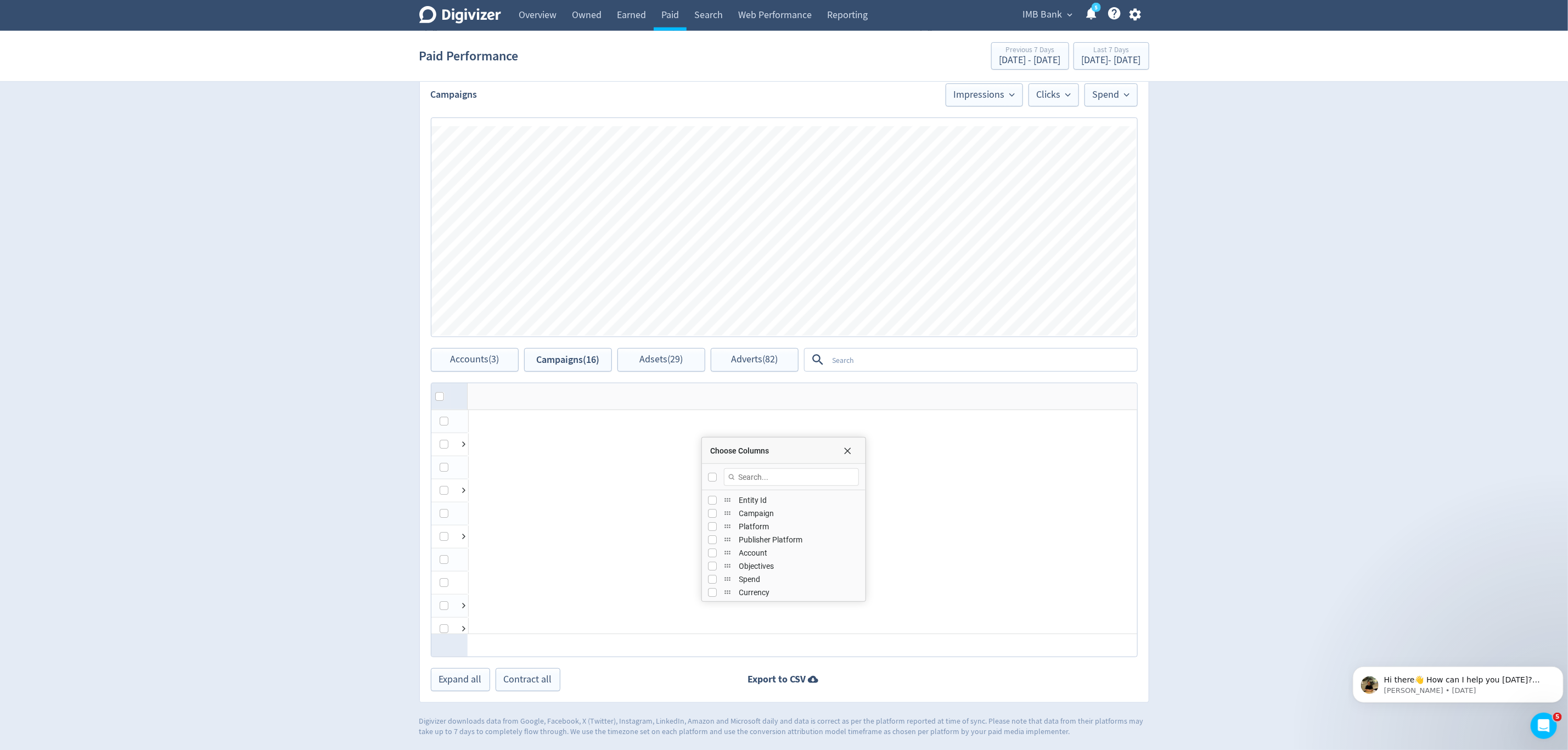
checkbox input "true"
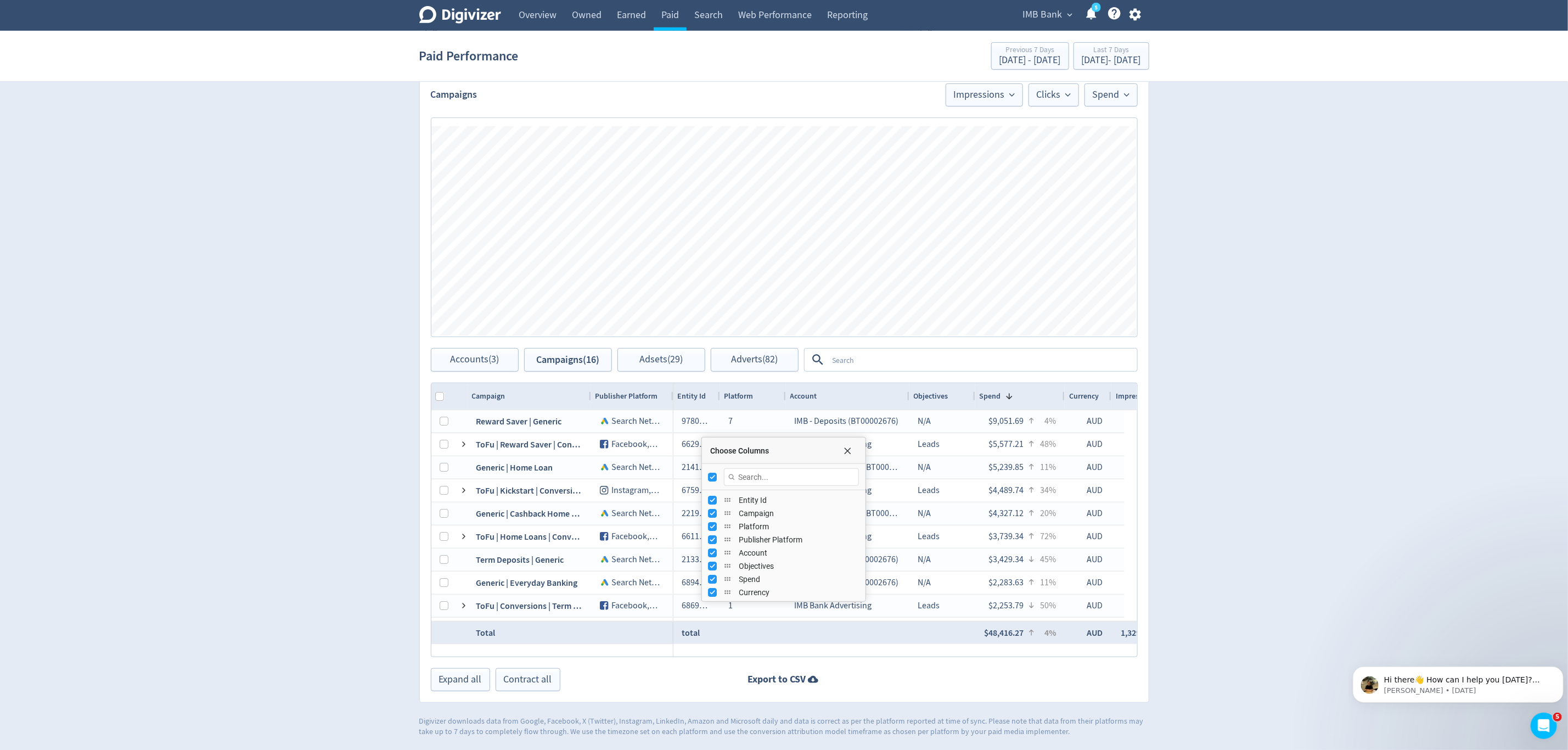
click at [713, 476] on input "Toggle All Columns Visibility" at bounding box center [713, 477] width 9 height 9
checkbox input "false"
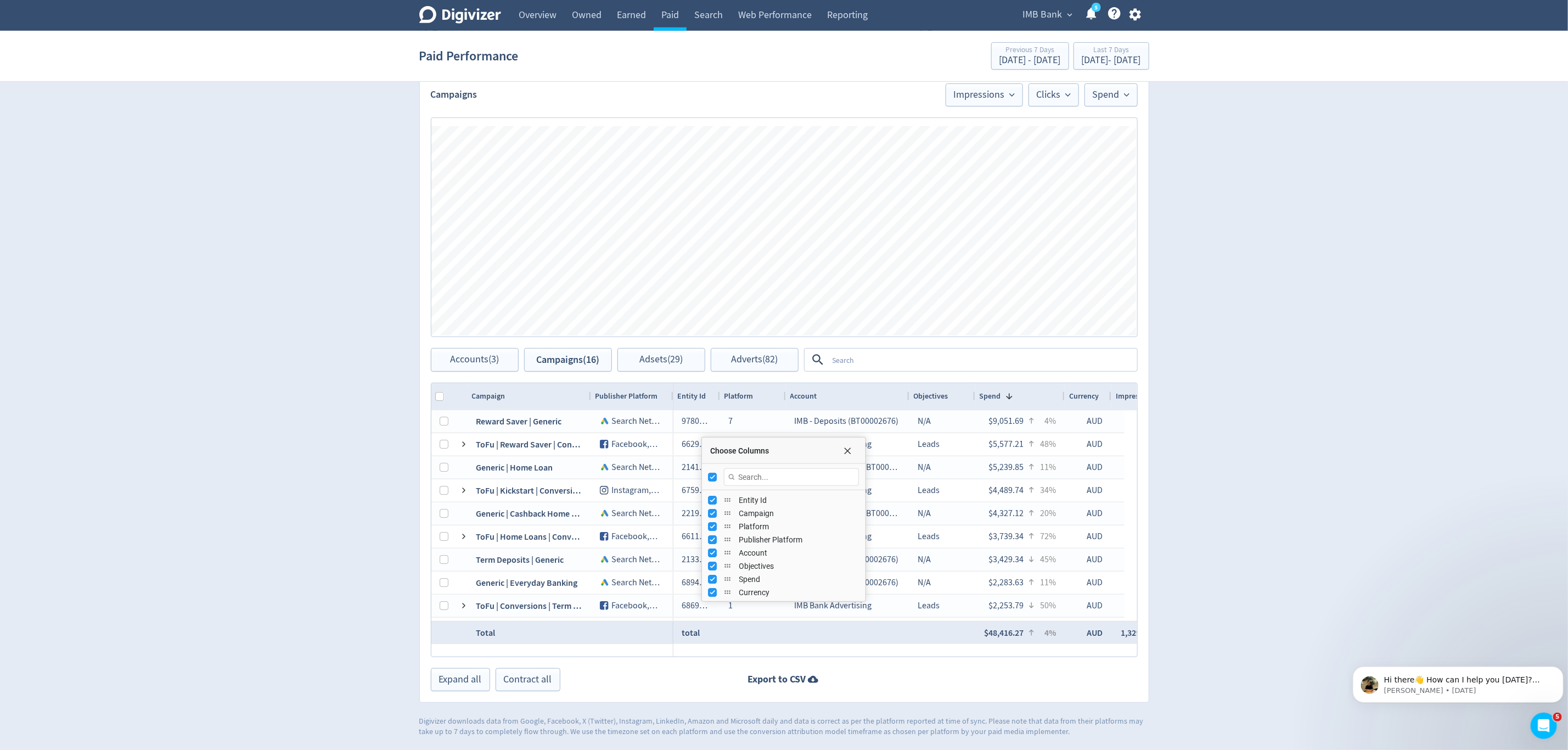
checkbox input "false"
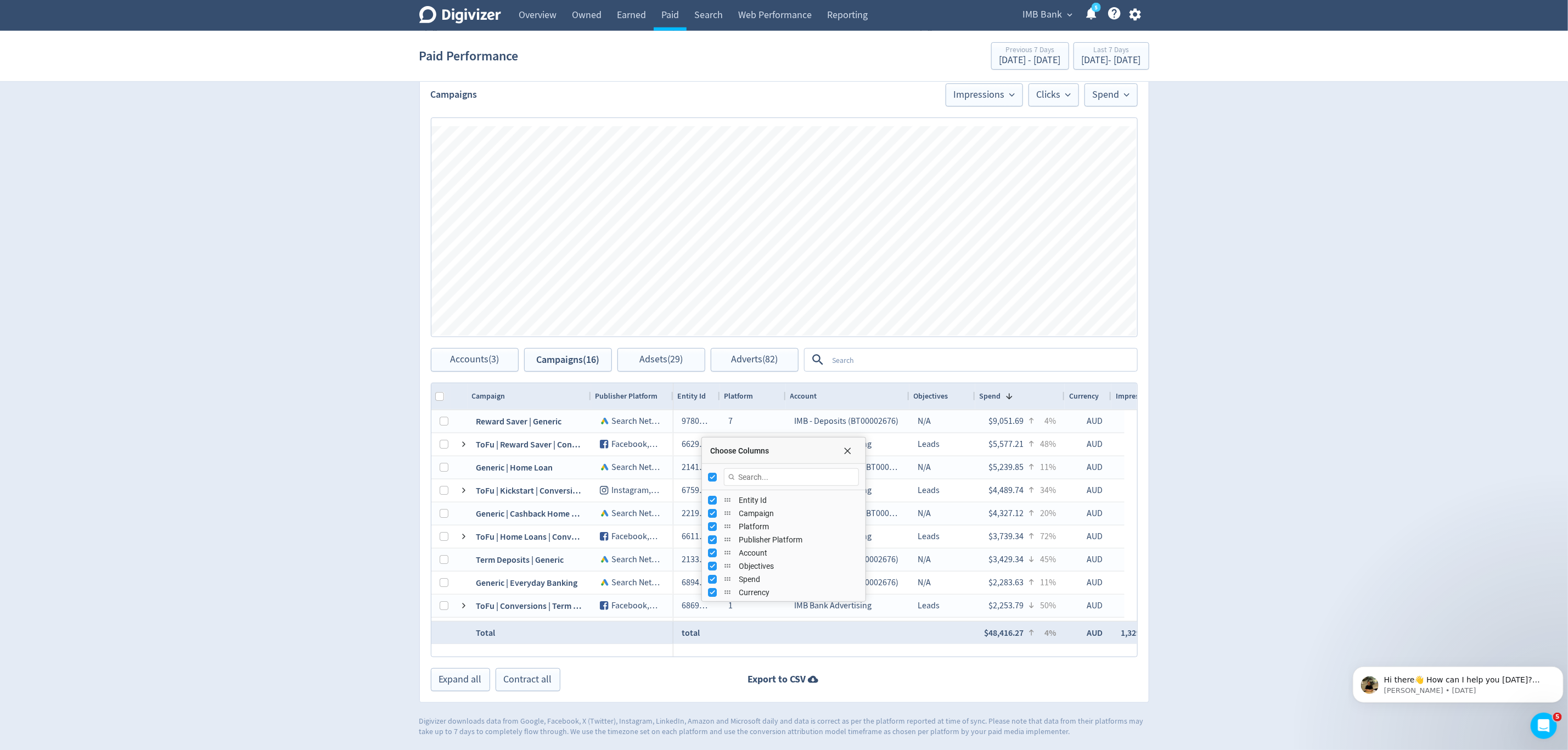
checkbox input "false"
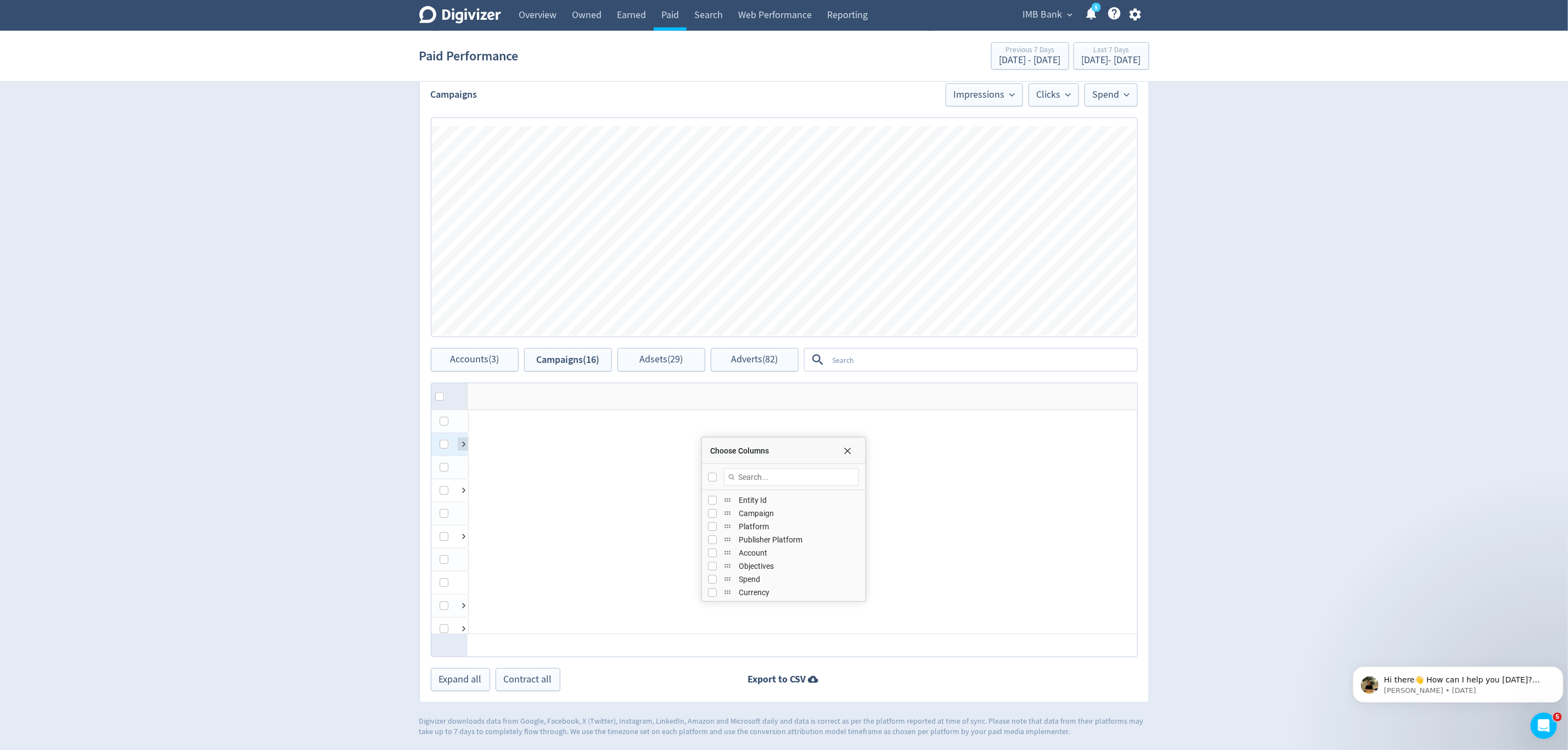
click at [467, 446] on span at bounding box center [465, 444] width 9 height 9
click at [713, 477] on input "Toggle All Columns Visibility" at bounding box center [713, 477] width 9 height 9
checkbox input "true"
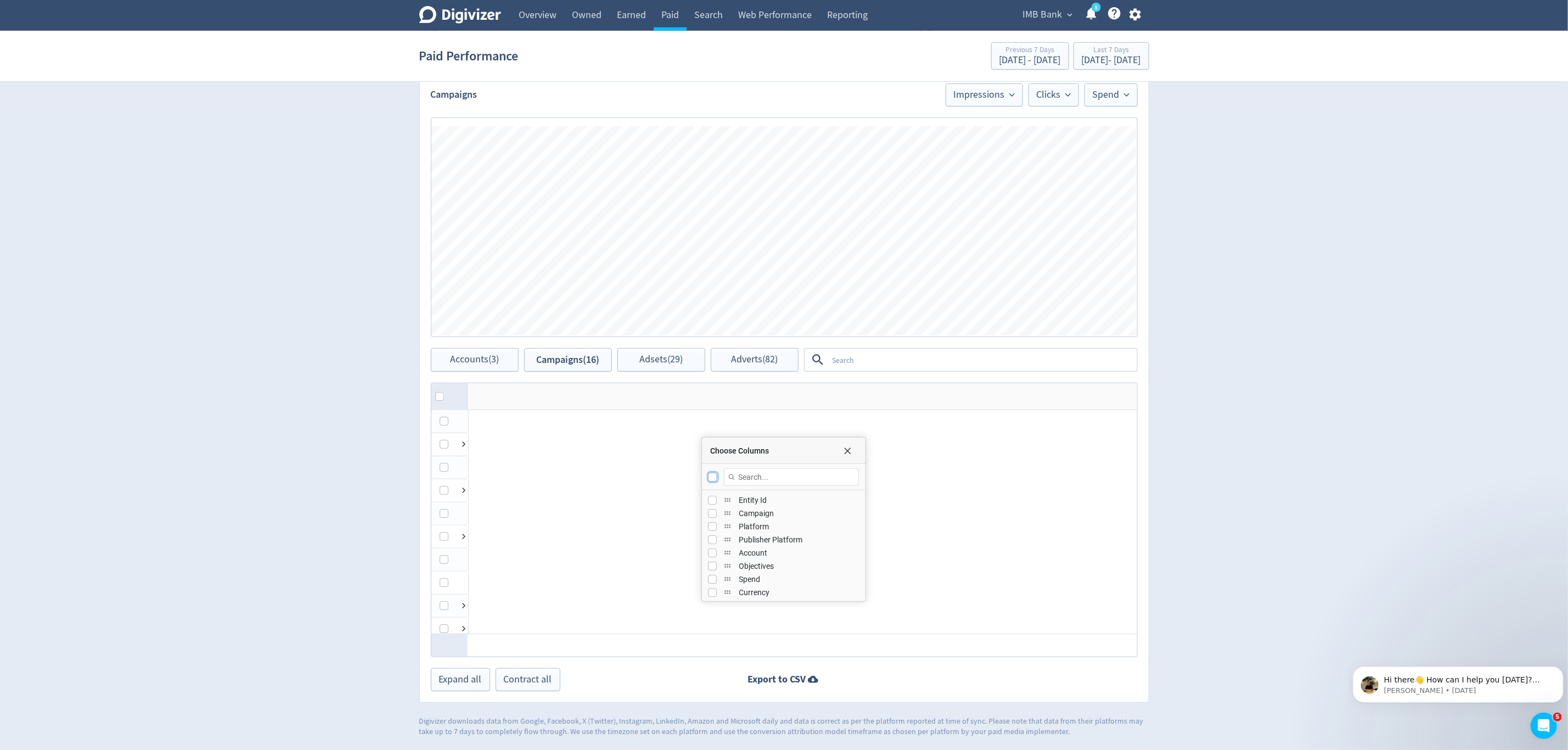
checkbox input "true"
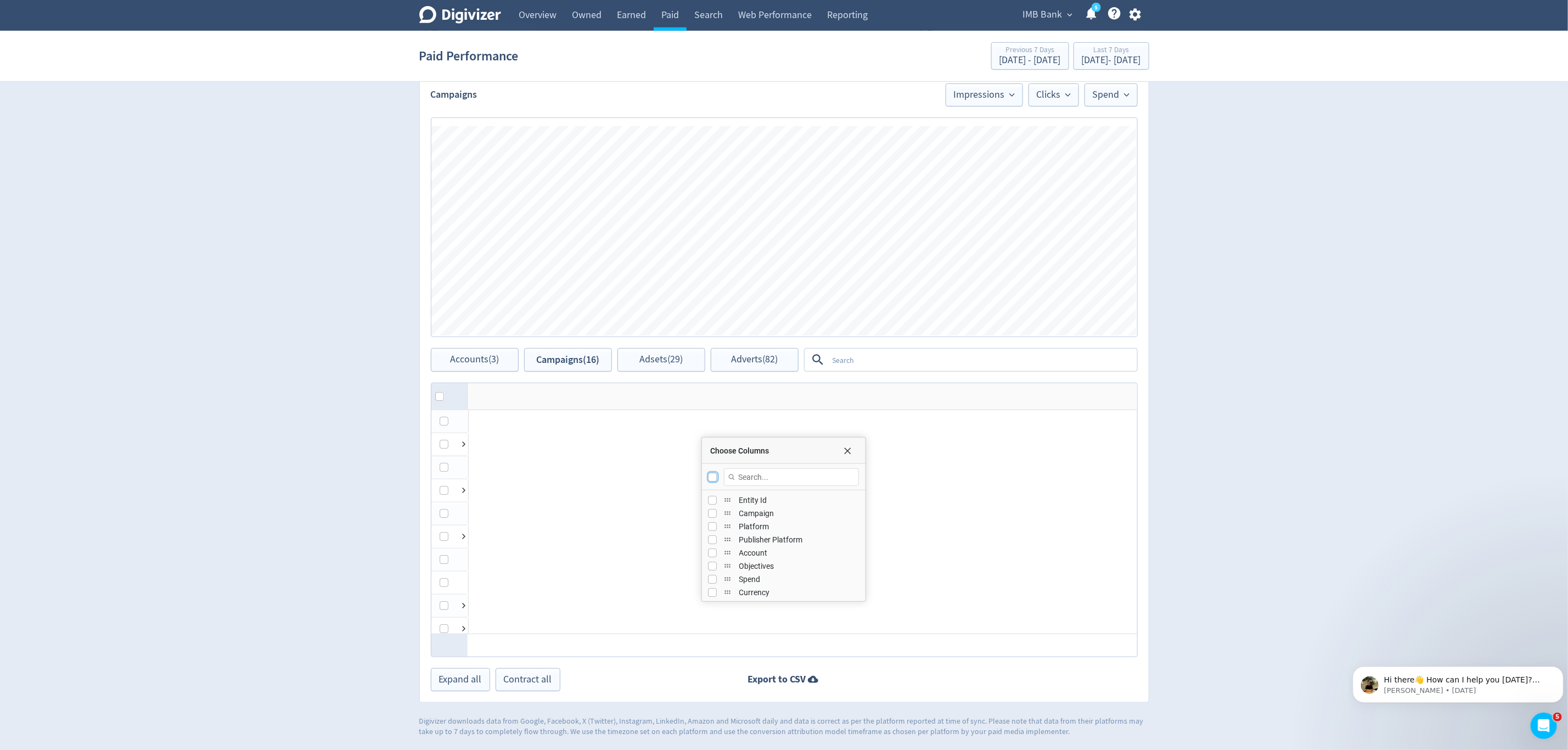
checkbox input "true"
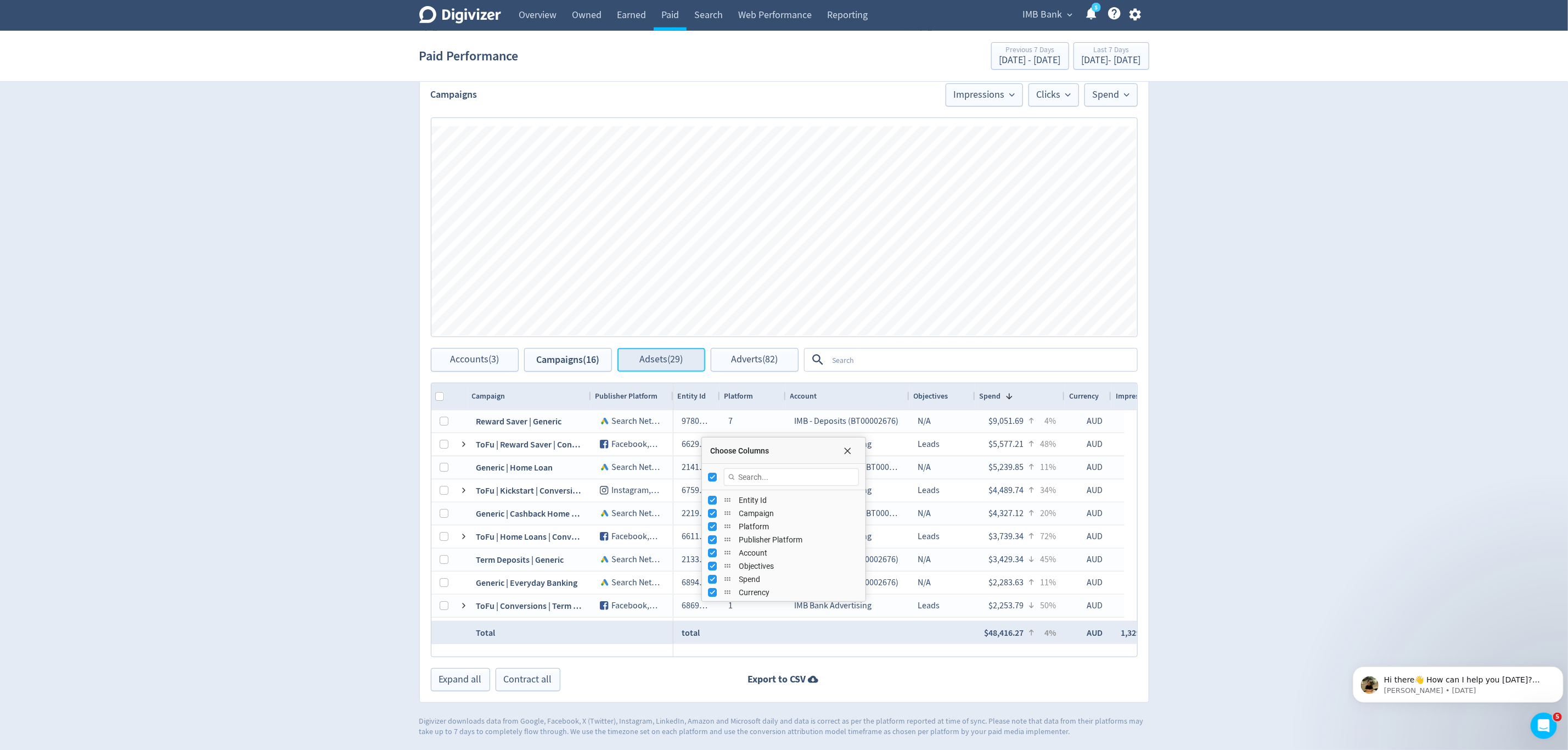
click at [657, 365] on span "Adsets (29)" at bounding box center [661, 359] width 43 height 10
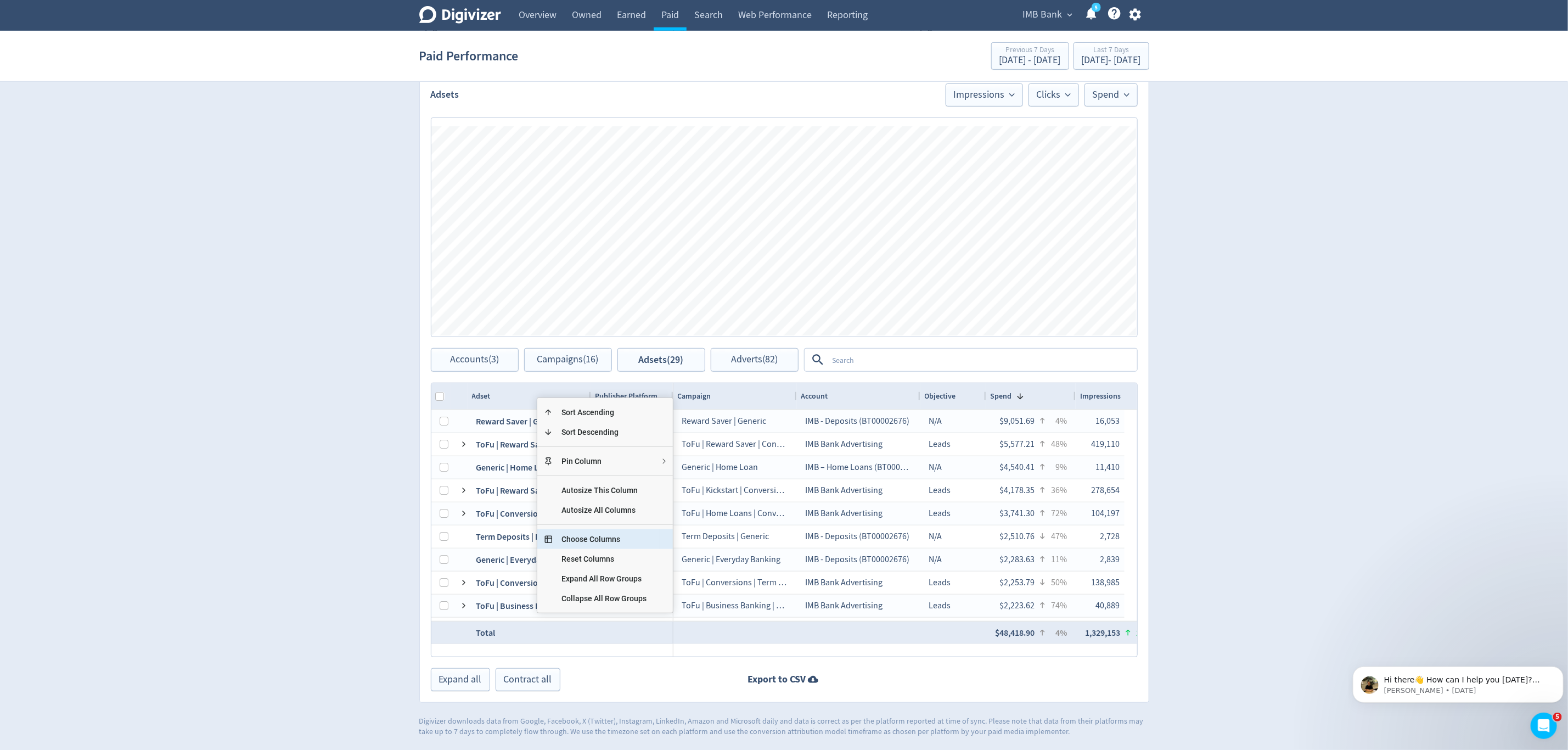
click at [580, 537] on span "Choose Columns" at bounding box center [604, 538] width 103 height 19
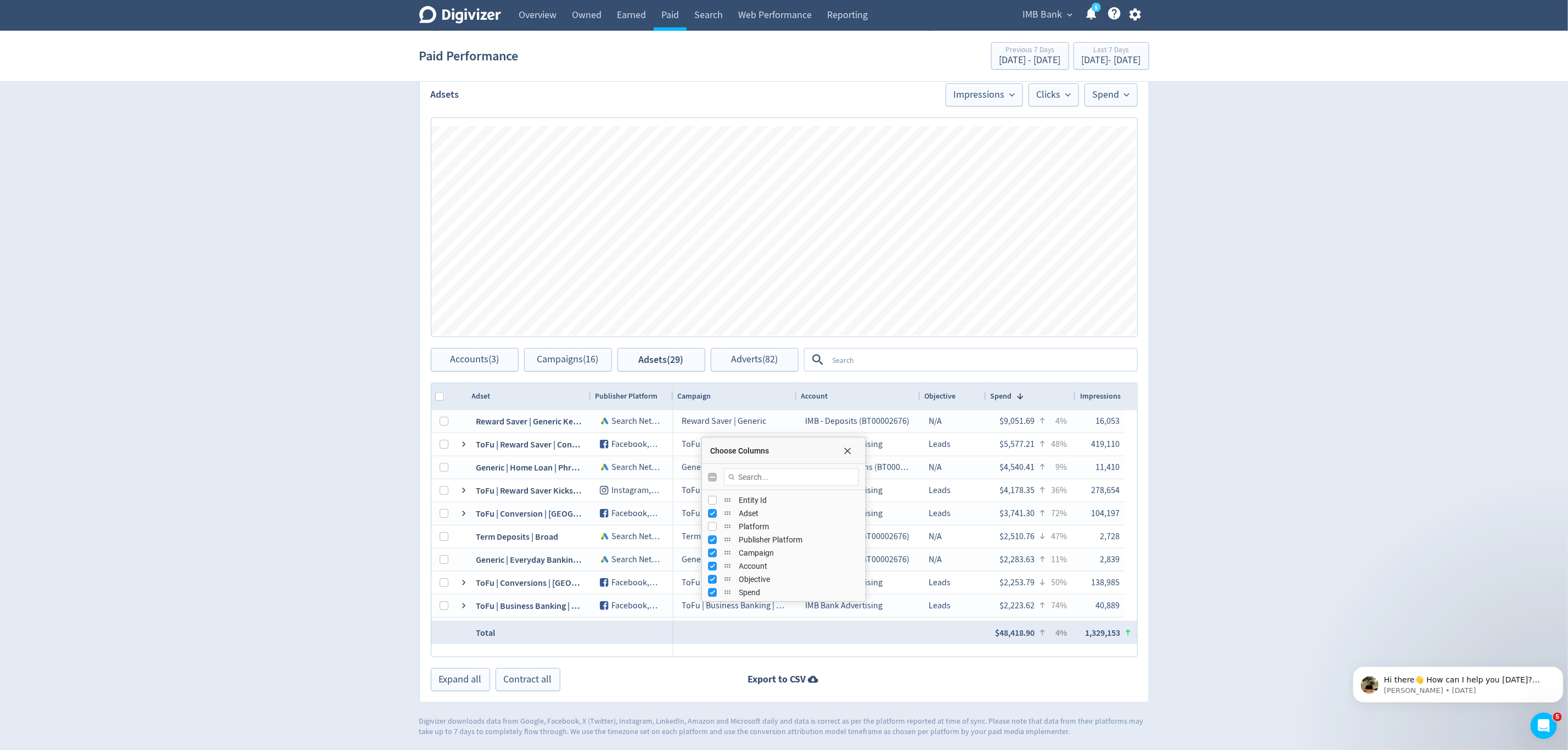
click at [711, 480] on input "Toggle All Columns Visibility" at bounding box center [713, 477] width 9 height 9
checkbox input "true"
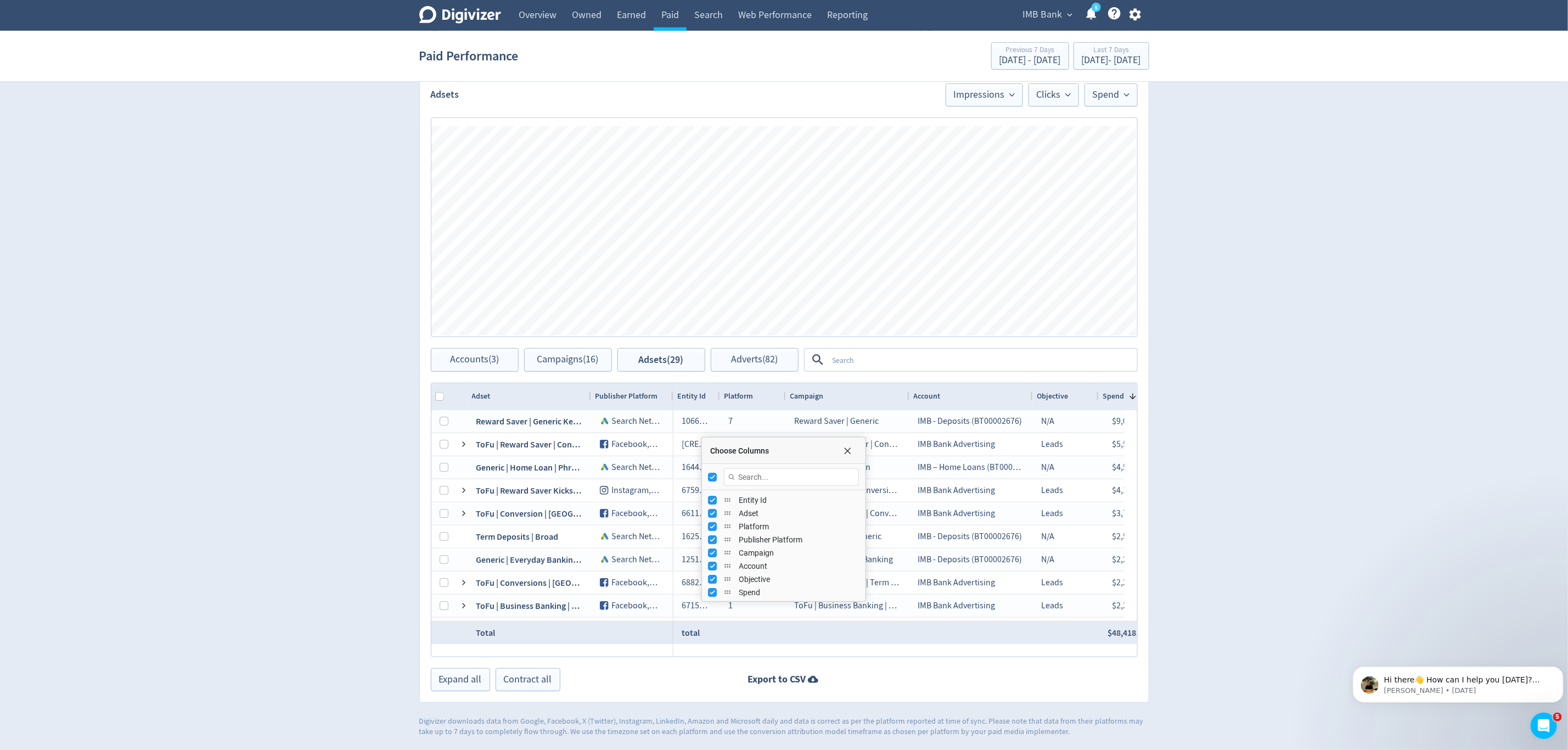
click at [711, 480] on input "Toggle All Columns Visibility" at bounding box center [713, 477] width 9 height 9
checkbox input "false"
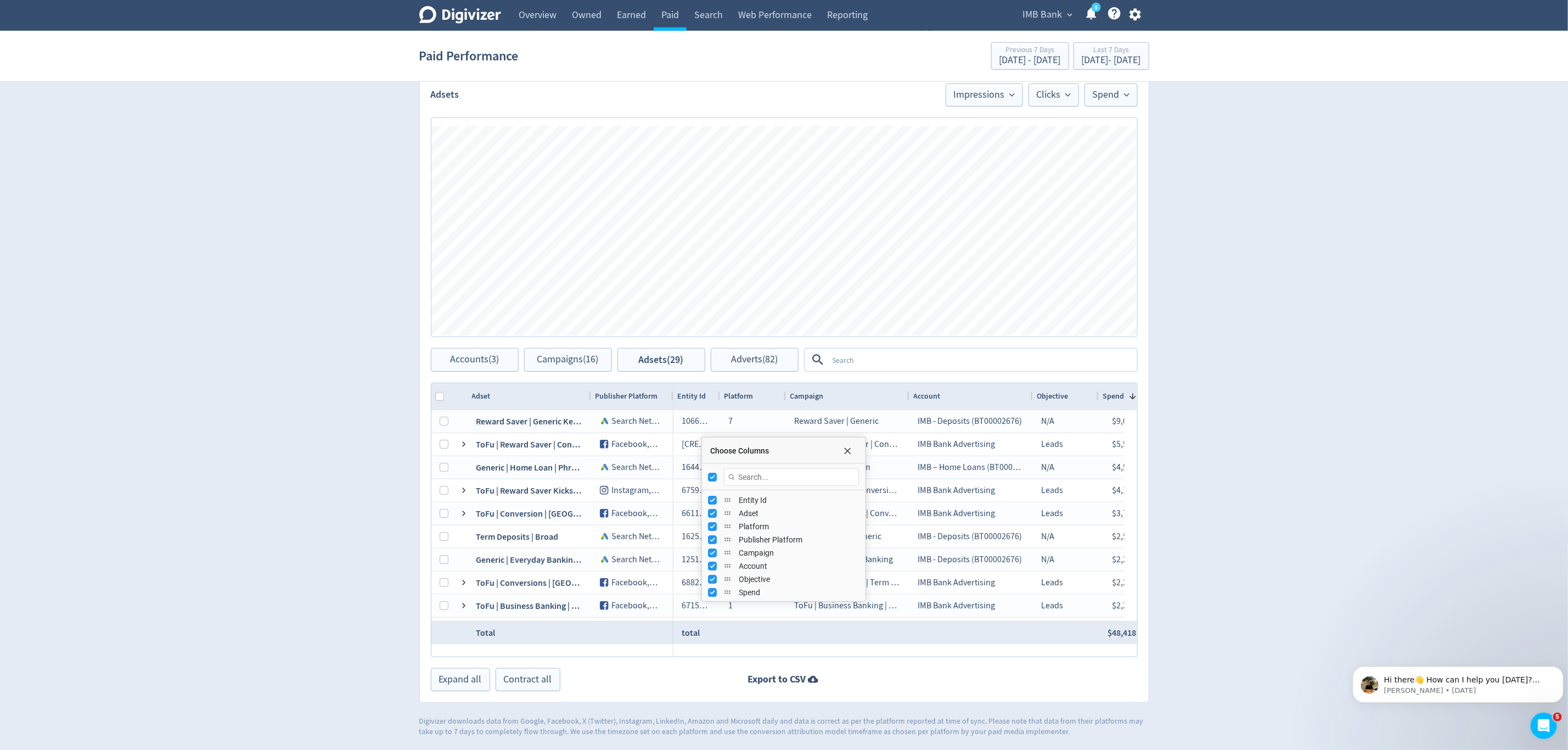
checkbox input "false"
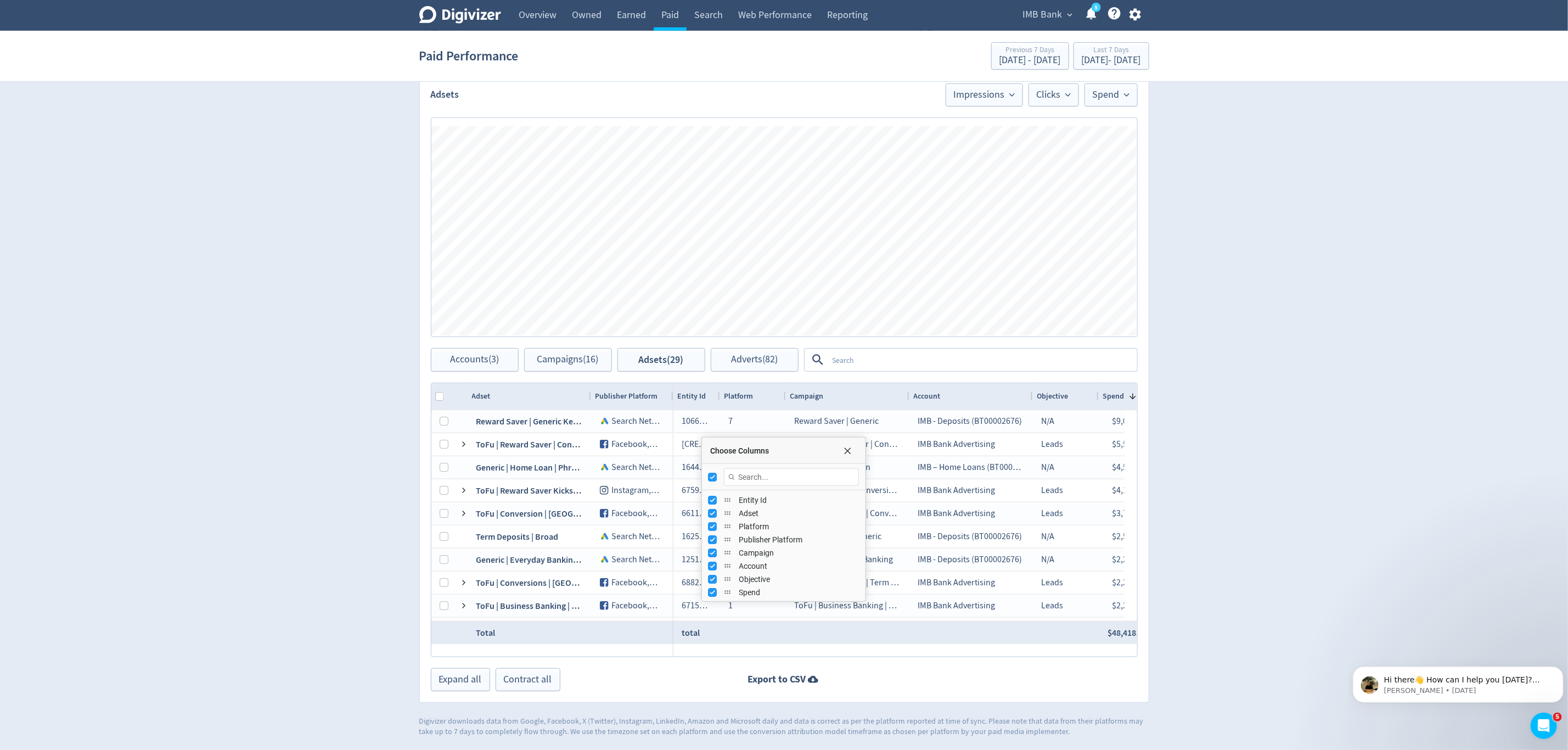
checkbox input "false"
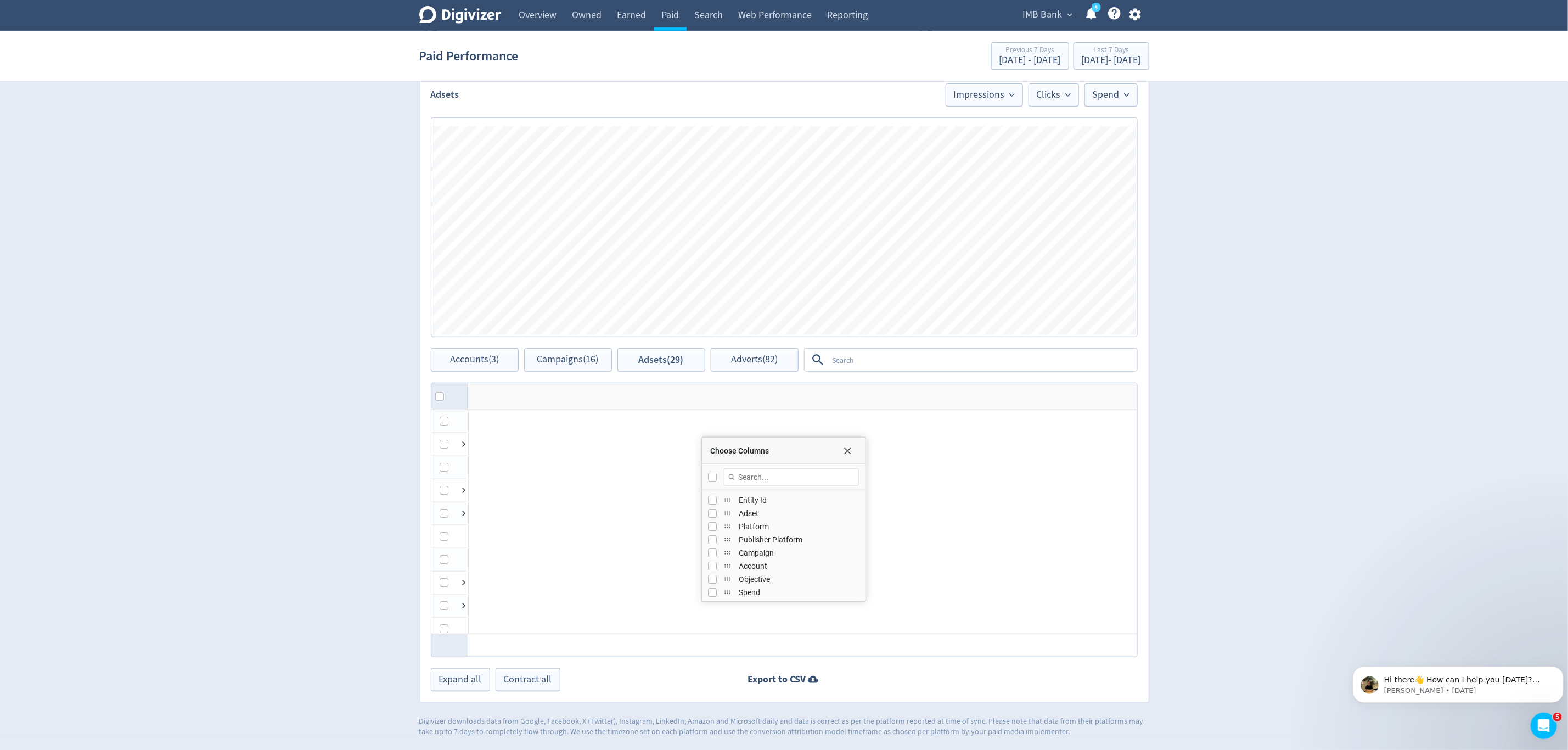
click at [711, 480] on input "Toggle All Columns Visibility" at bounding box center [713, 477] width 9 height 9
checkbox input "true"
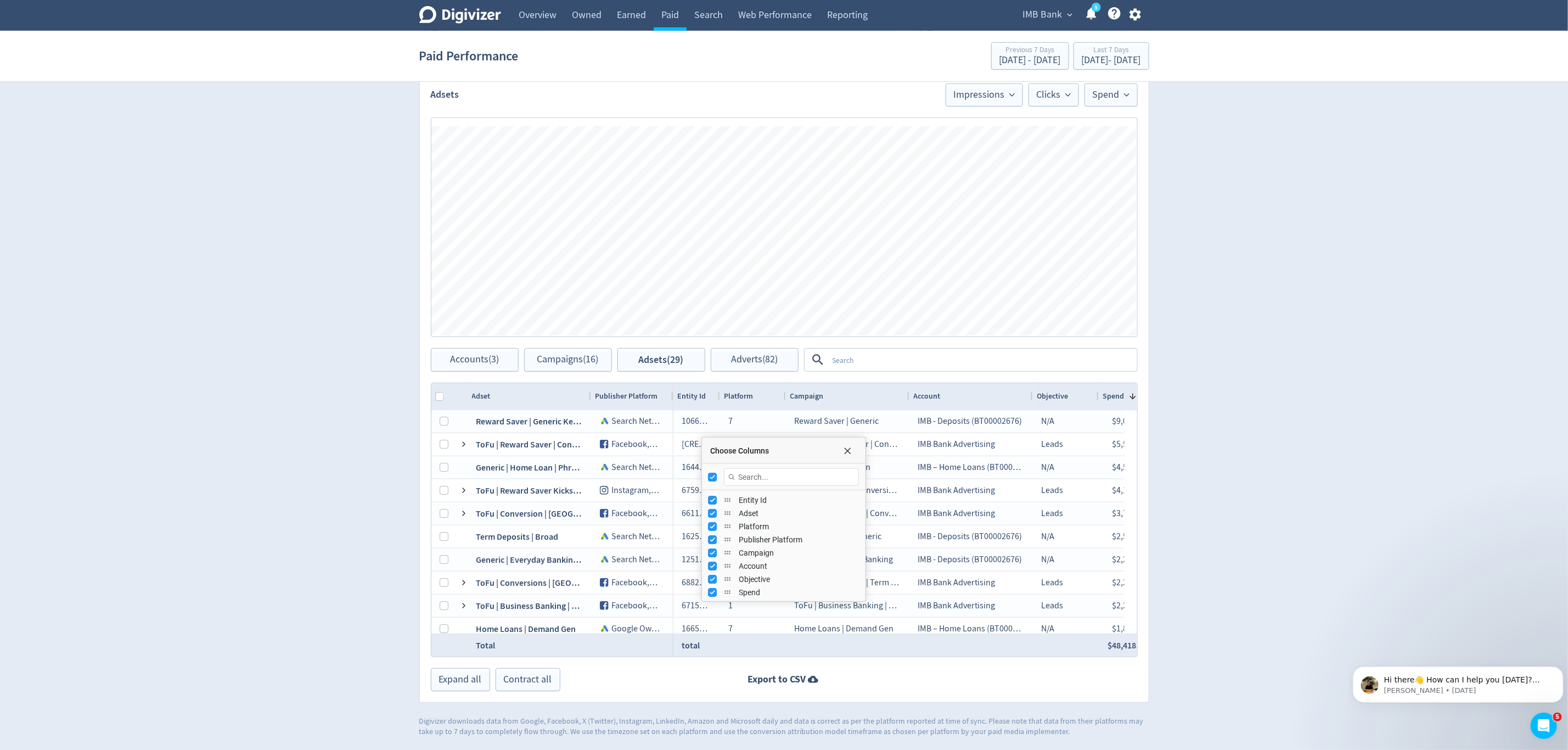
checkbox input "true"
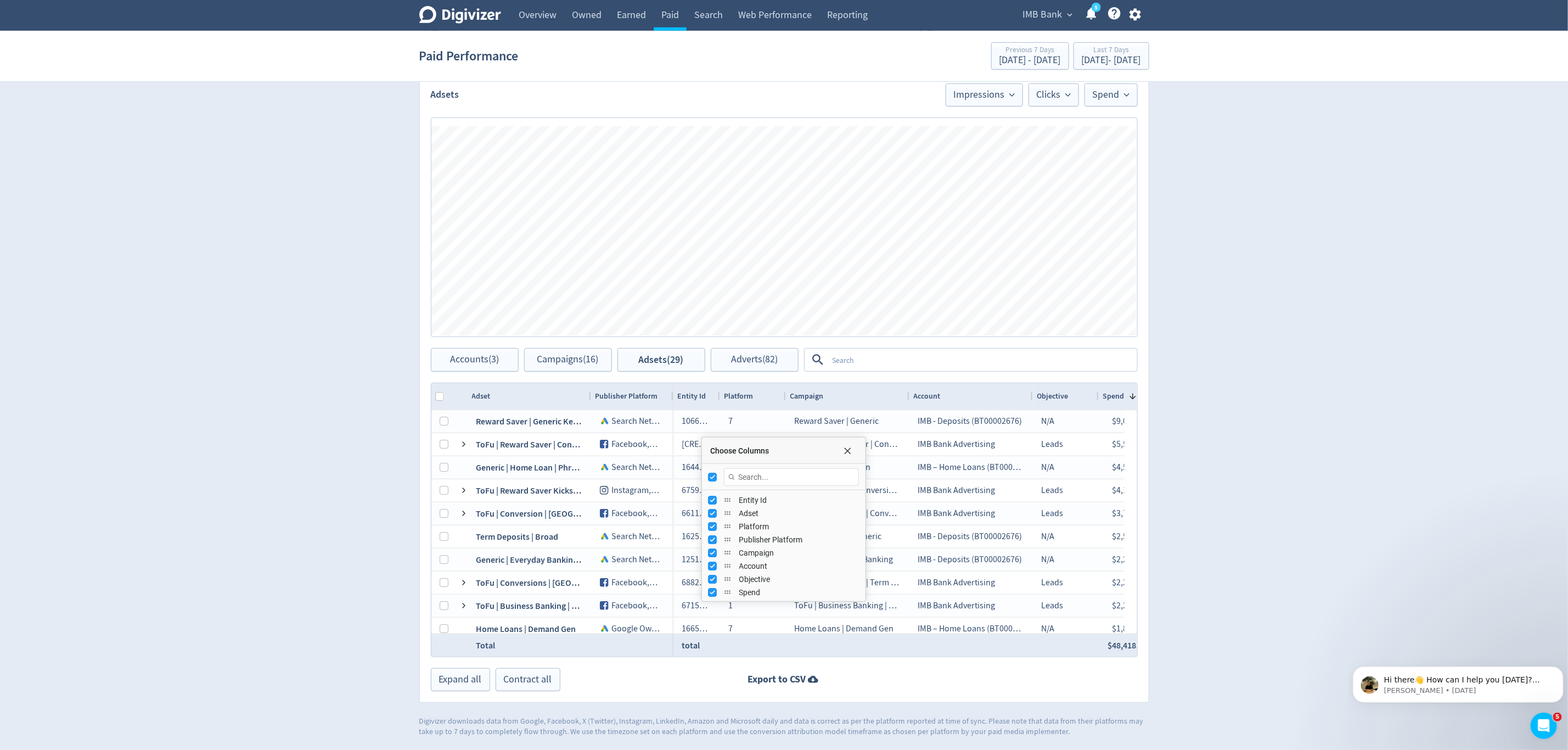
checkbox input "true"
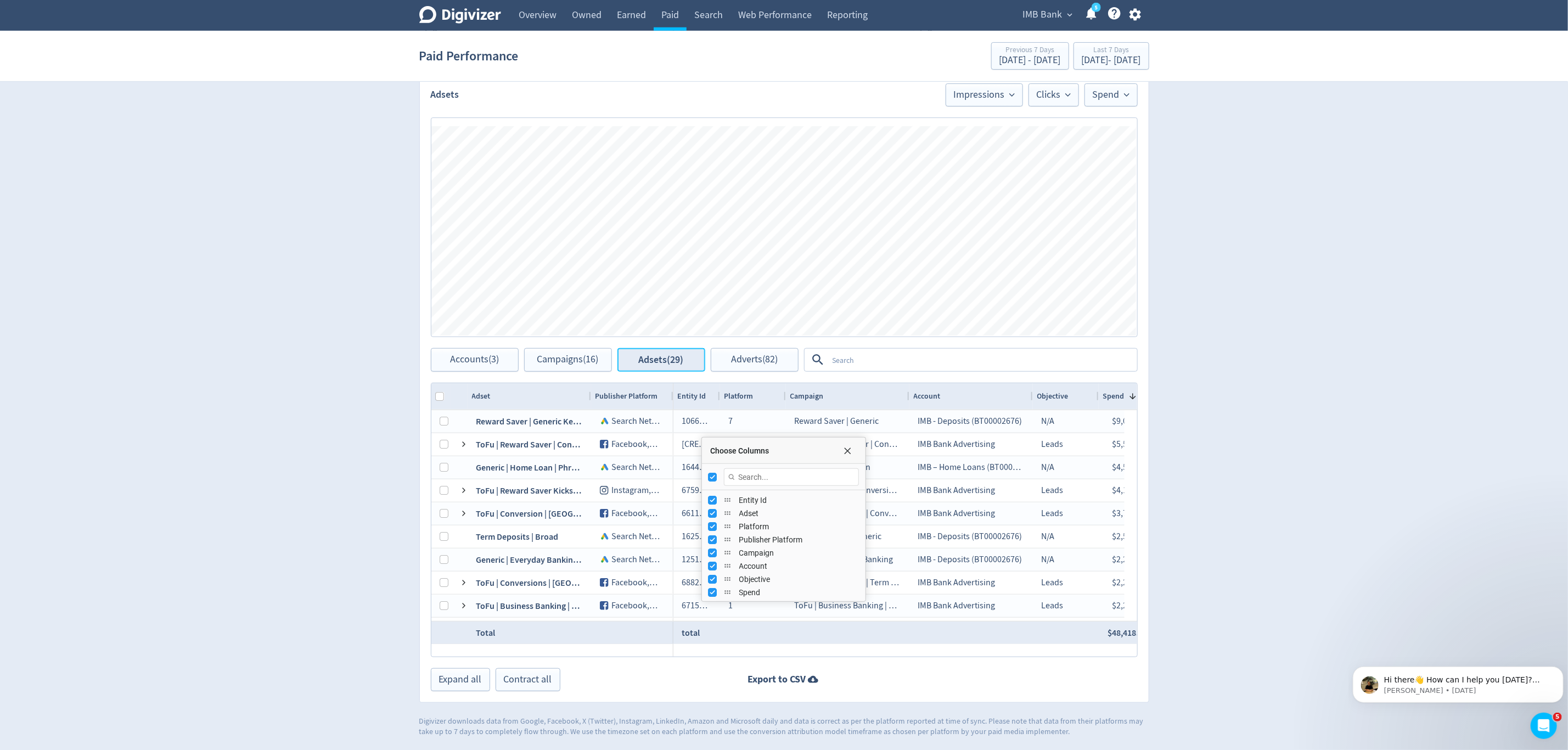
click at [661, 364] on span "Adsets (29)" at bounding box center [661, 359] width 45 height 10
click at [713, 478] on input "Toggle All Columns Visibility" at bounding box center [713, 477] width 9 height 9
checkbox input "false"
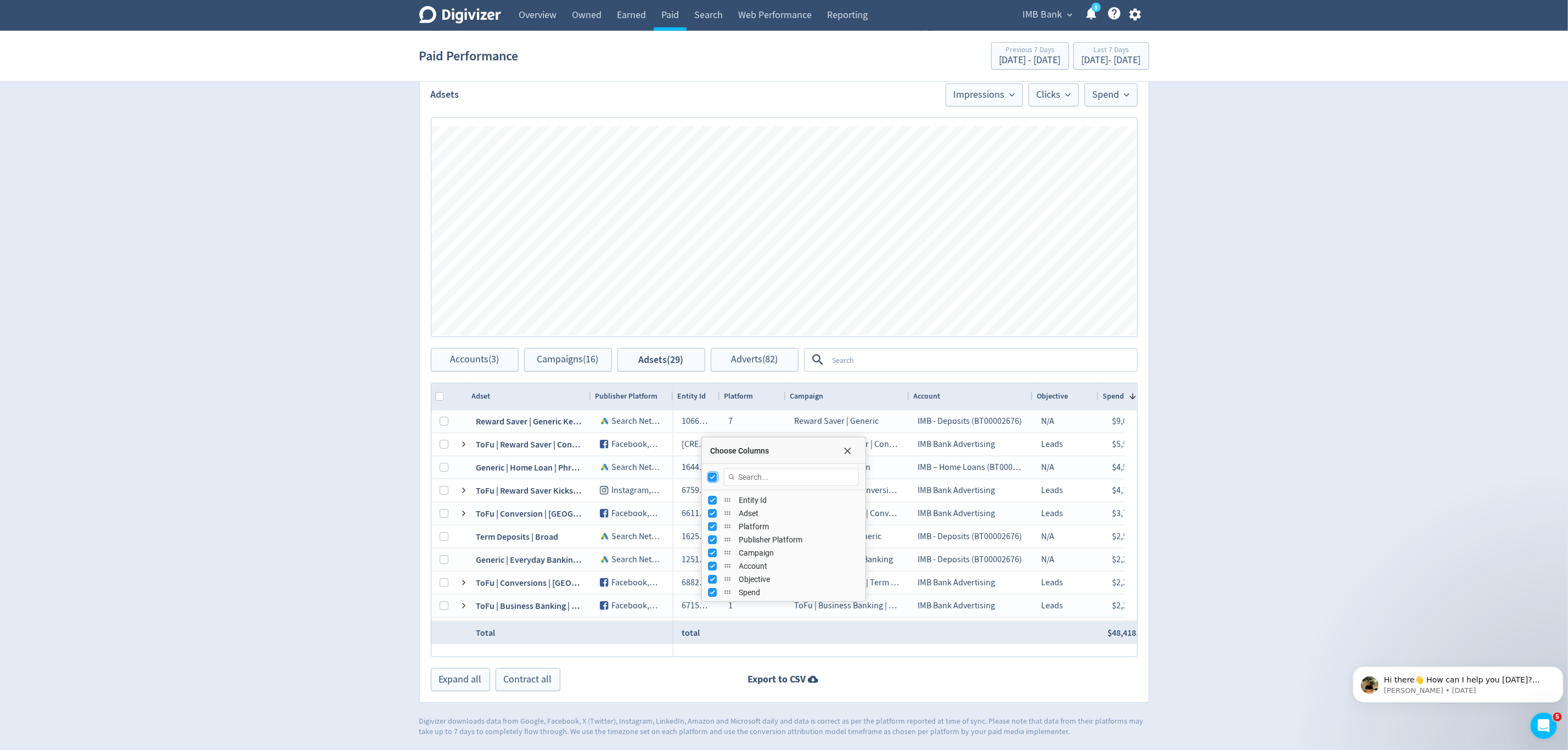
checkbox input "false"
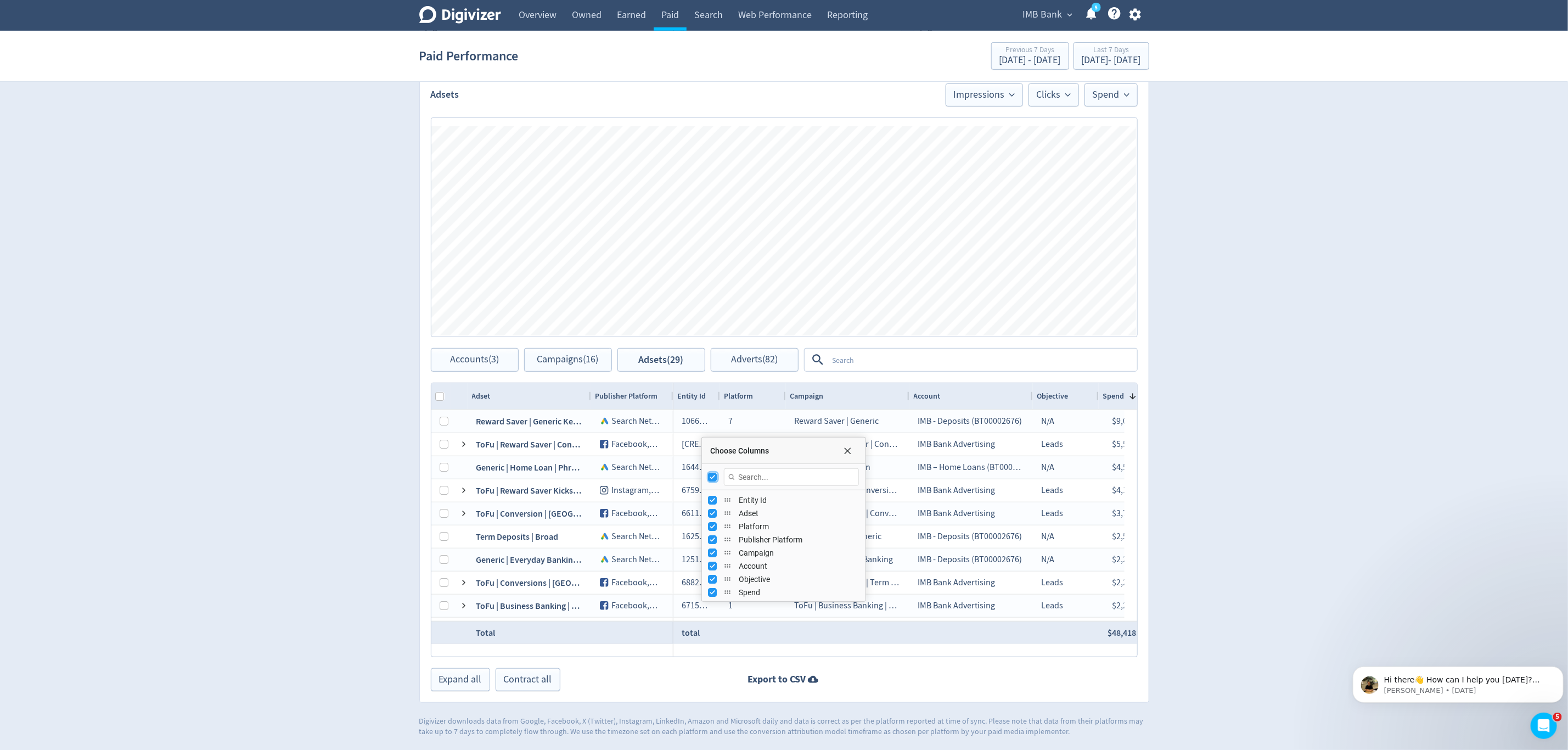
checkbox input "false"
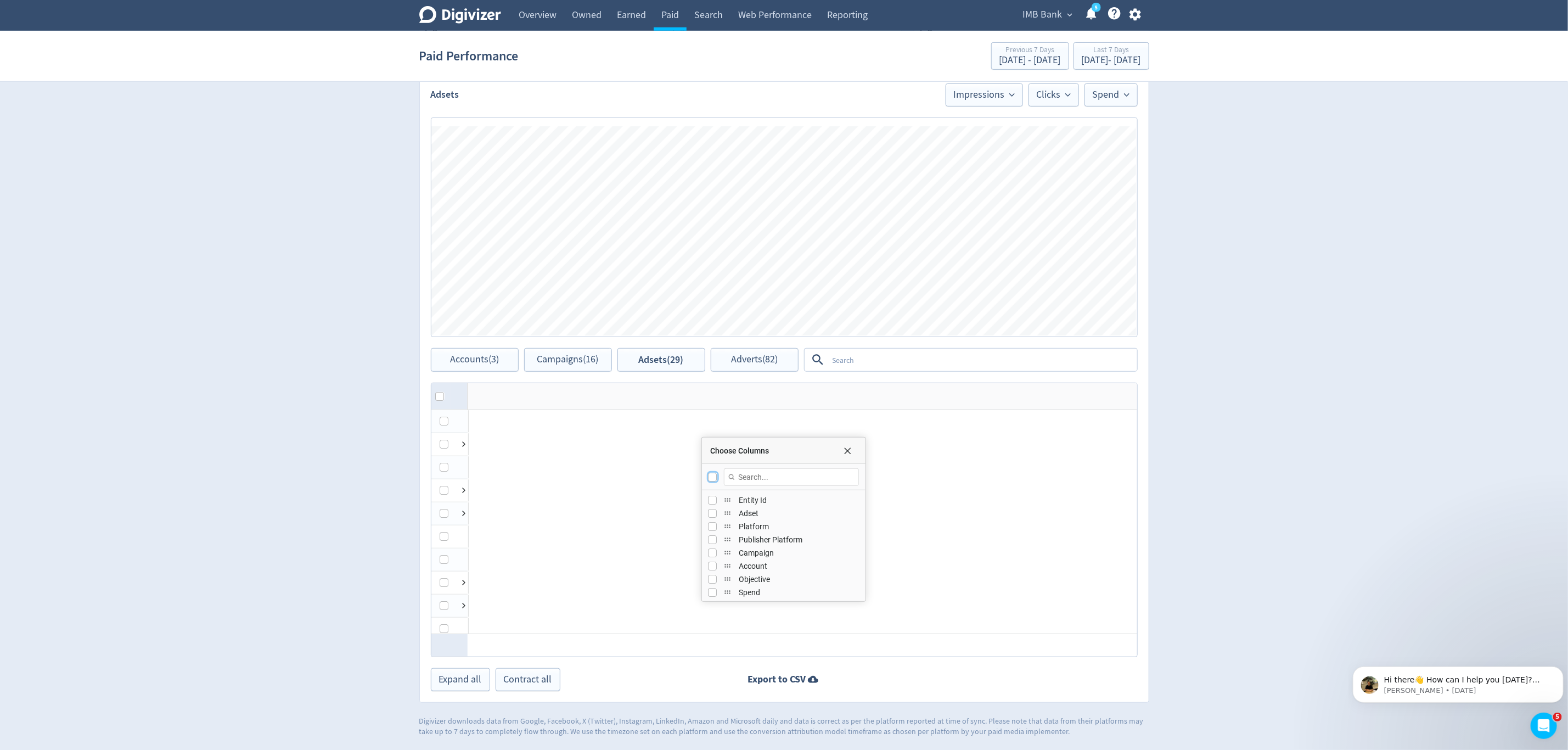
click at [713, 478] on input "Toggle All Columns Visibility" at bounding box center [713, 477] width 9 height 9
checkbox input "true"
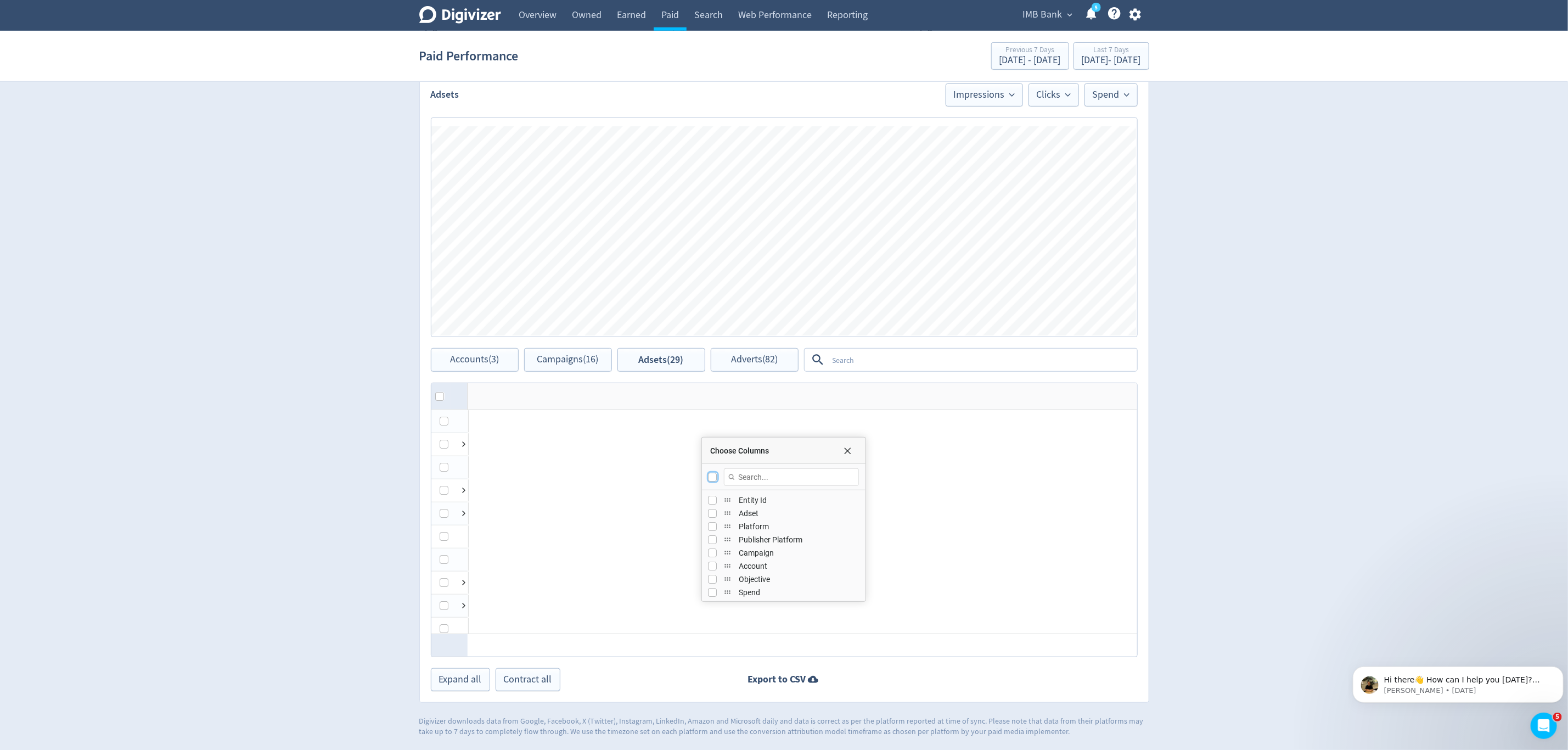
checkbox input "true"
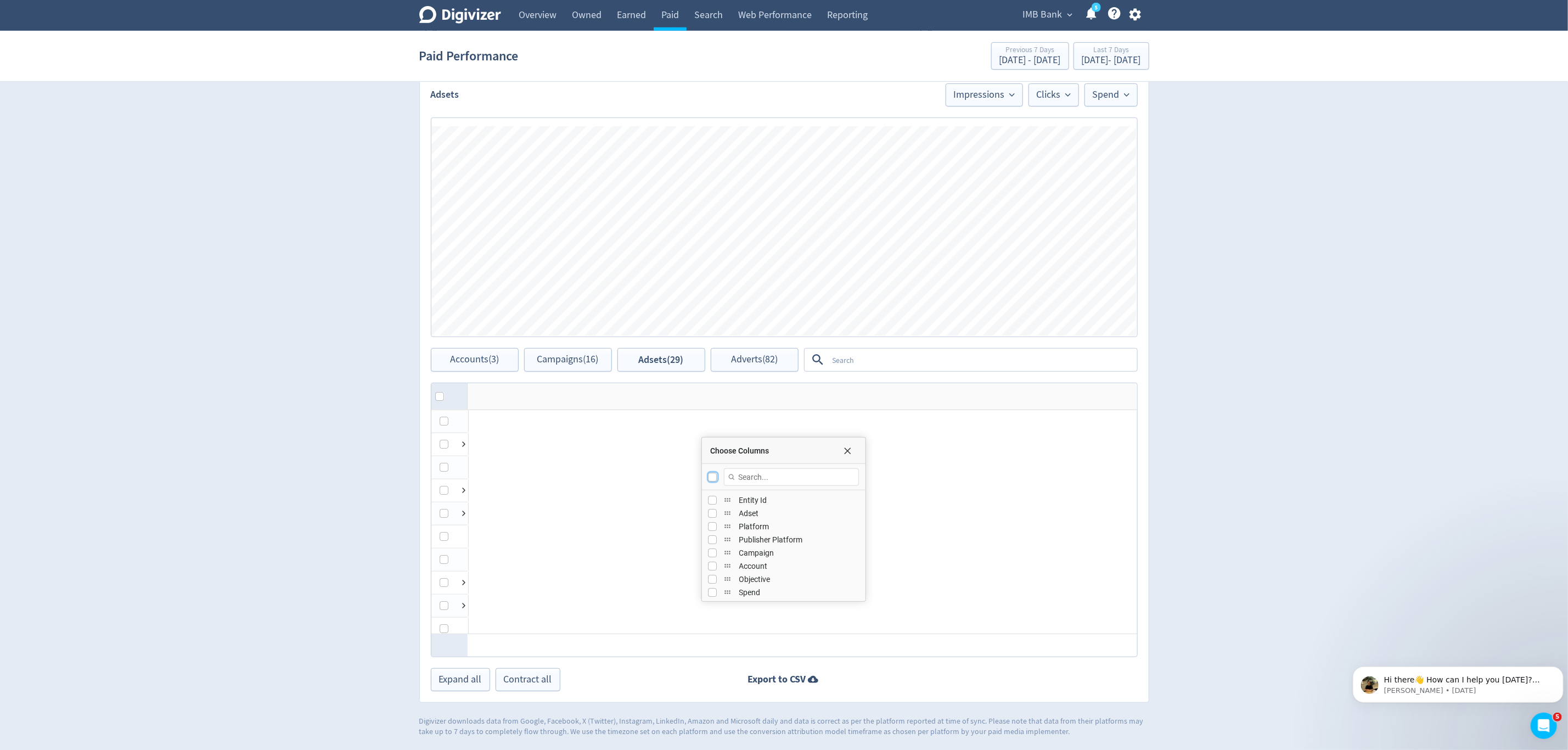
checkbox input "true"
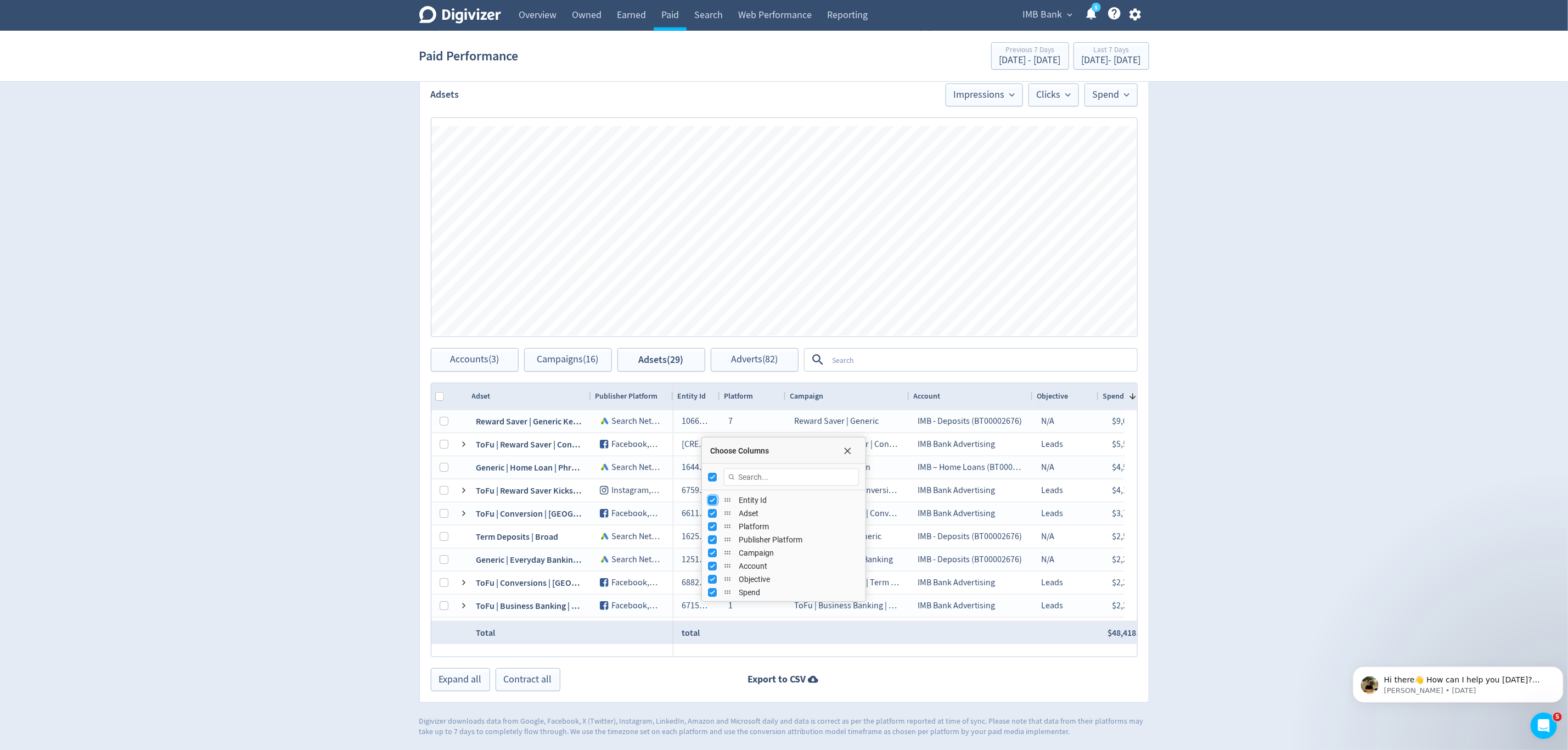
click at [717, 501] on input "Press SPACE to toggle visibility (visible)" at bounding box center [713, 500] width 9 height 9
checkbox input "false"
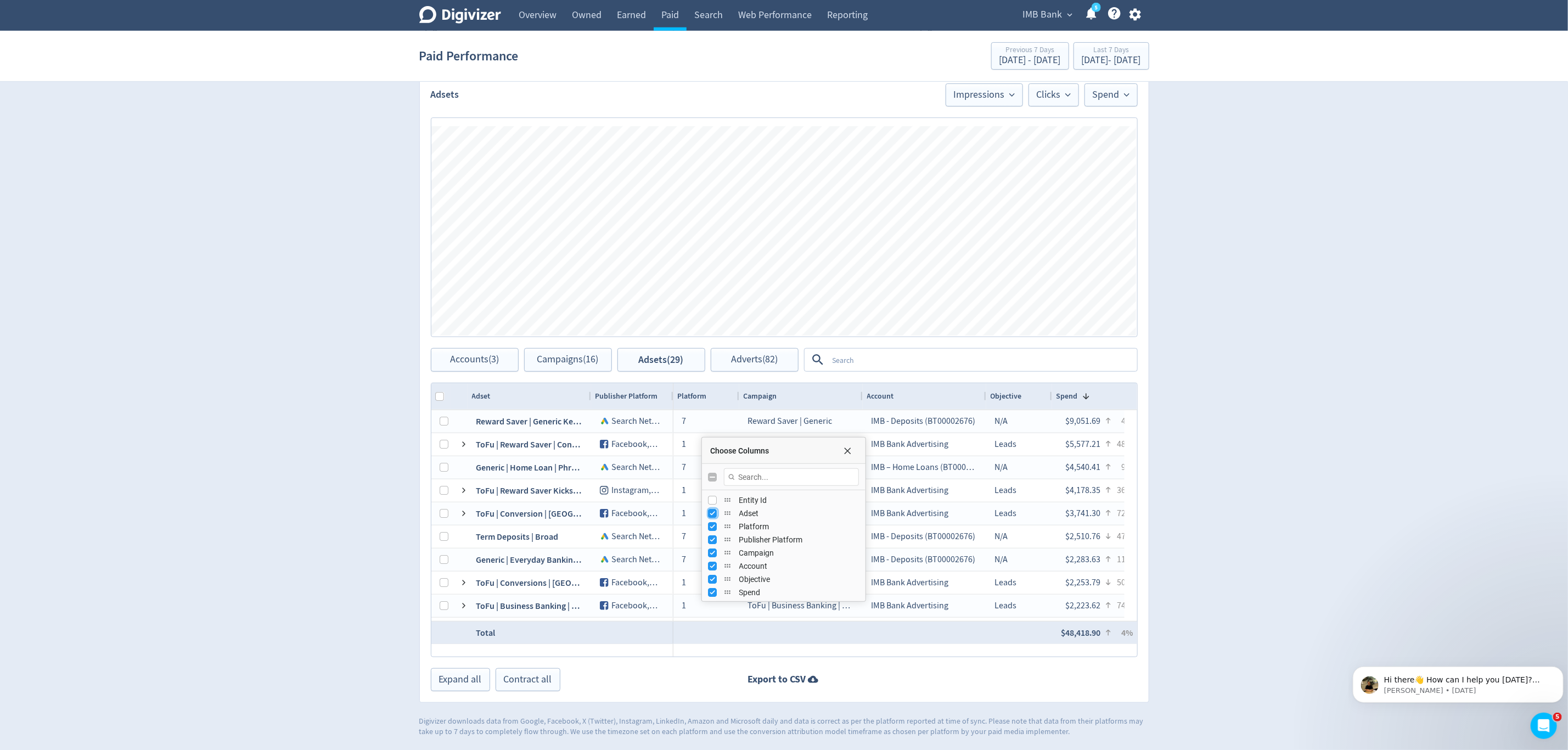
click at [717, 513] on input "Press SPACE to toggle visibility (visible)" at bounding box center [713, 513] width 9 height 9
checkbox input "false"
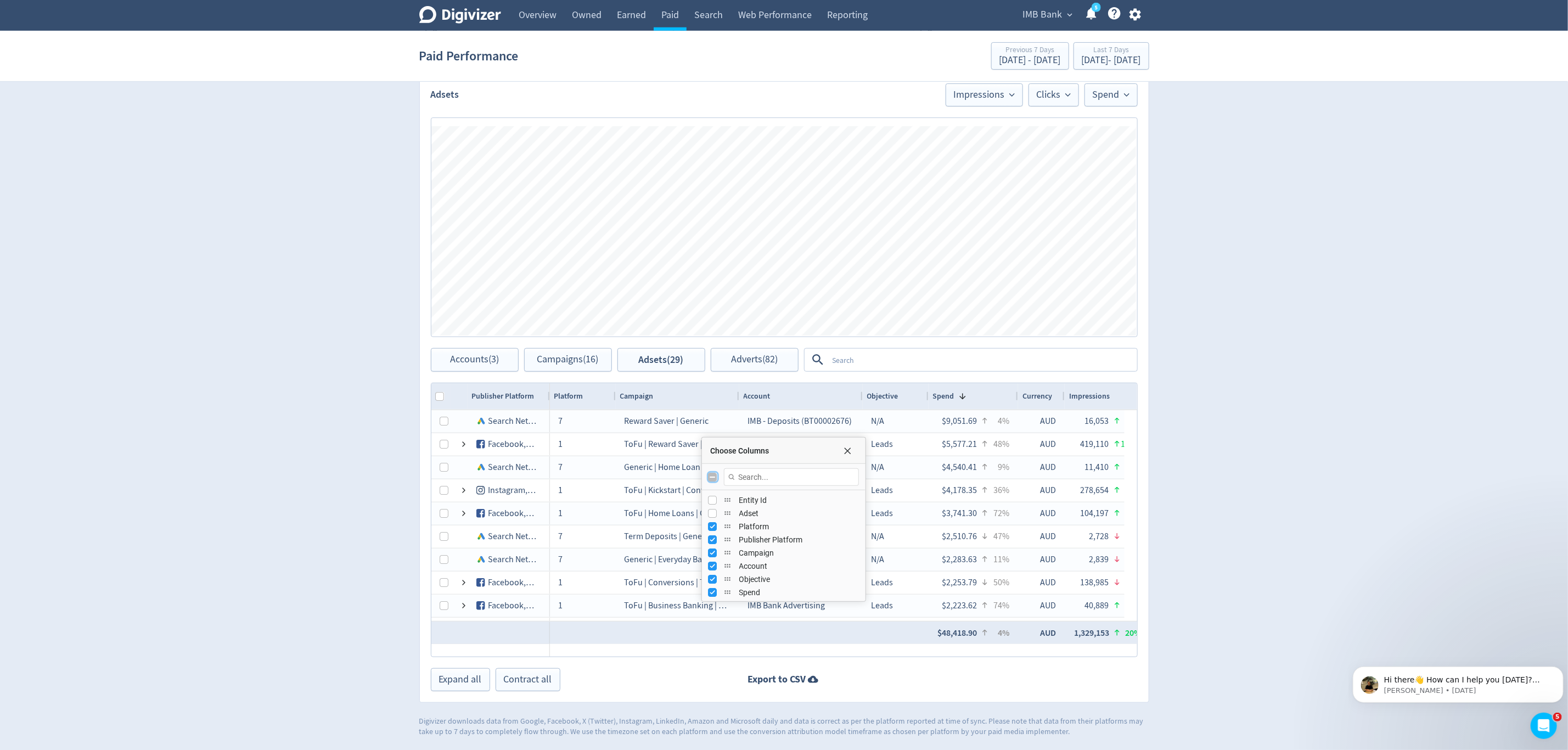
click at [715, 477] on input "Toggle All Columns Visibility" at bounding box center [713, 477] width 9 height 9
checkbox input "true"
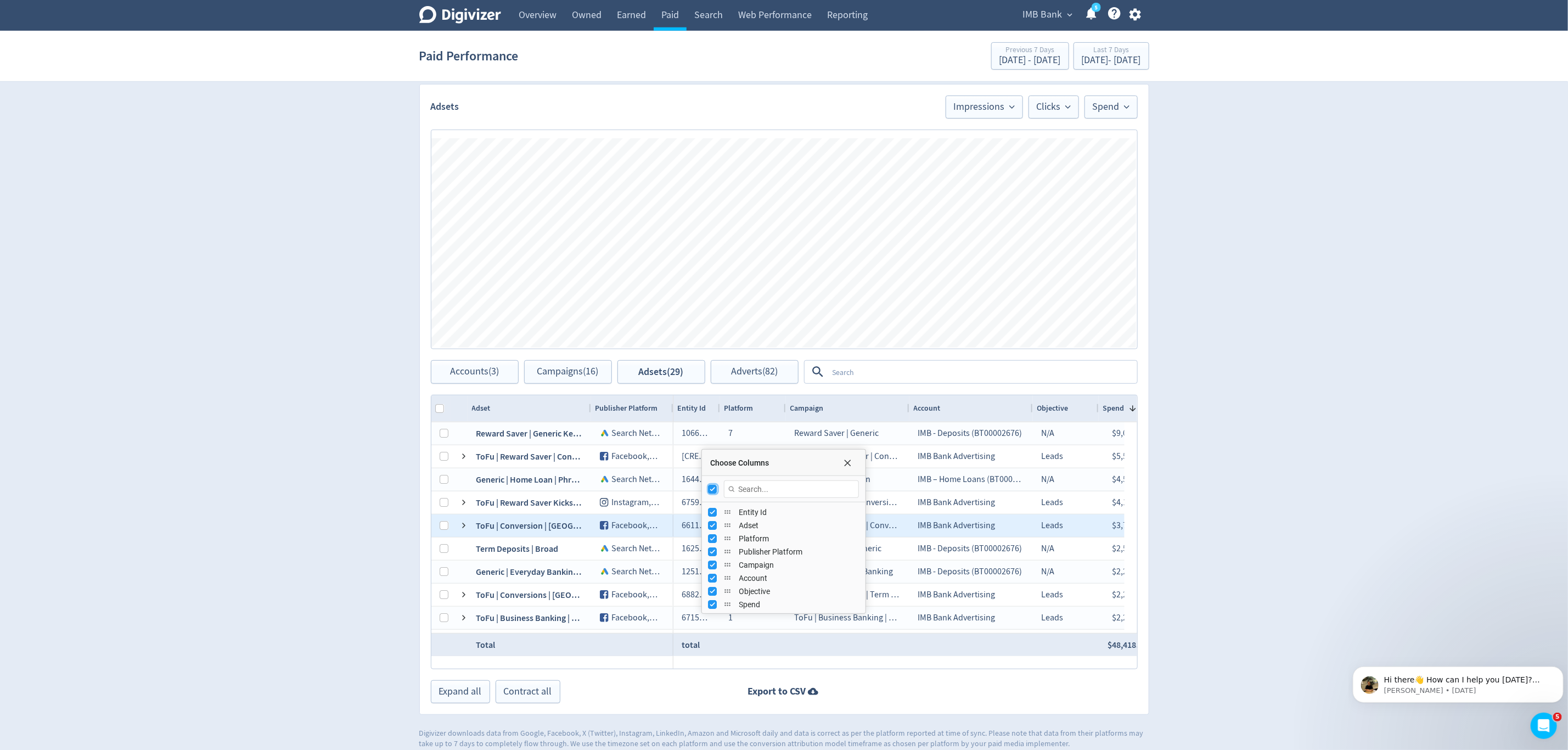
scroll to position [402, 0]
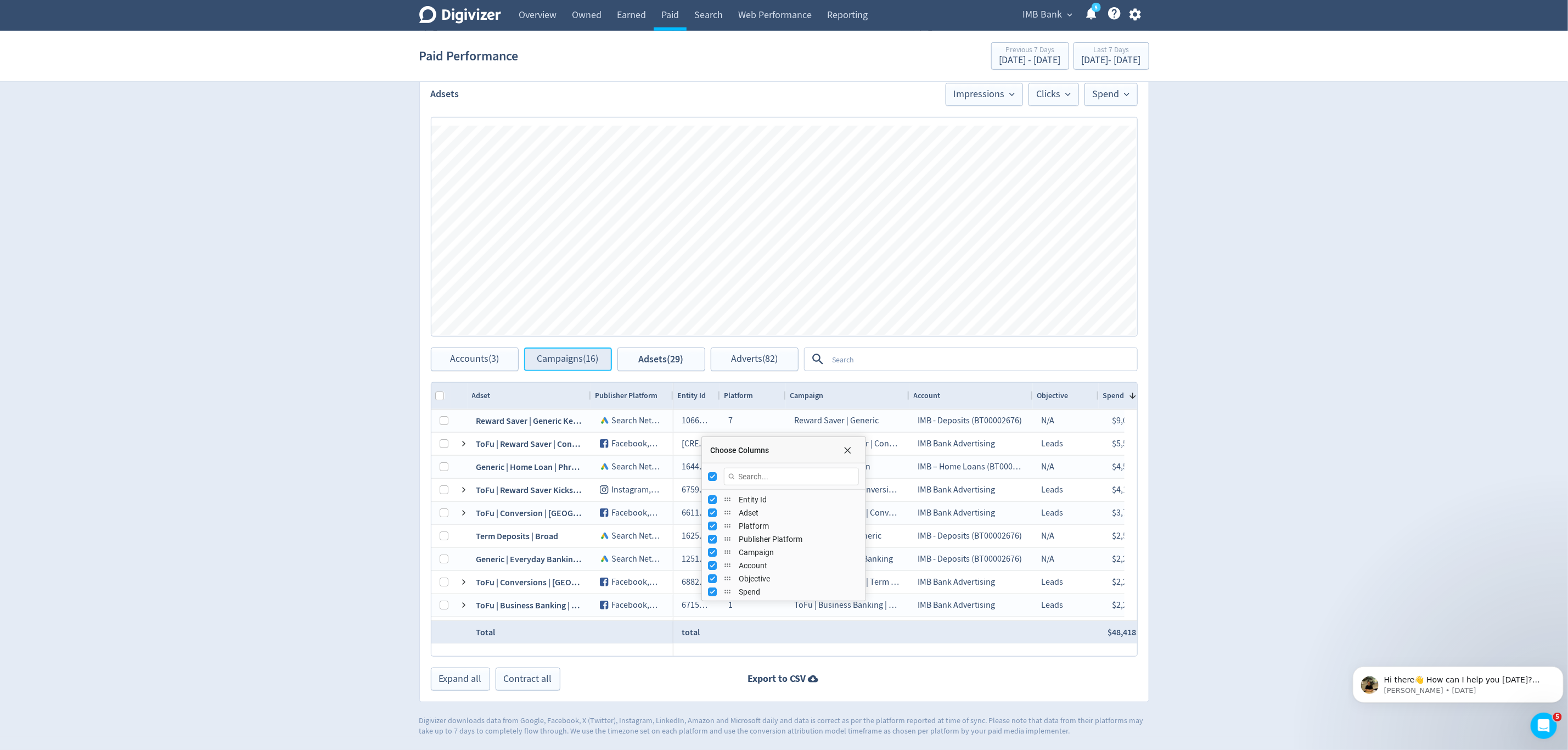
click at [578, 361] on span "Campaigns (16)" at bounding box center [568, 359] width 62 height 10
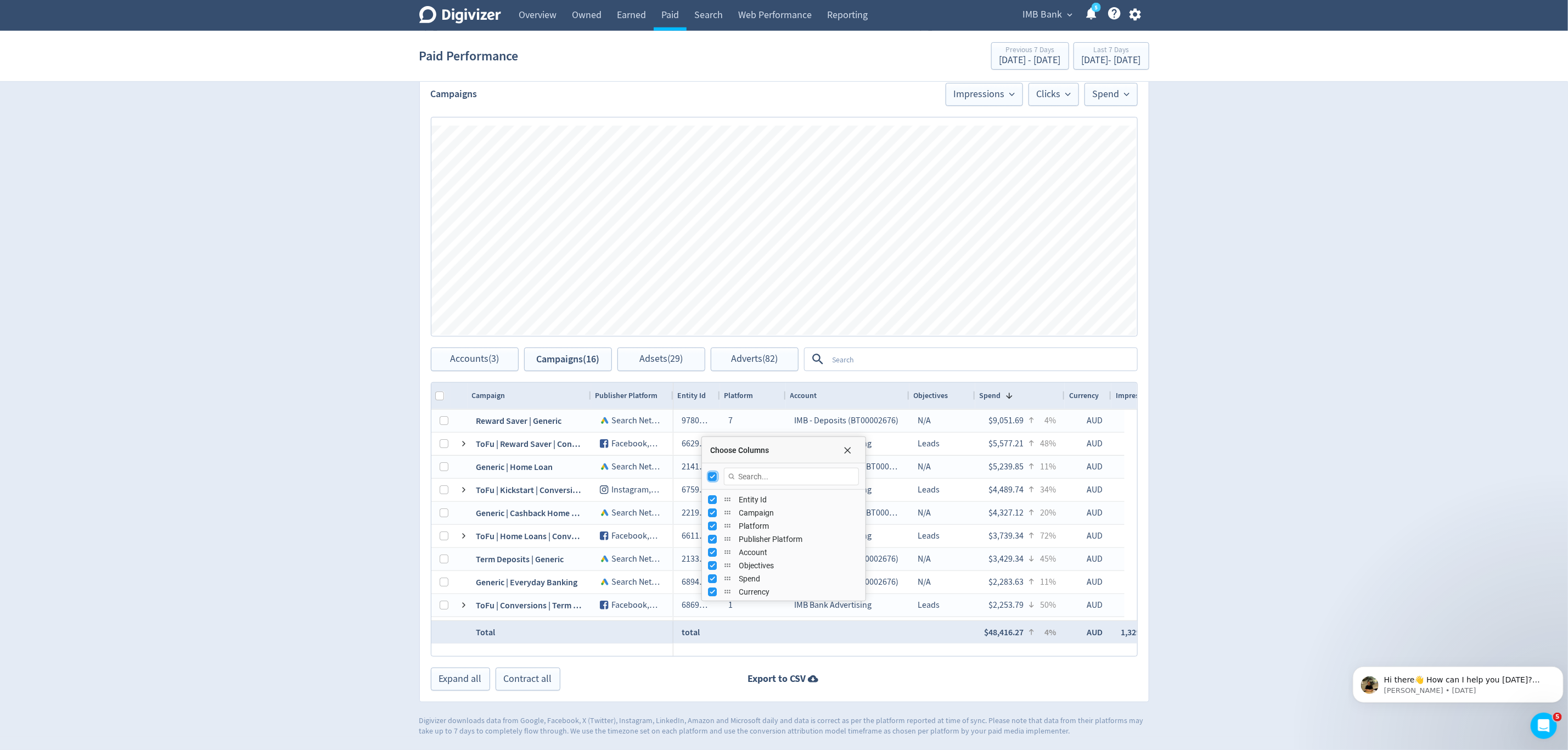
click at [717, 477] on input "Toggle All Columns Visibility" at bounding box center [713, 477] width 9 height 9
checkbox input "false"
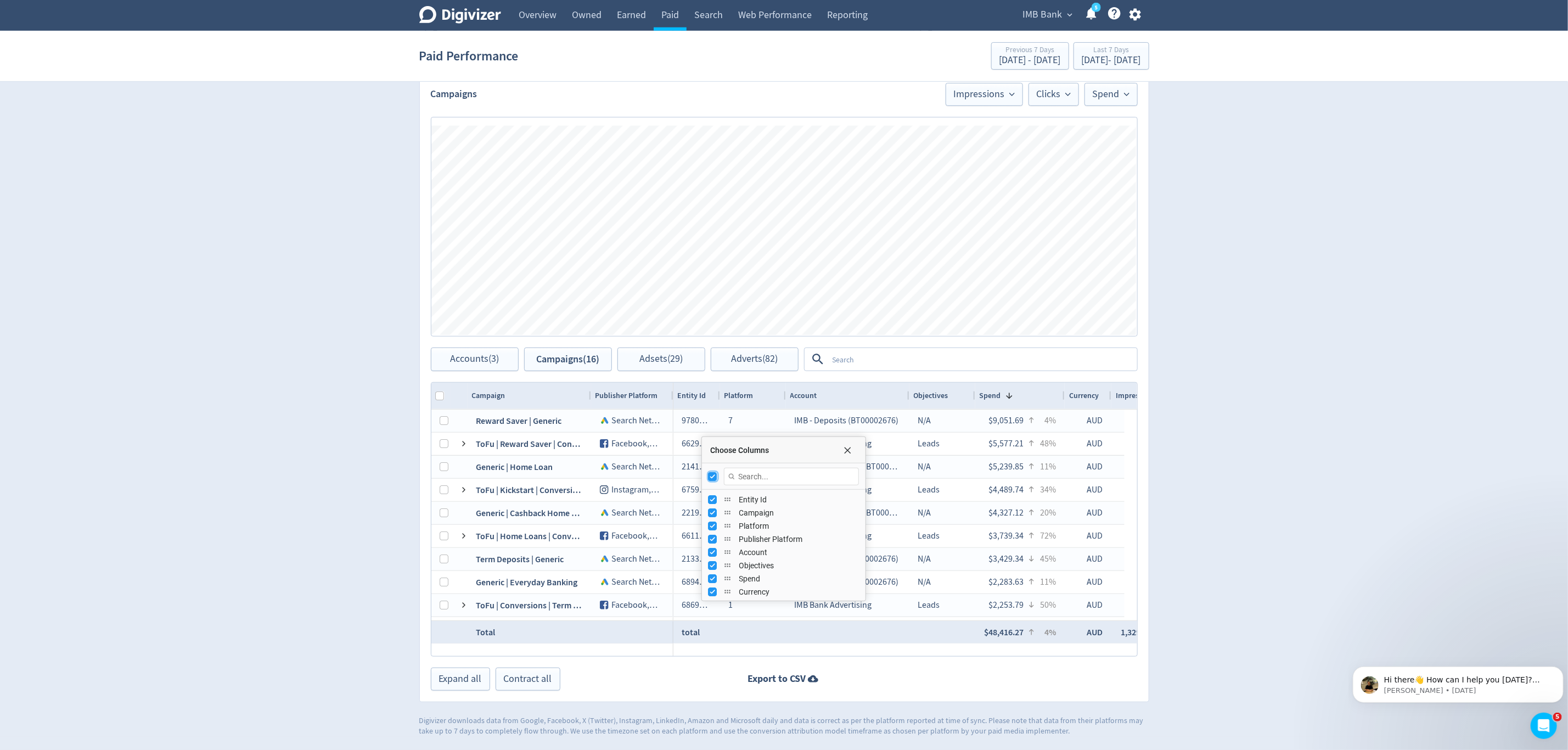
checkbox input "false"
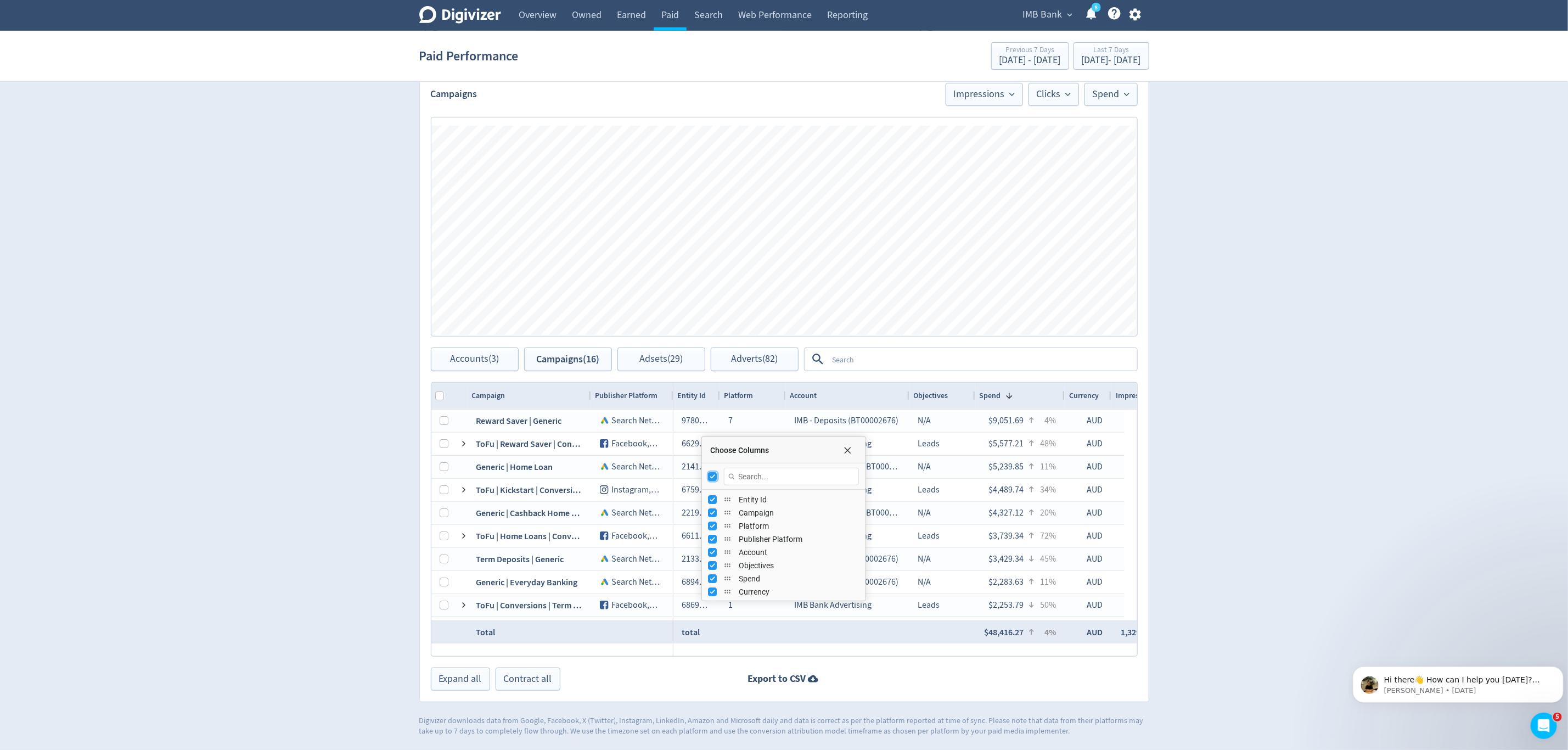
checkbox input "false"
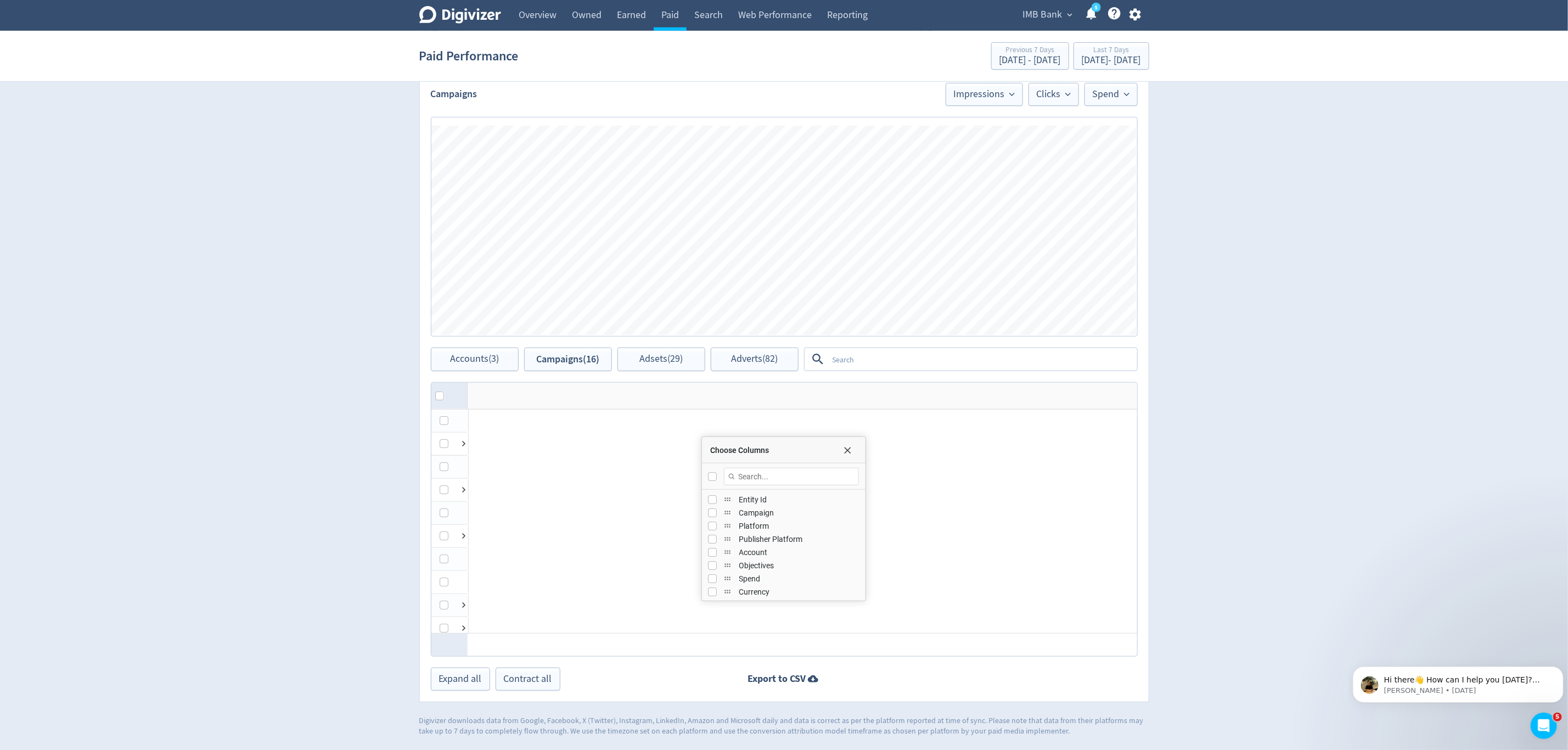
click at [754, 594] on span "Currency" at bounding box center [799, 592] width 120 height 9
checkbox input "false"
checkbox input "true"
click at [755, 580] on span "Spend" at bounding box center [799, 579] width 120 height 9
checkbox input "true"
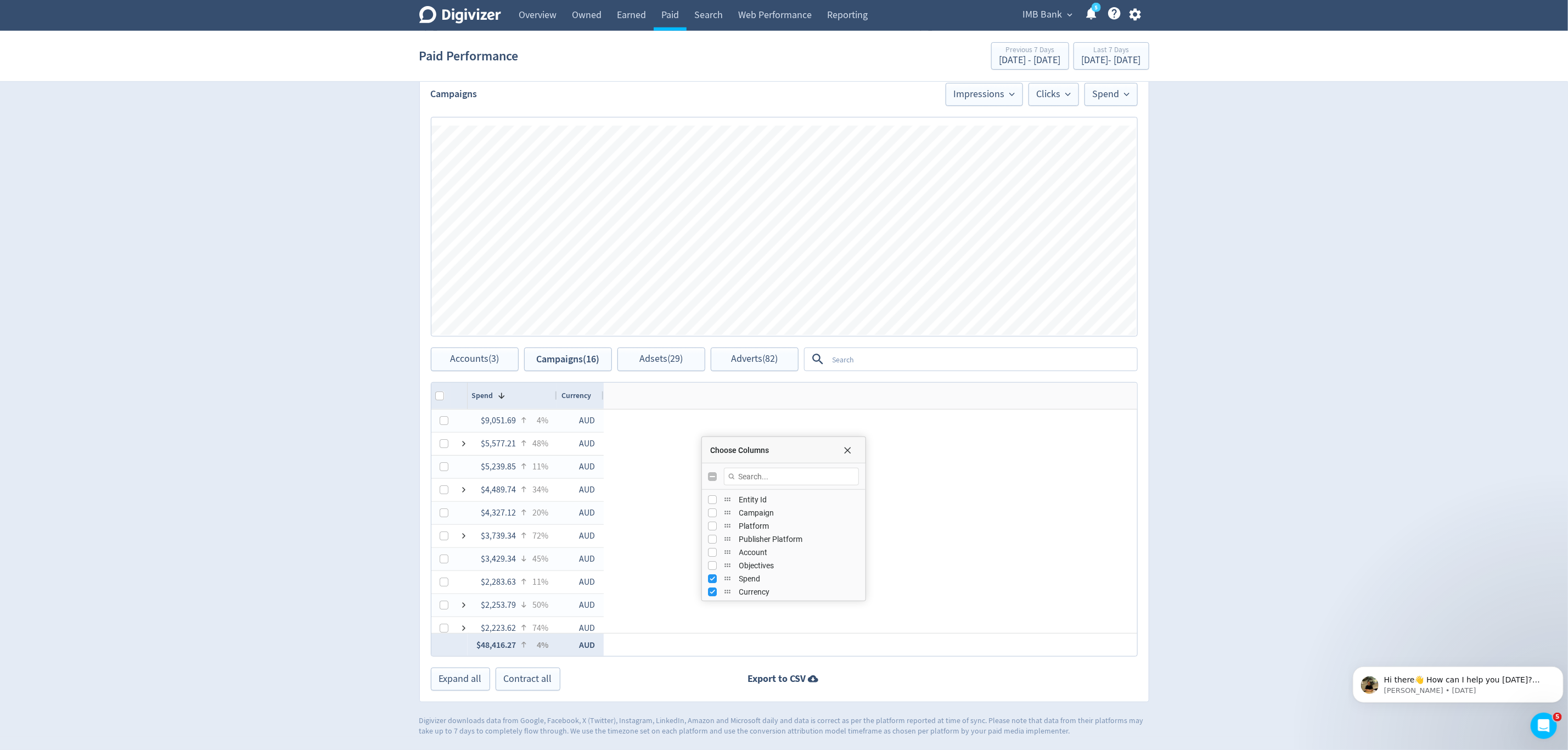
click at [766, 509] on span "Campaign" at bounding box center [799, 513] width 120 height 9
checkbox input "true"
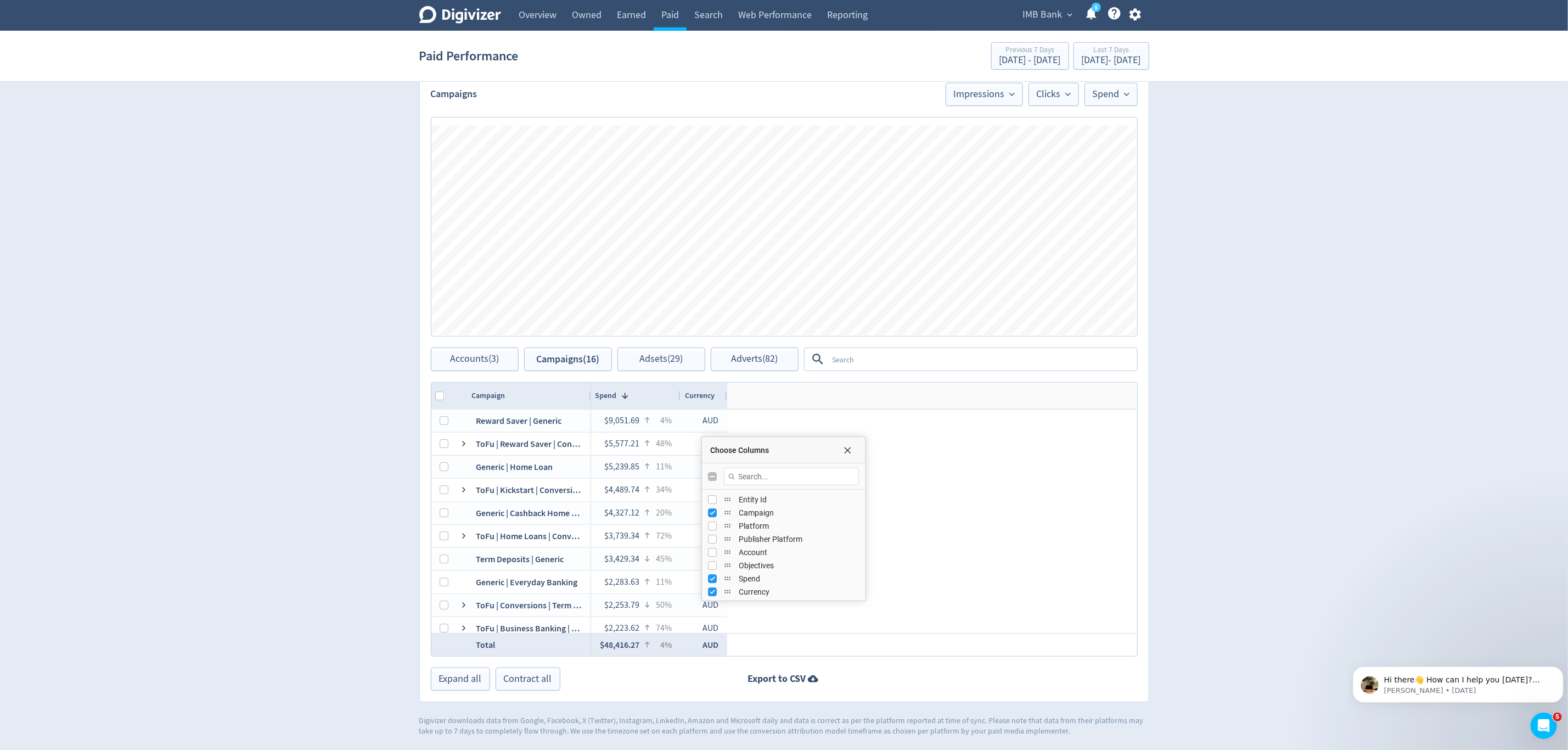
click at [763, 527] on span "Platform" at bounding box center [799, 525] width 120 height 9
checkbox input "true"
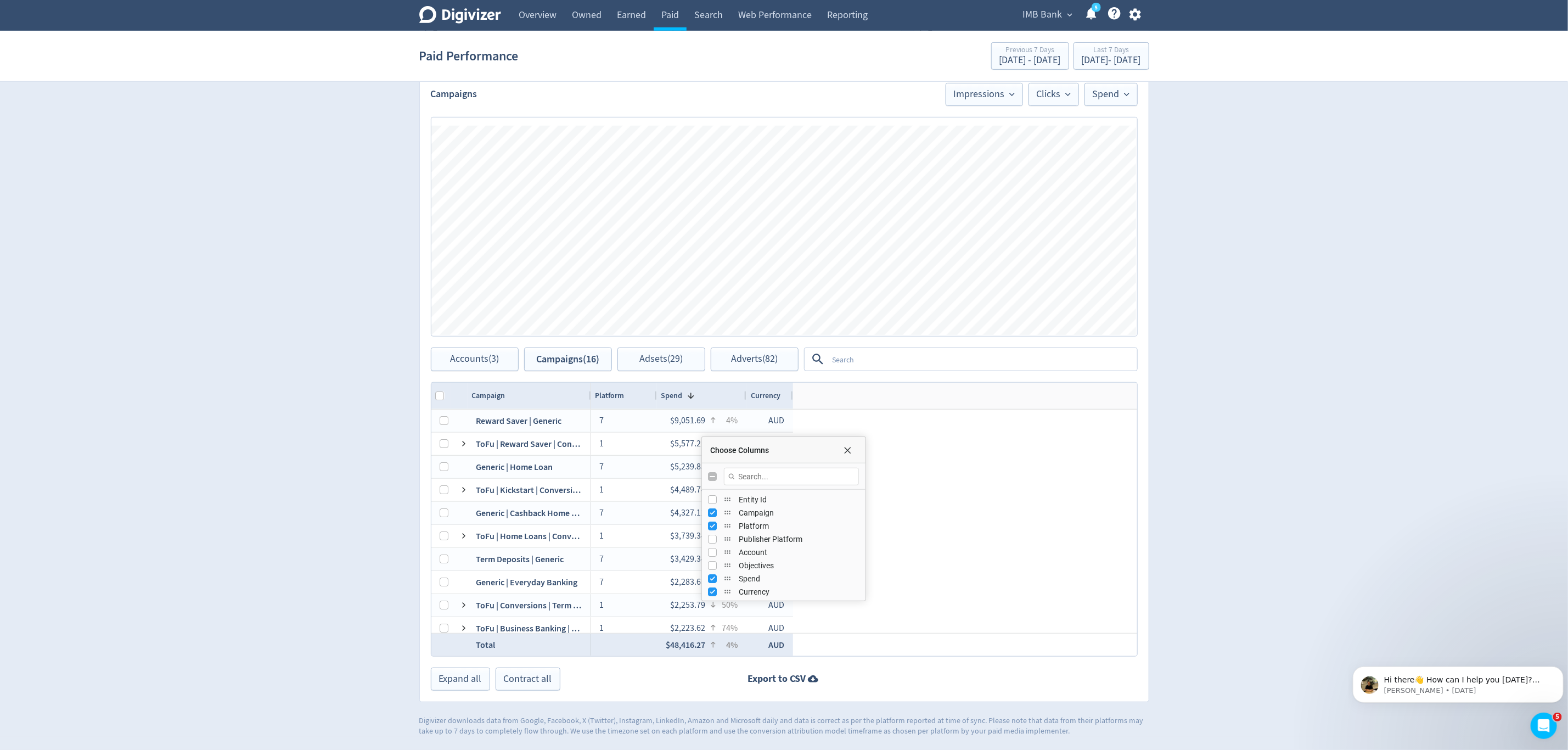
click at [709, 471] on div "Choose Columns" at bounding box center [784, 476] width 164 height 27
click at [711, 471] on div "Choose Columns" at bounding box center [784, 476] width 164 height 27
click at [713, 472] on input "Toggle All Columns Visibility" at bounding box center [713, 477] width 9 height 9
checkbox input "true"
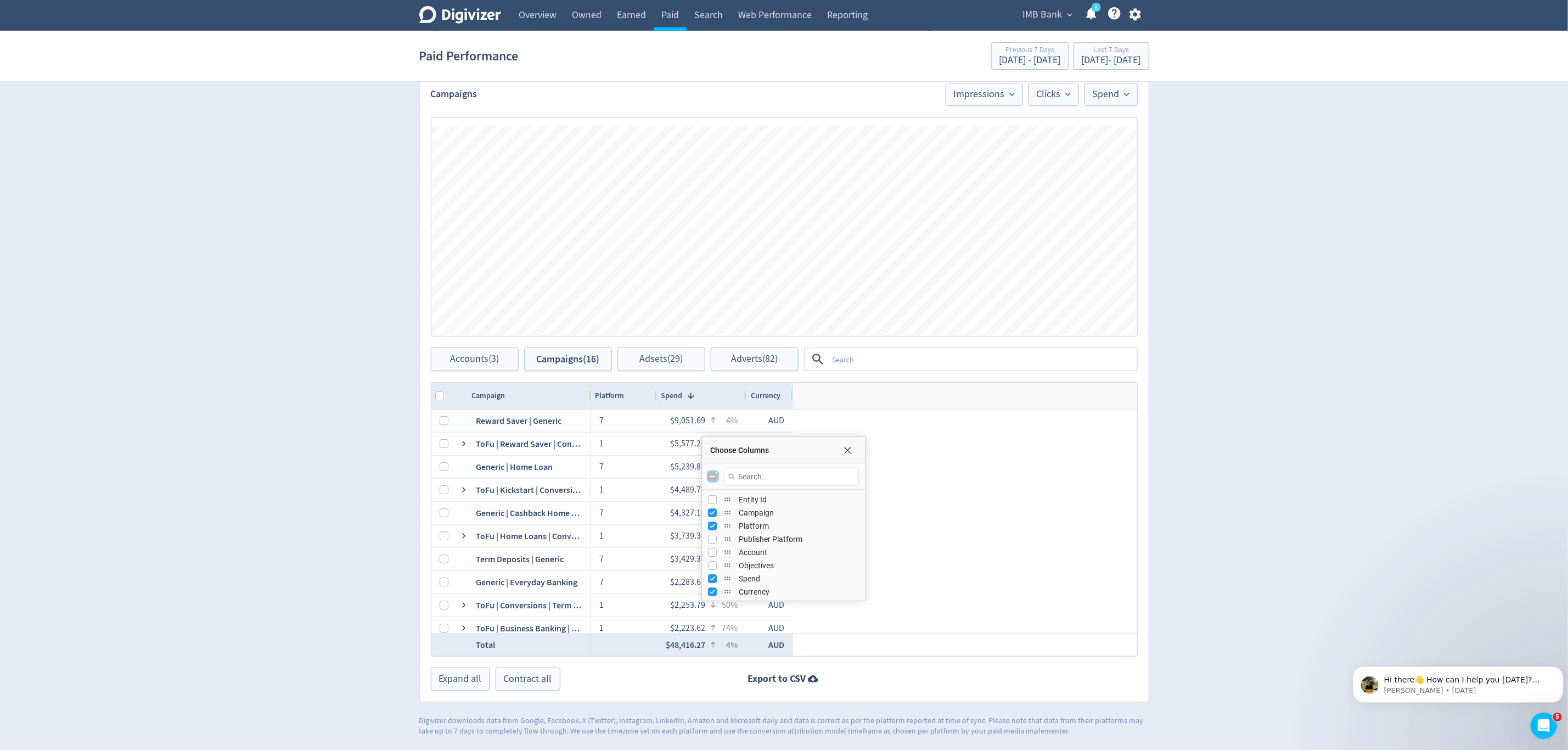
checkbox input "true"
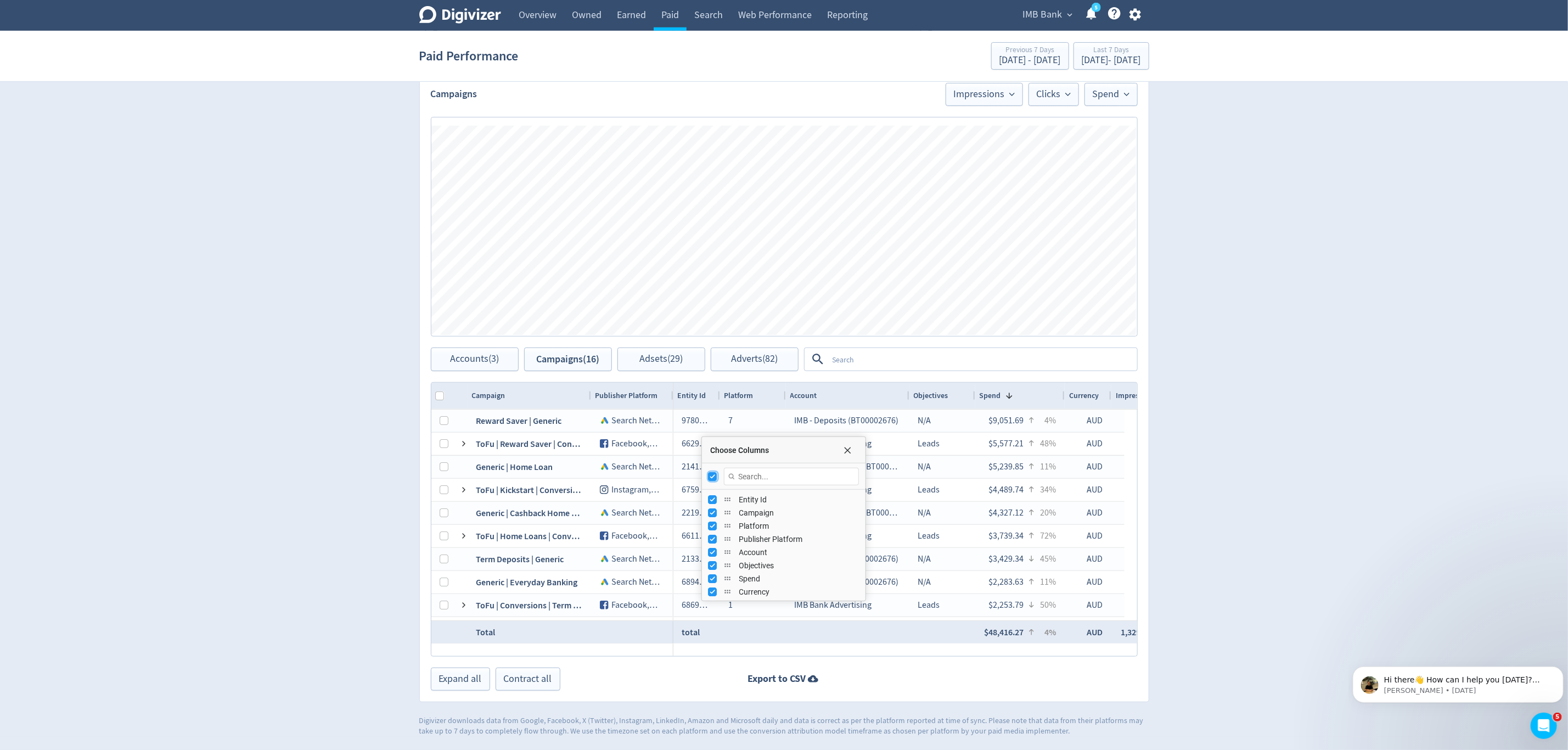
click at [853, 452] on div "Choose Columns" at bounding box center [846, 450] width 22 height 9
click at [845, 448] on span "Choose Columns" at bounding box center [848, 450] width 9 height 9
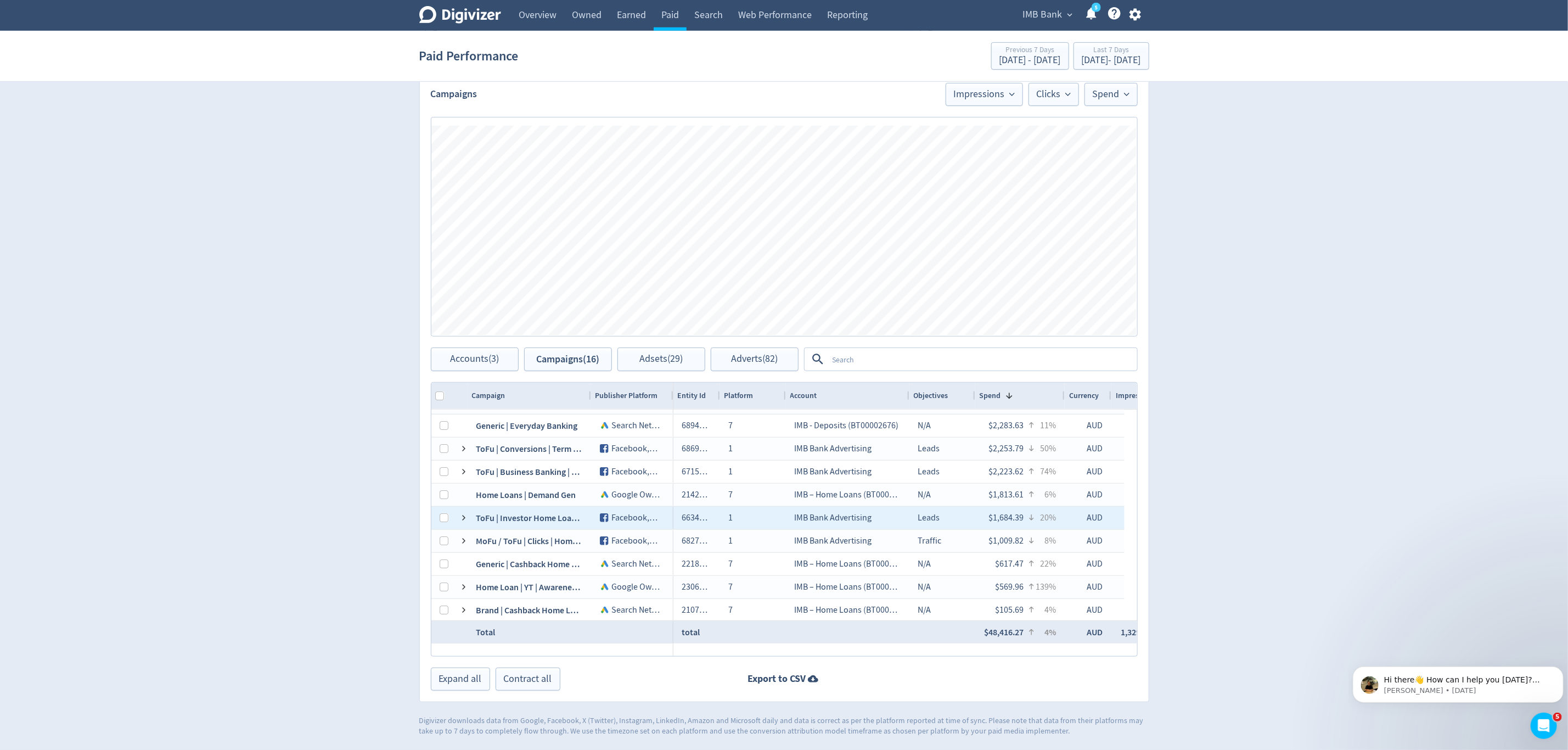
scroll to position [158, 0]
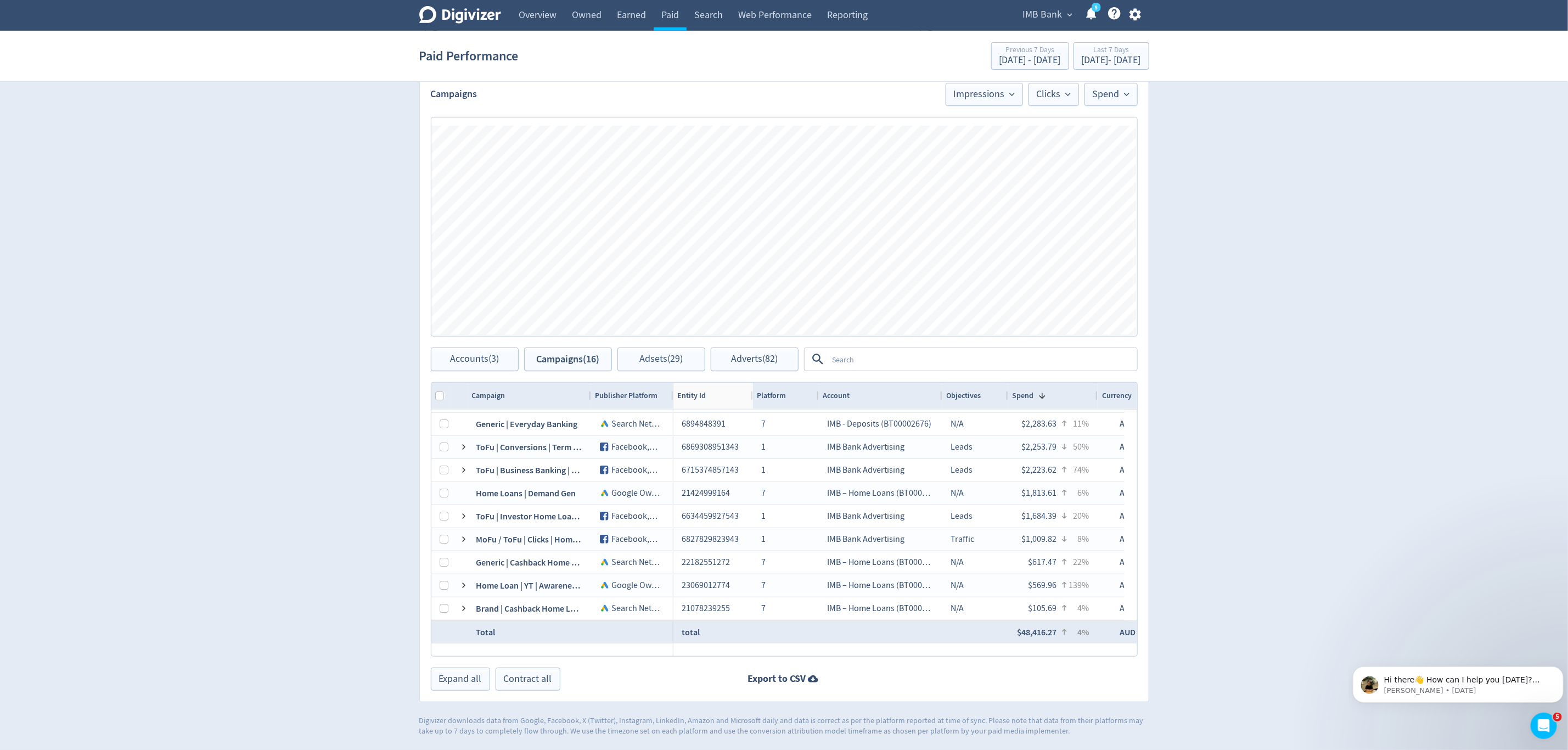
drag, startPoint x: 719, startPoint y: 394, endPoint x: 796, endPoint y: 391, distance: 77.1
click at [753, 389] on div at bounding box center [752, 396] width 5 height 27
click at [501, 366] on button "Accounts (3)" at bounding box center [474, 359] width 87 height 24
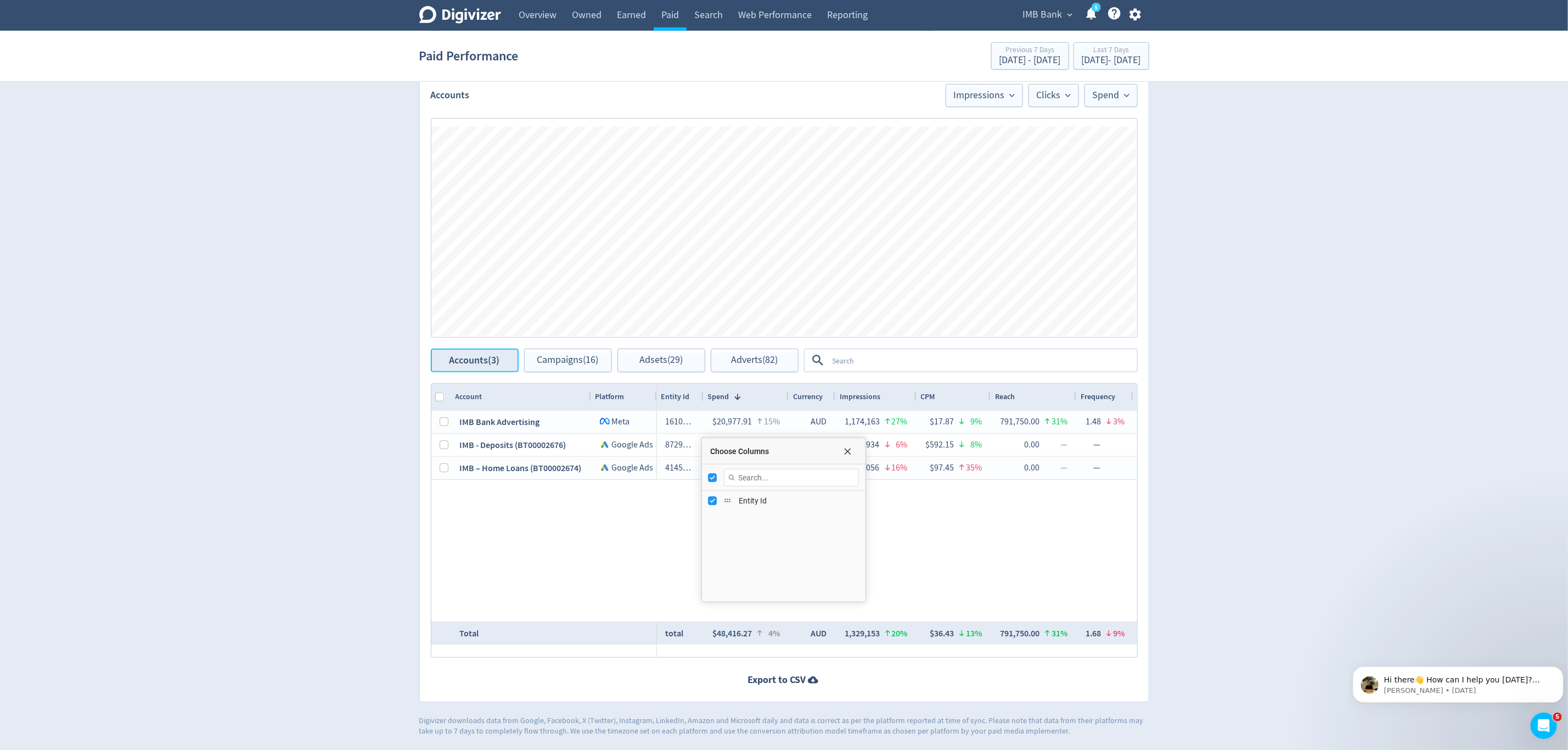
scroll to position [400, 0]
click at [1039, 9] on span "IMB Bank" at bounding box center [1043, 15] width 40 height 17
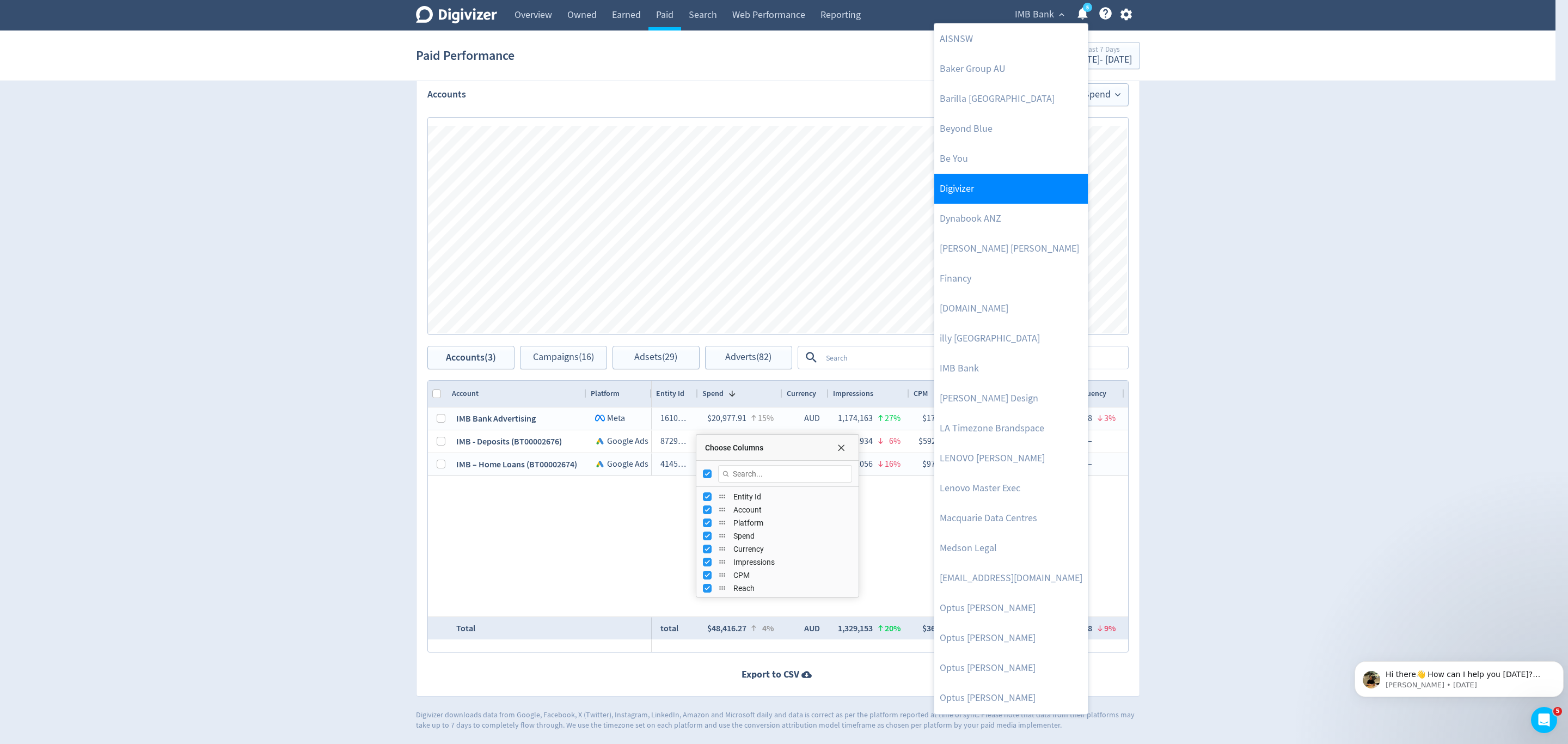
drag, startPoint x: 982, startPoint y: 194, endPoint x: 1006, endPoint y: 188, distance: 24.7
click at [982, 194] on link "Digivizer" at bounding box center [1011, 188] width 153 height 30
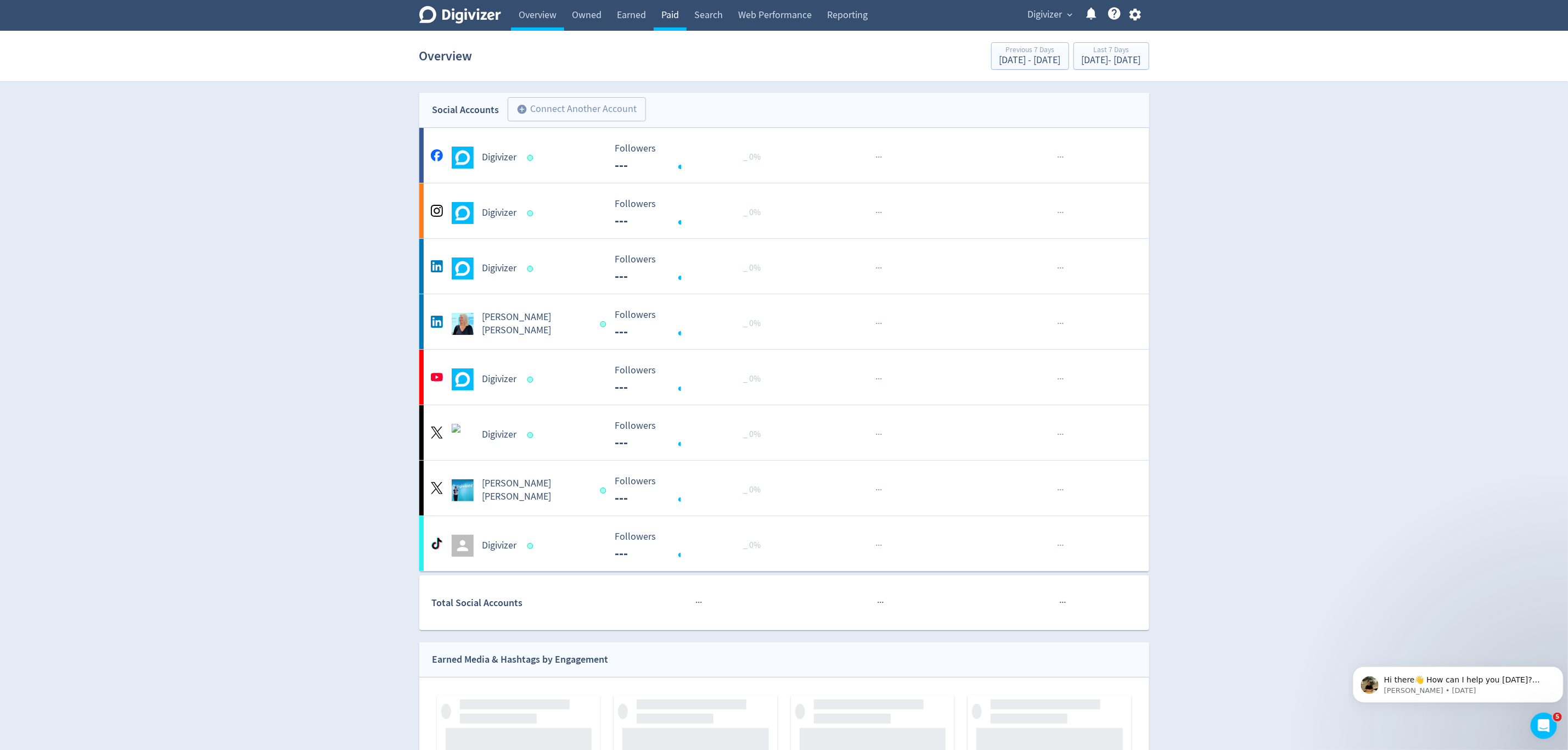
click at [674, 7] on link "Paid" at bounding box center [670, 15] width 33 height 30
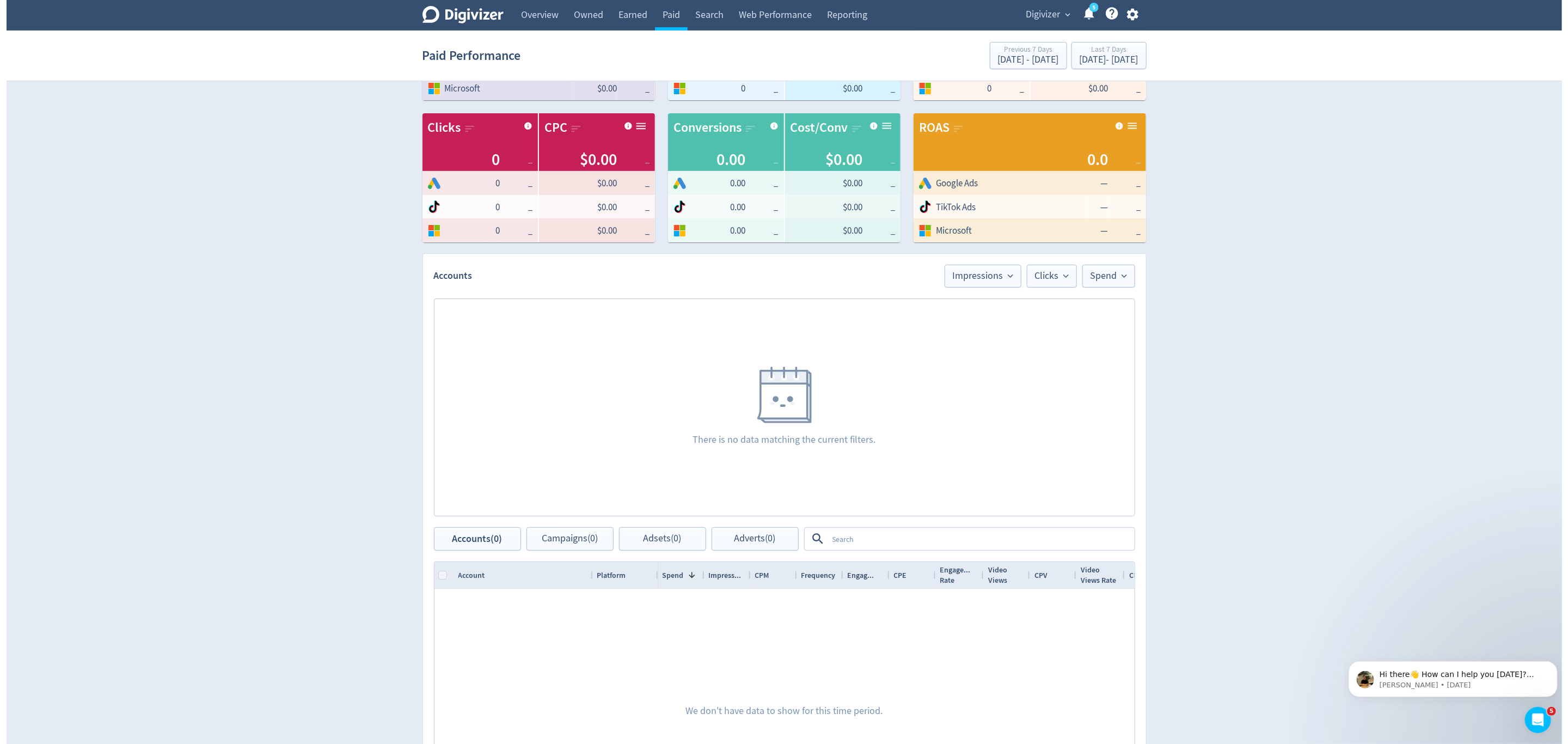
scroll to position [302, 0]
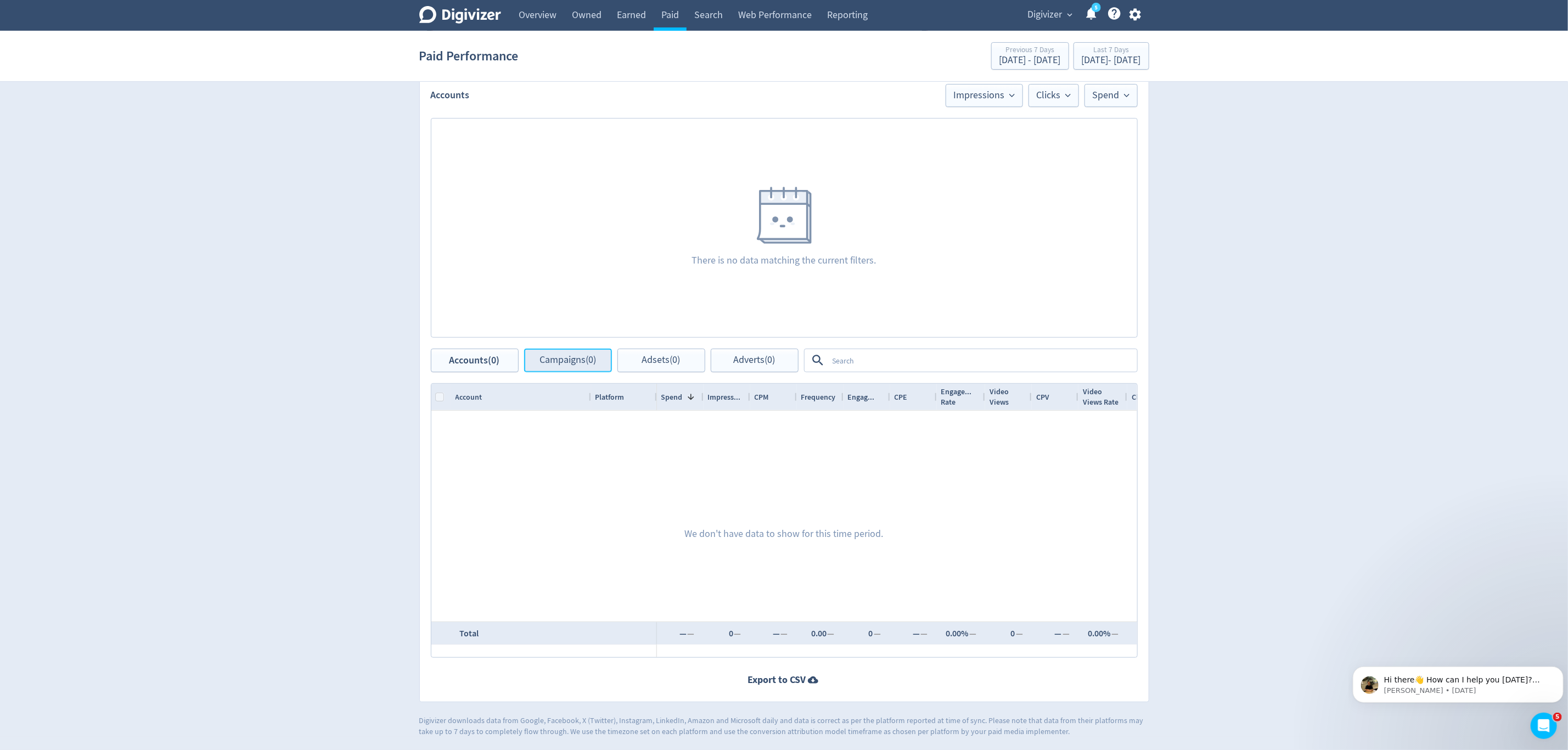
click at [569, 361] on span "Campaigns (0)" at bounding box center [567, 360] width 56 height 10
click at [499, 358] on span "Accounts (0)" at bounding box center [474, 359] width 49 height 10
click at [1081, 63] on div "[DATE] - [DATE]" at bounding box center [1111, 60] width 59 height 10
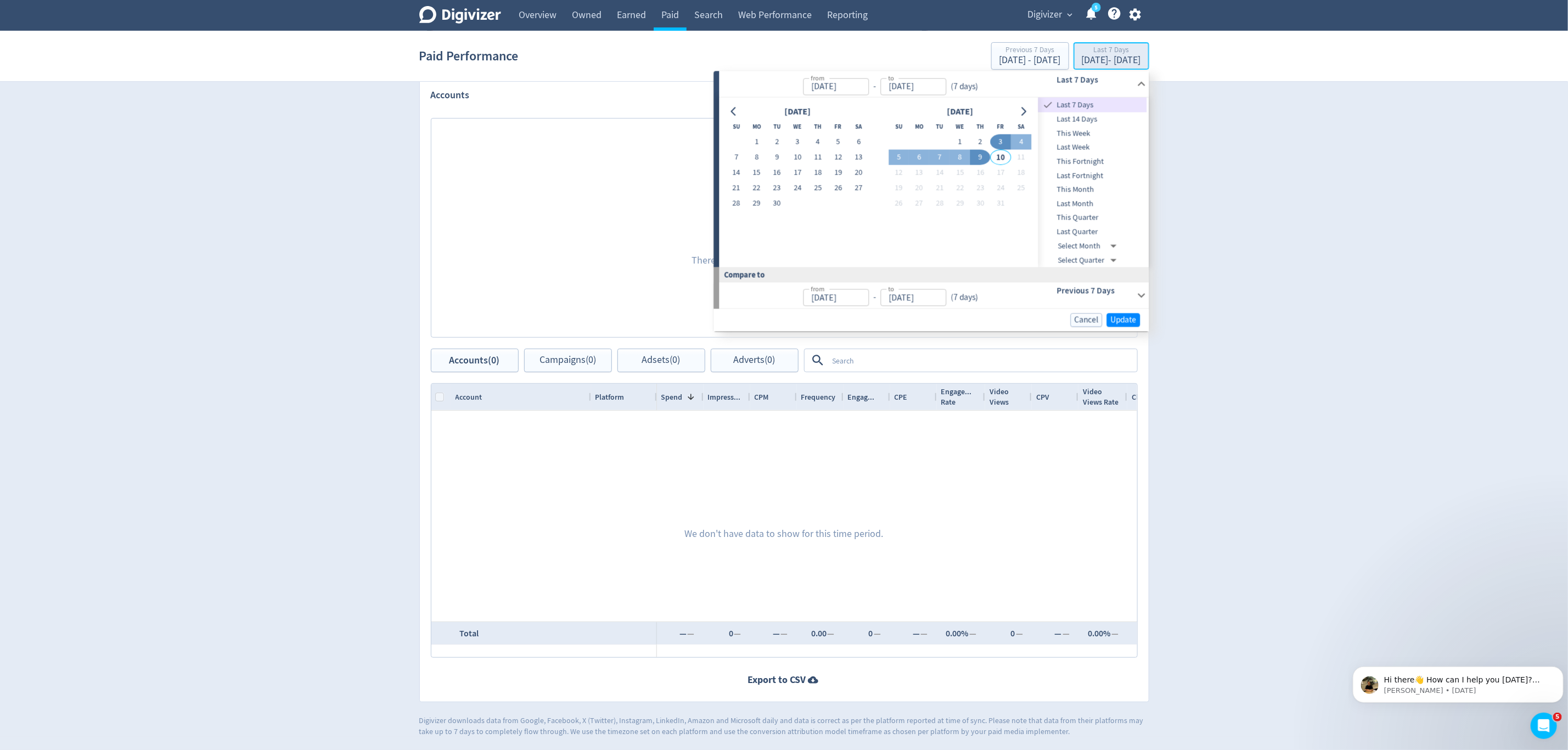
type input "[DATE]"
click at [1045, 17] on span "Digivizer" at bounding box center [1045, 15] width 35 height 17
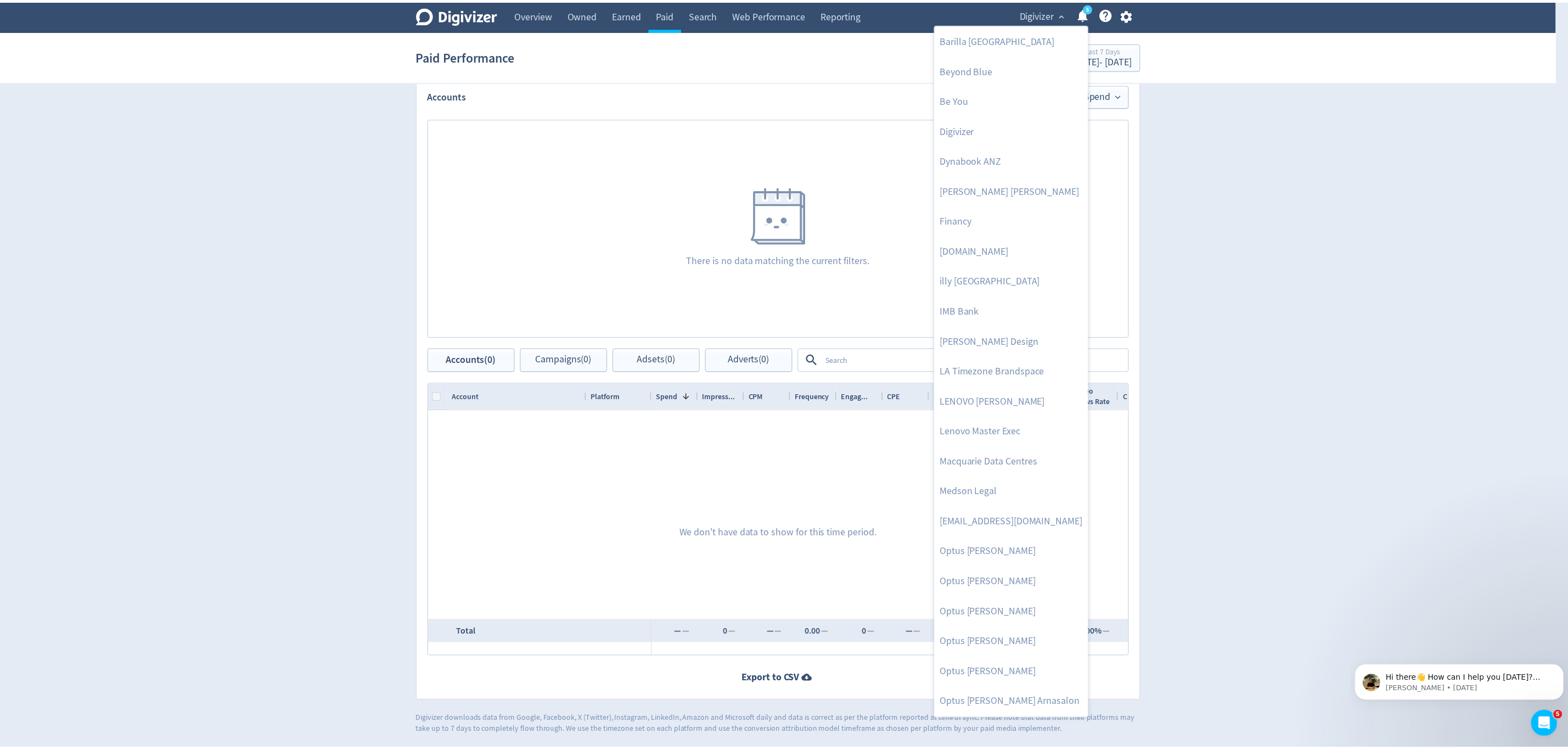
scroll to position [483, 0]
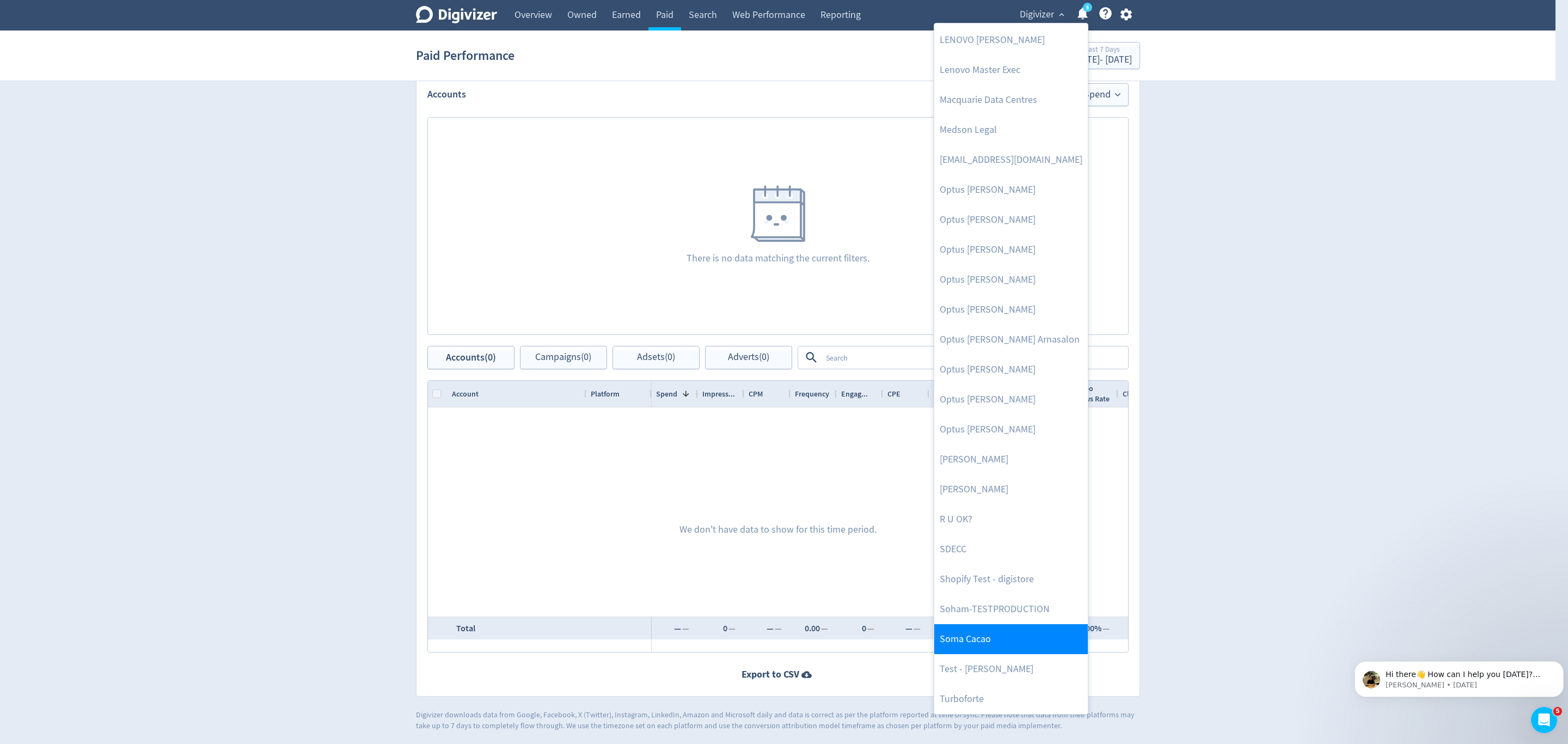
click at [972, 638] on link "Soma Cacao" at bounding box center [1011, 638] width 153 height 30
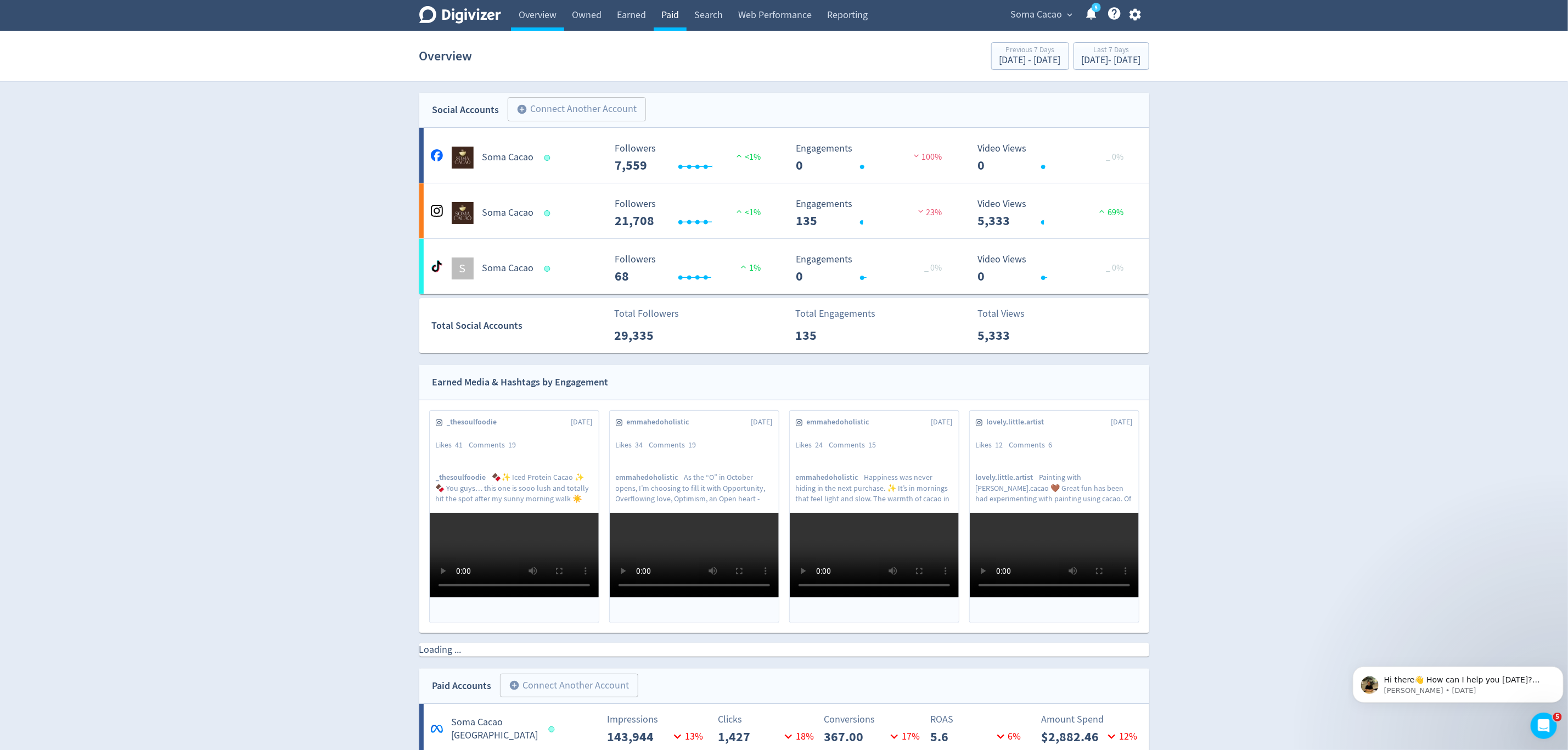
click at [672, 15] on link "Paid" at bounding box center [670, 15] width 33 height 30
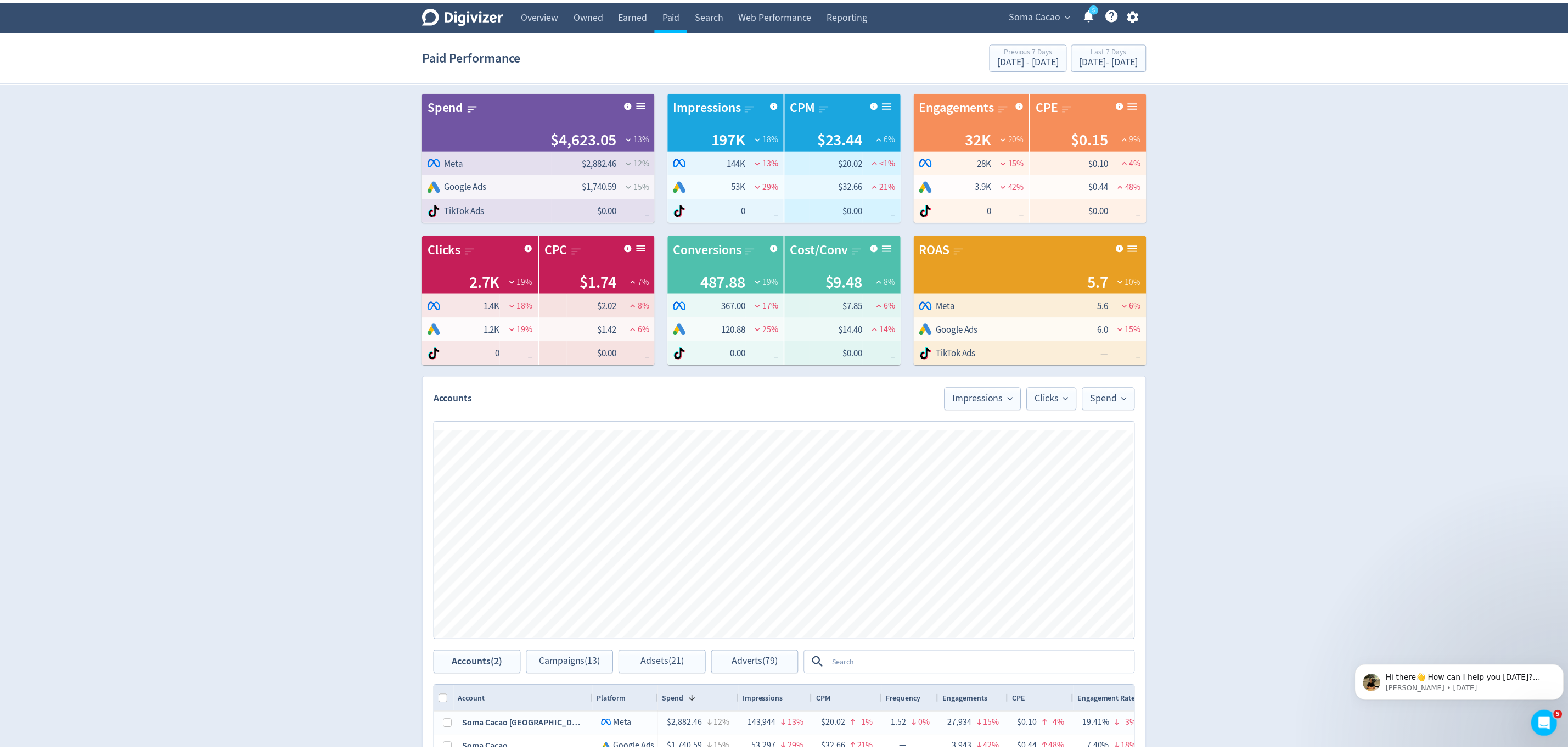
scroll to position [305, 0]
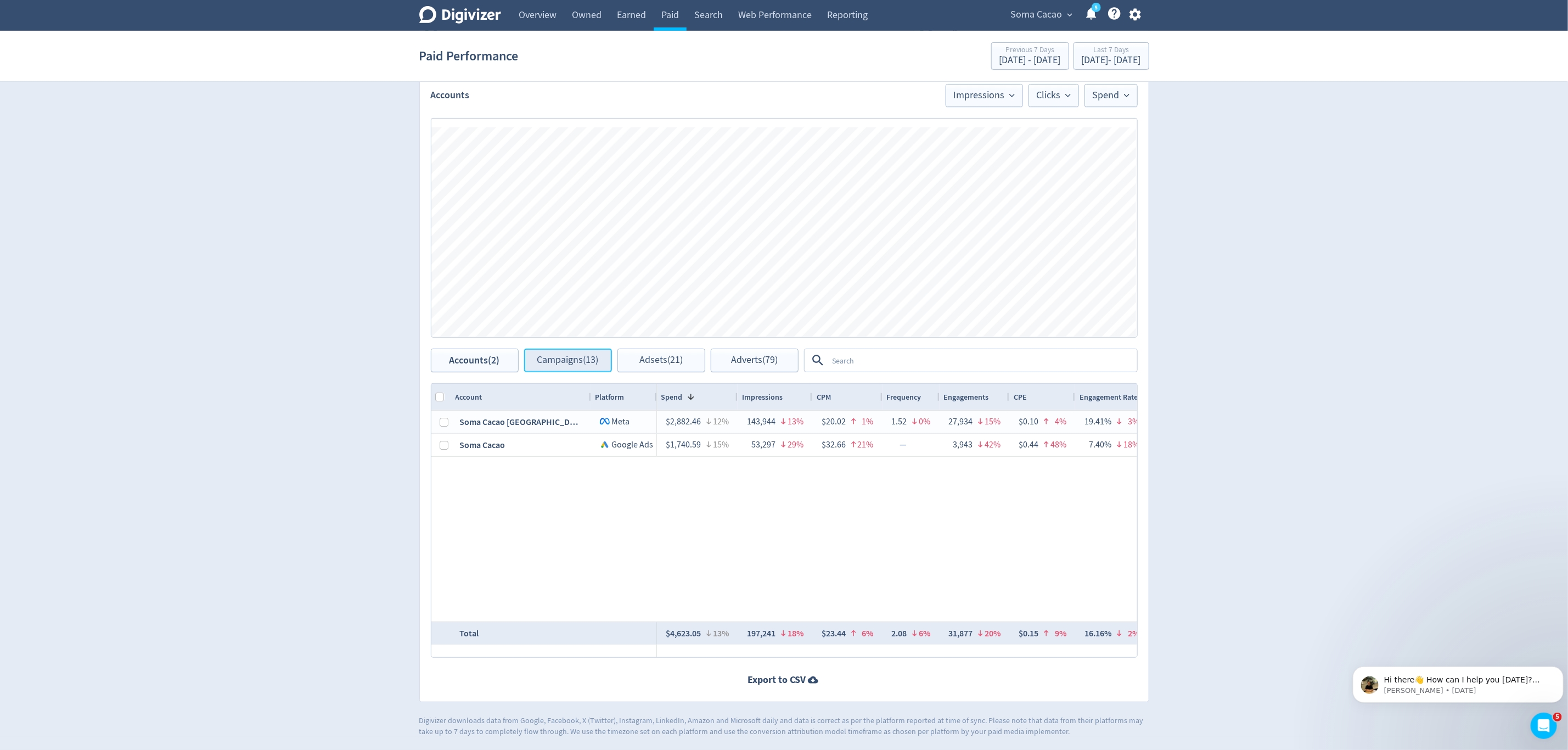
click at [557, 363] on span "Campaigns (13)" at bounding box center [568, 360] width 62 height 10
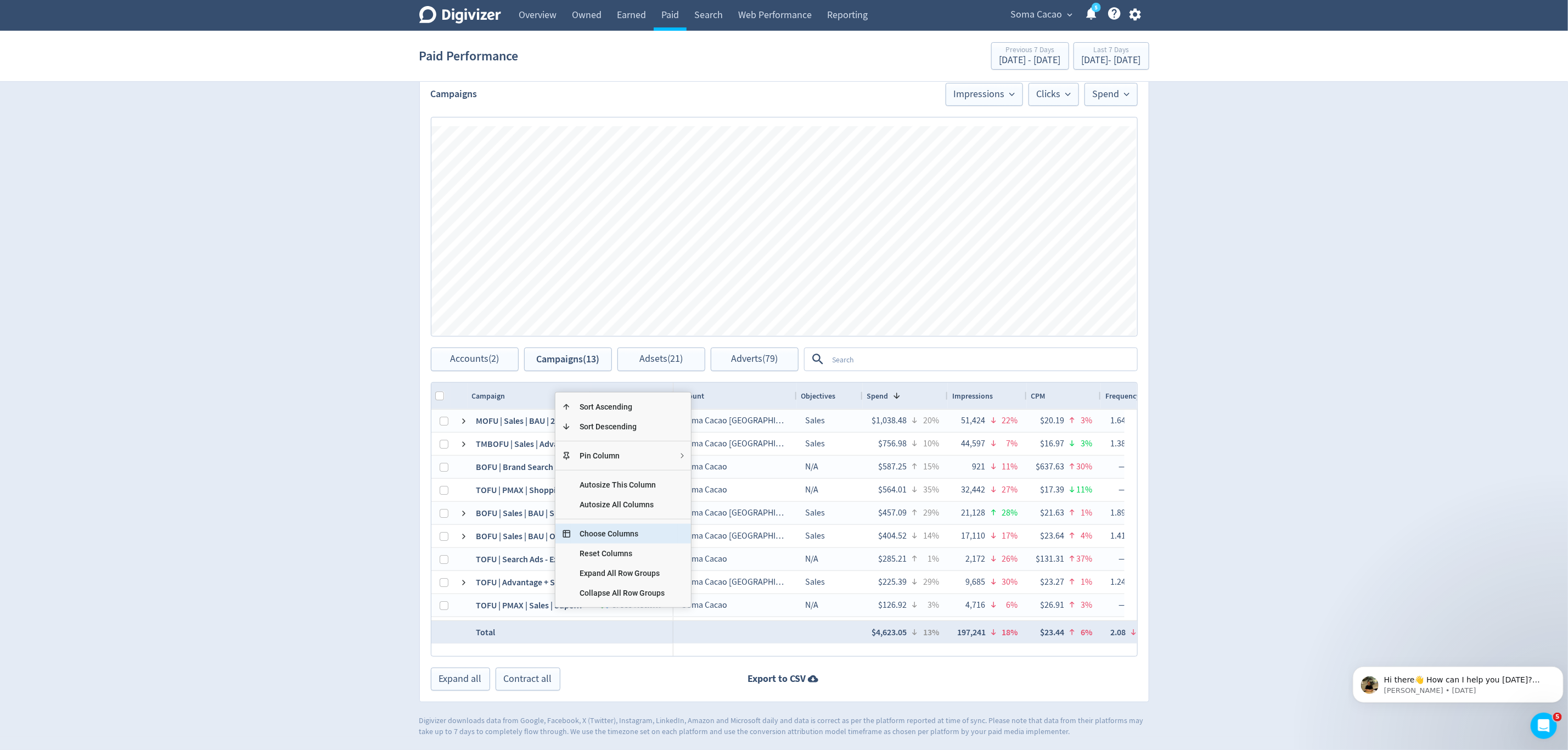
click at [619, 537] on span "Choose Columns" at bounding box center [622, 533] width 103 height 19
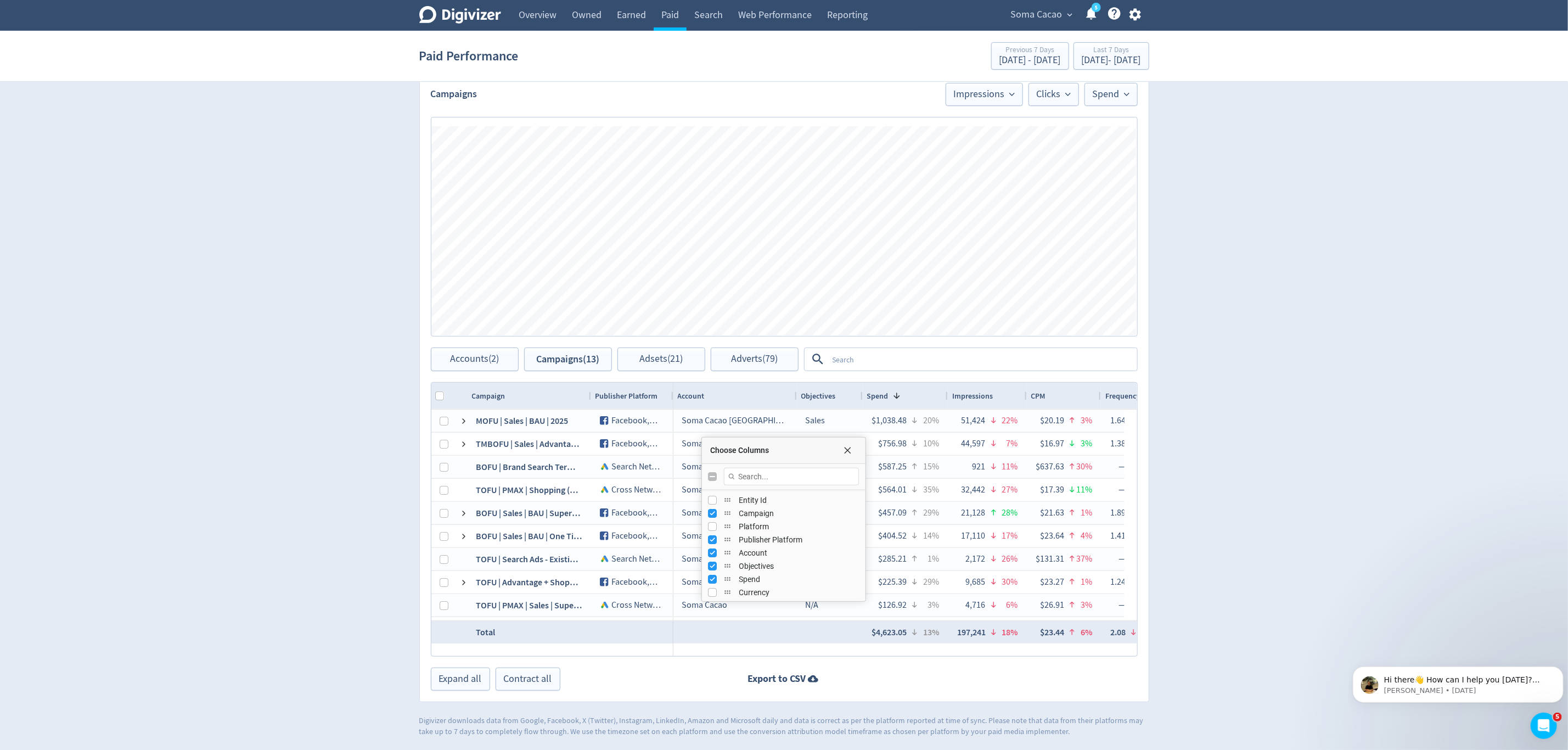
click at [765, 527] on span "Platform" at bounding box center [799, 526] width 120 height 9
click at [764, 531] on span "Platform" at bounding box center [799, 526] width 120 height 9
checkbox input "false"
click at [711, 478] on input "Toggle All Columns Visibility" at bounding box center [713, 477] width 9 height 9
checkbox input "true"
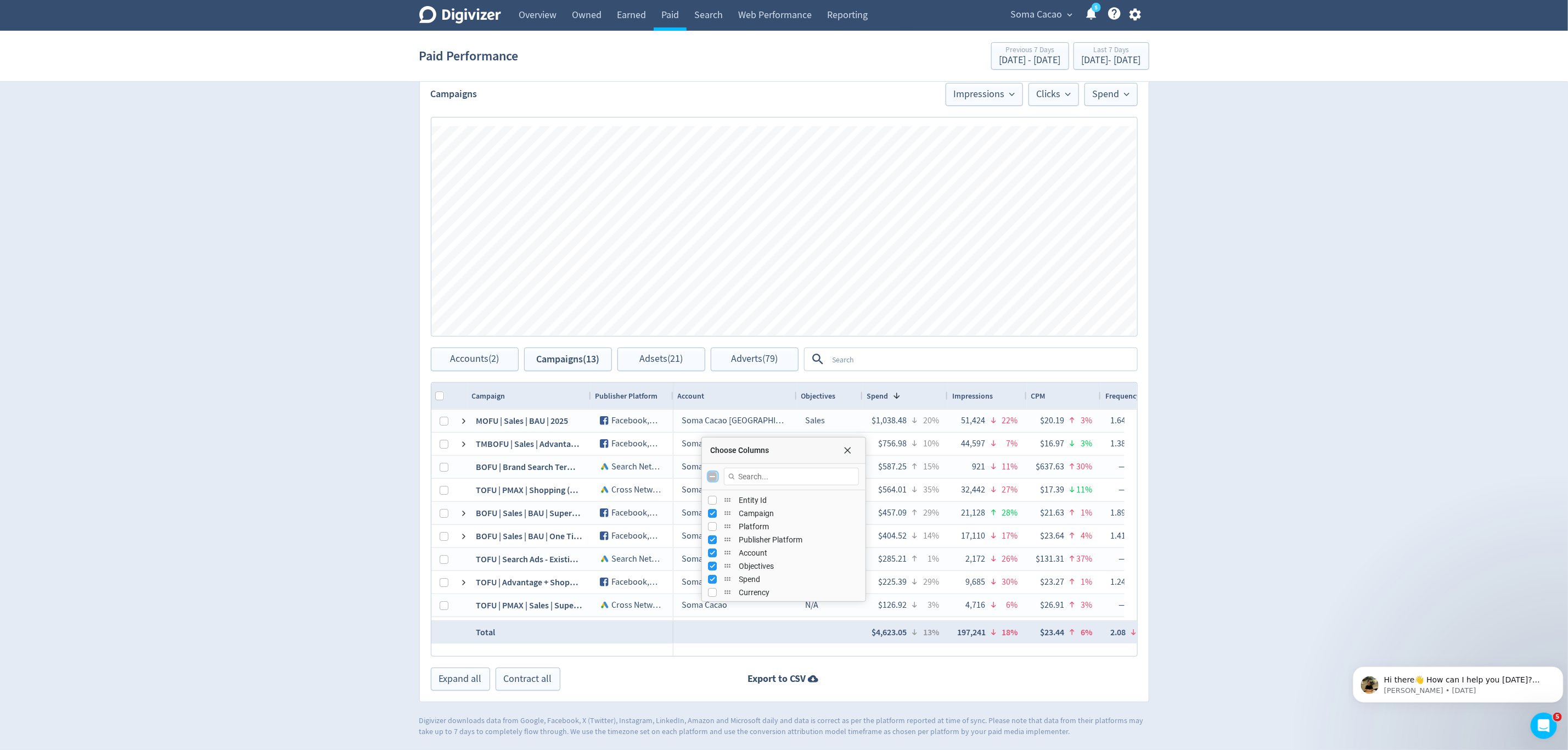
checkbox input "true"
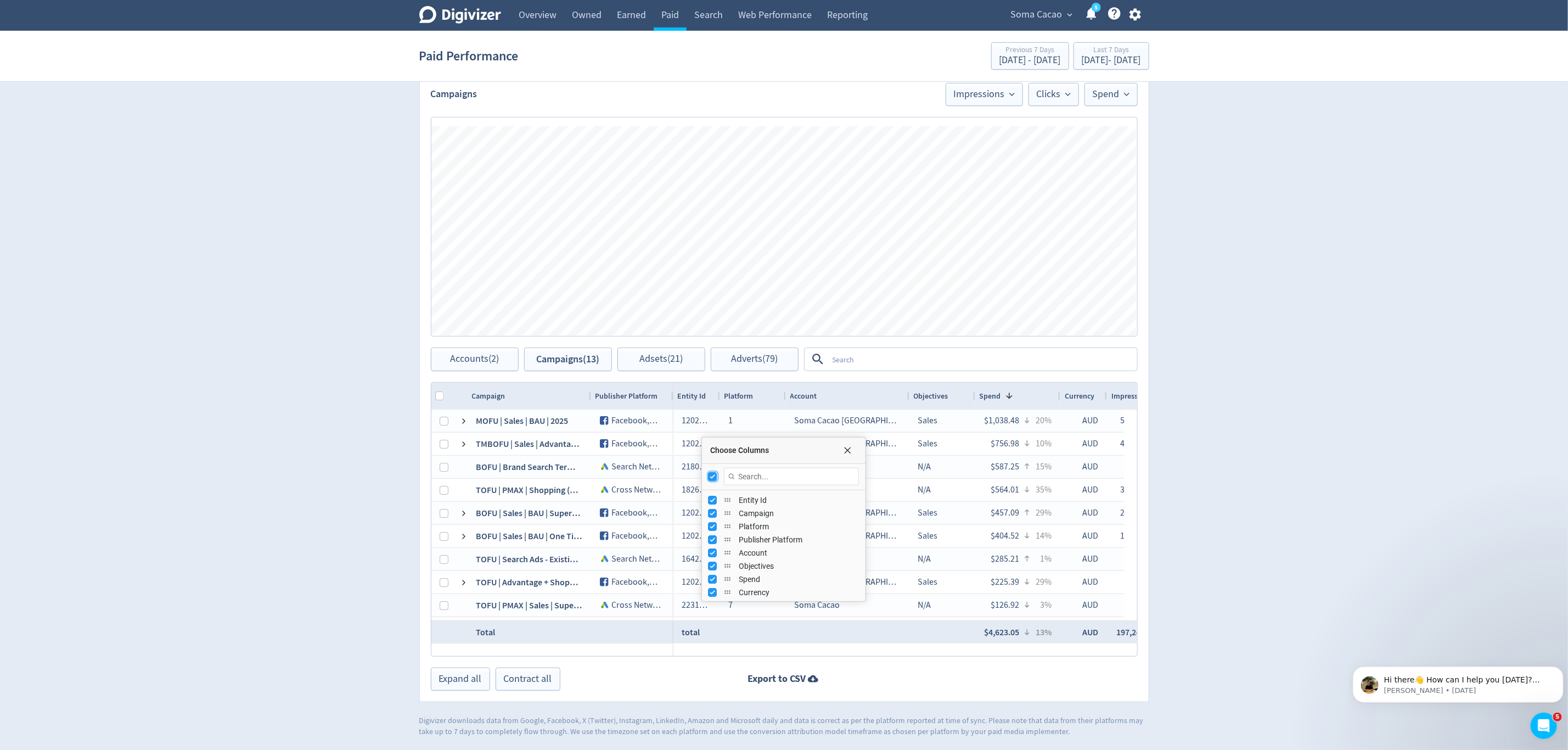
click at [711, 478] on input "Toggle All Columns Visibility" at bounding box center [713, 477] width 9 height 9
checkbox input "false"
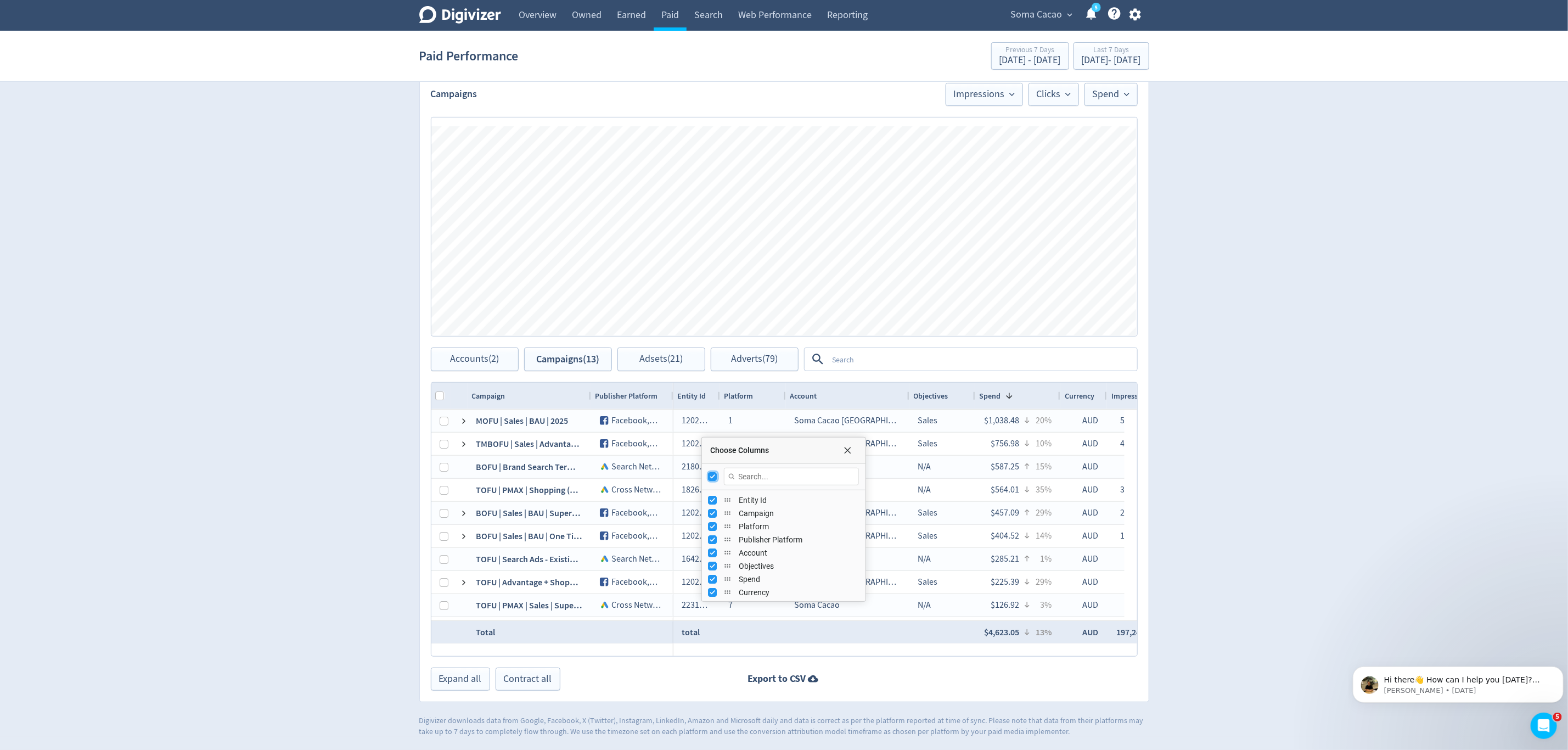
checkbox input "false"
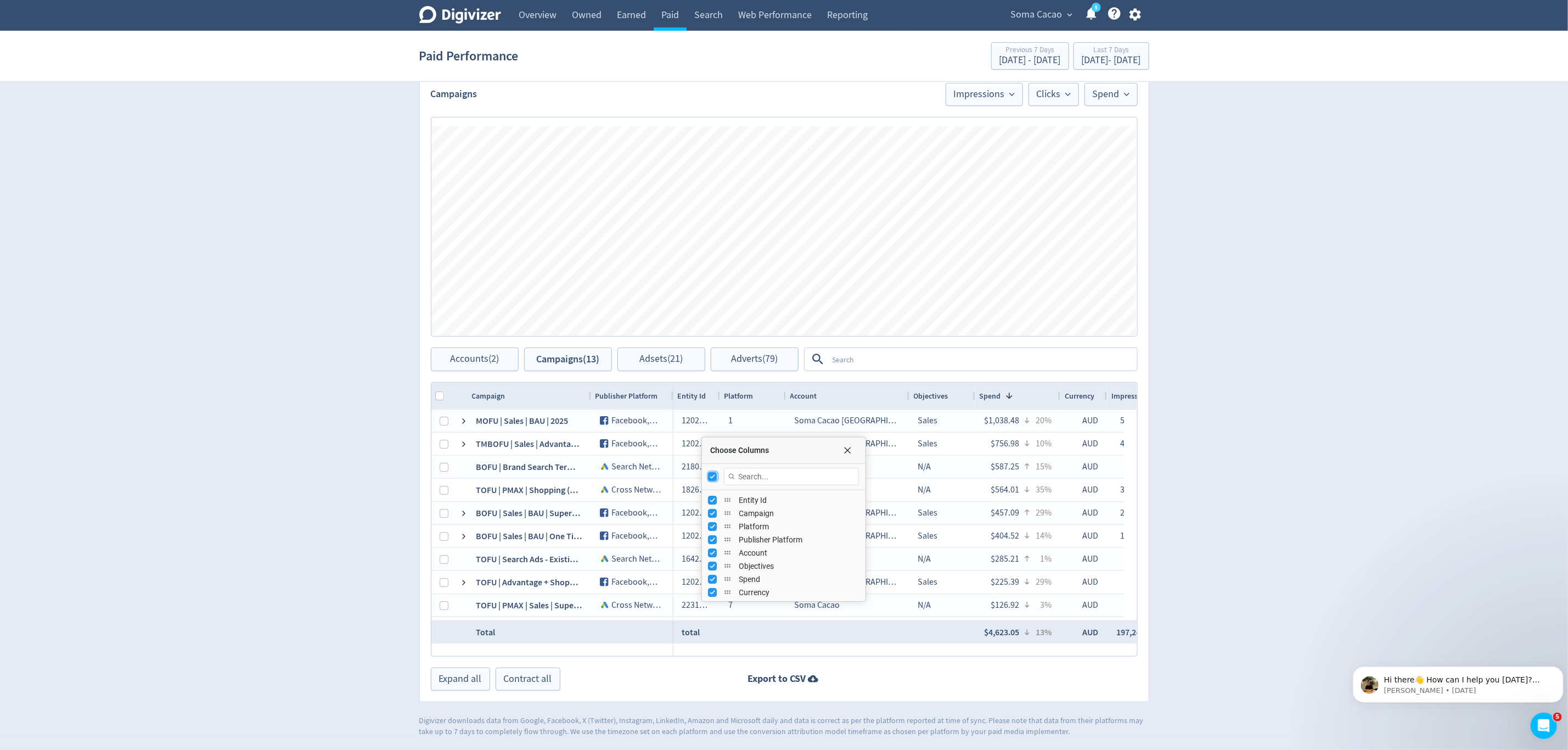
checkbox input "false"
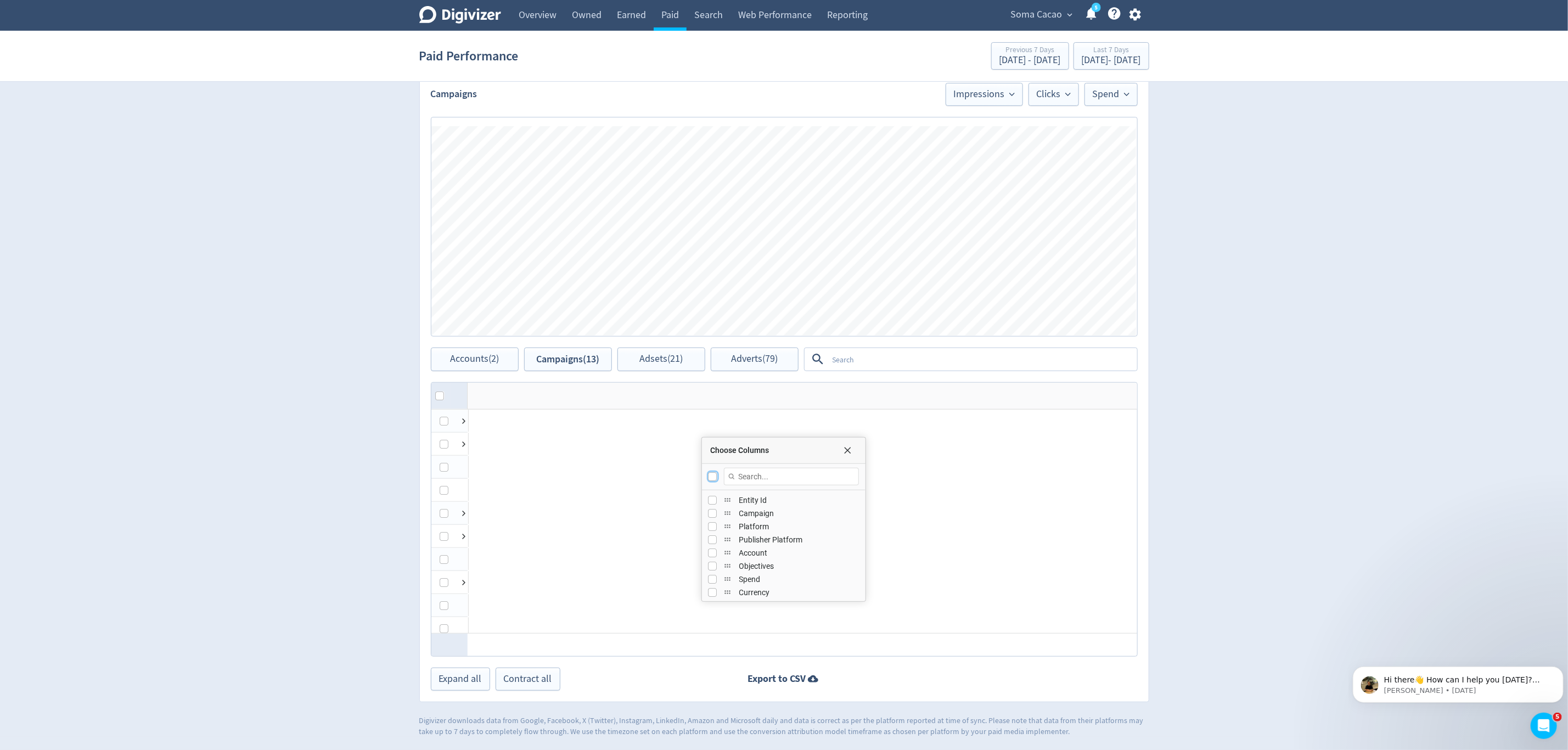
click at [711, 478] on input "Toggle All Columns Visibility" at bounding box center [713, 477] width 9 height 9
checkbox input "true"
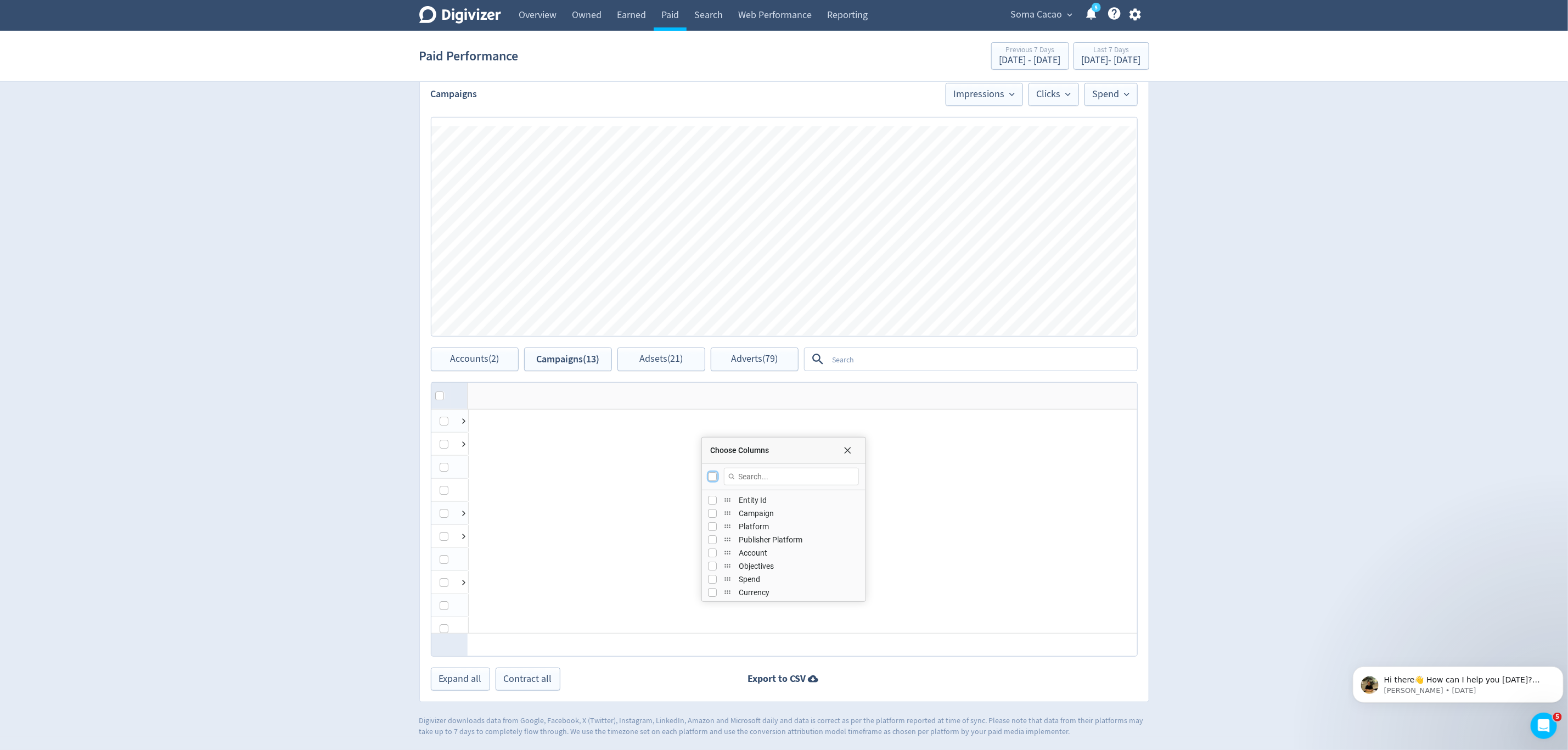
checkbox input "true"
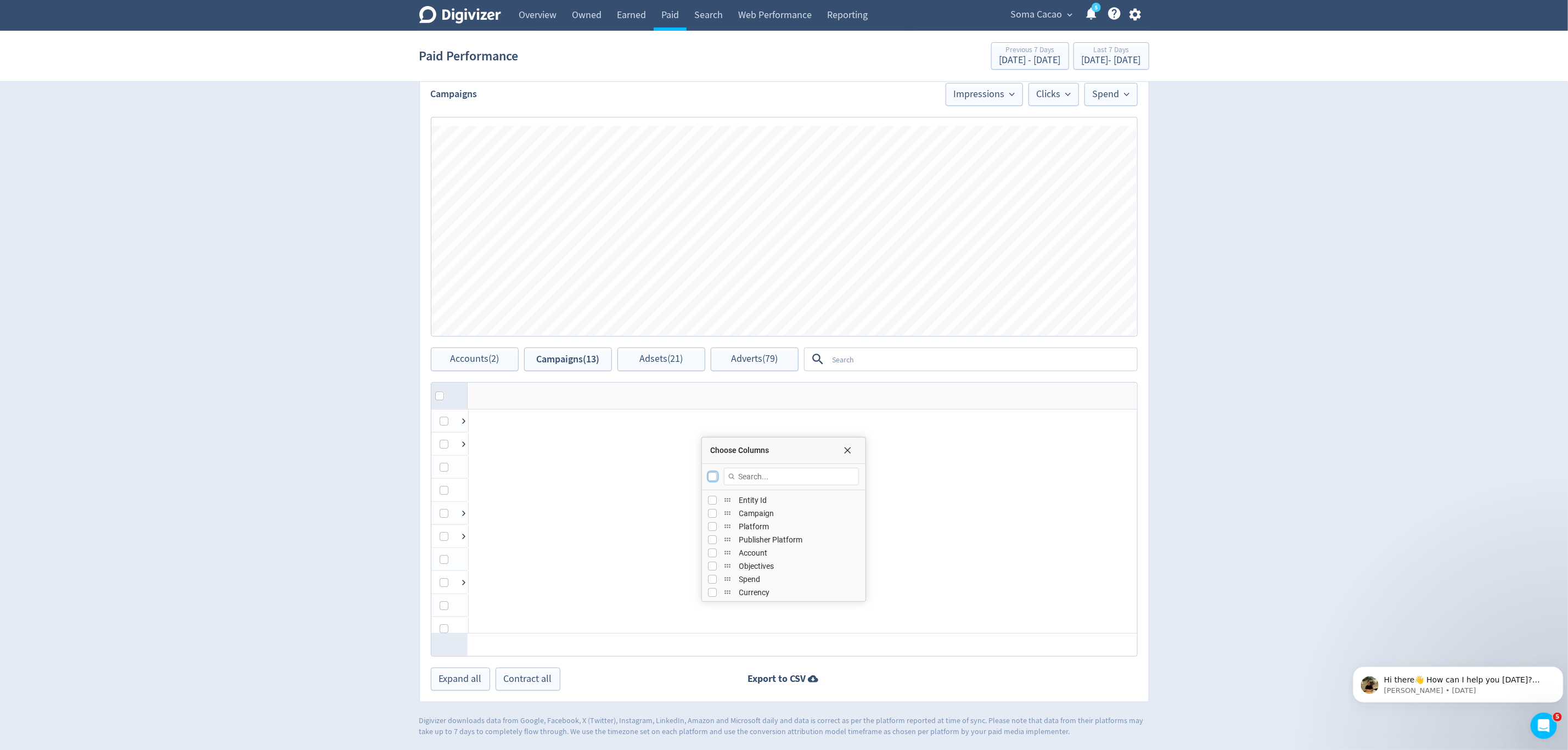
checkbox input "true"
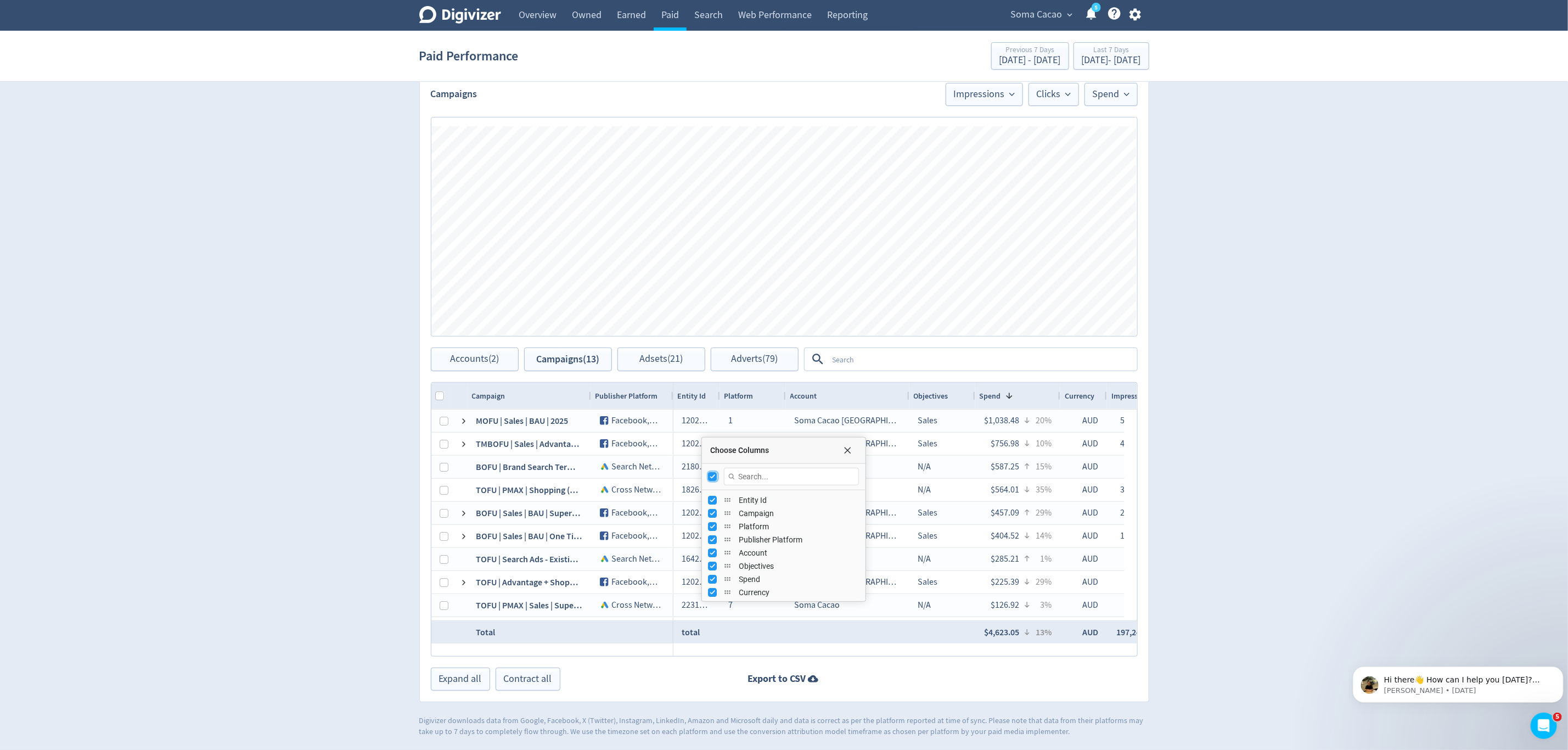
click at [711, 478] on input "Toggle All Columns Visibility" at bounding box center [713, 477] width 9 height 9
checkbox input "false"
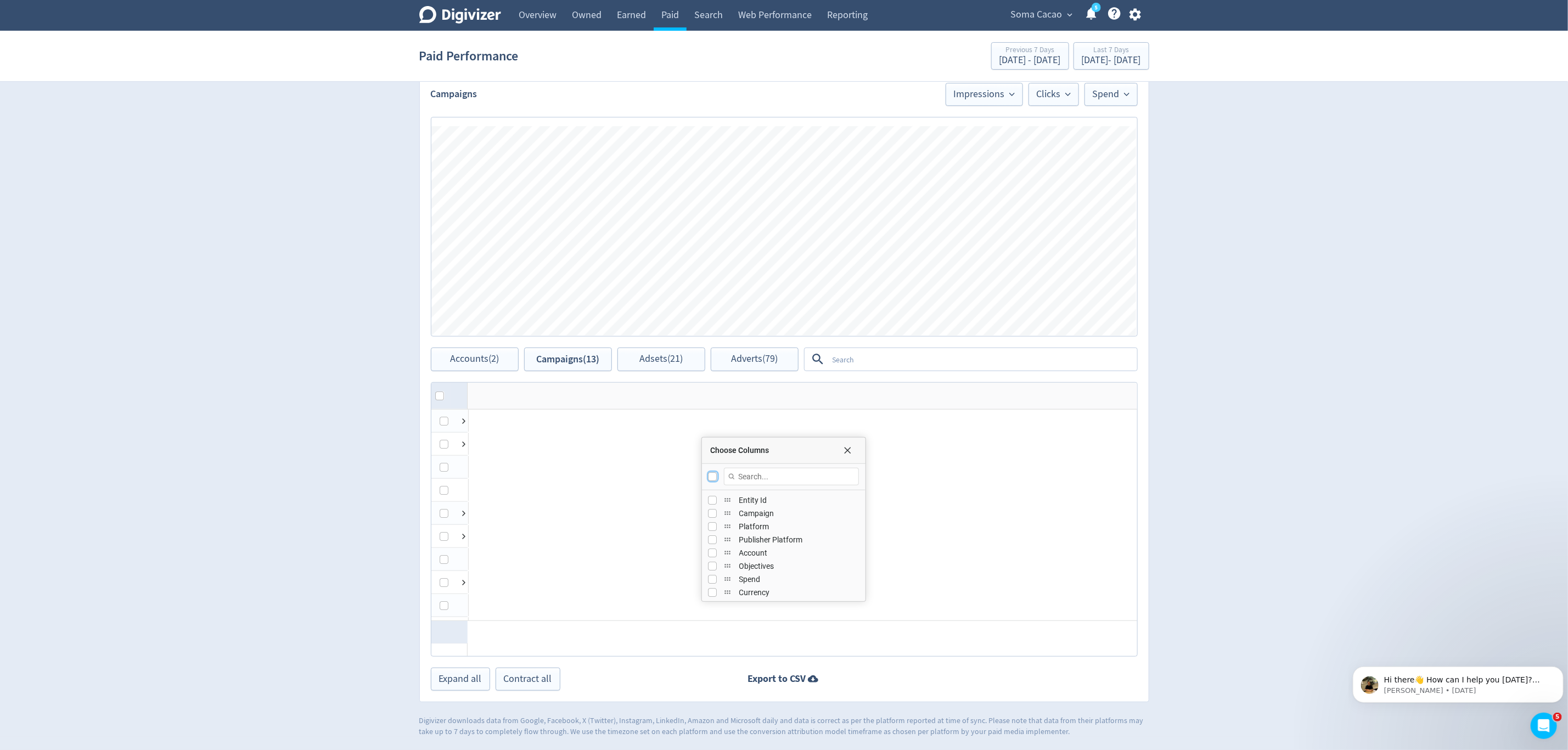
checkbox input "false"
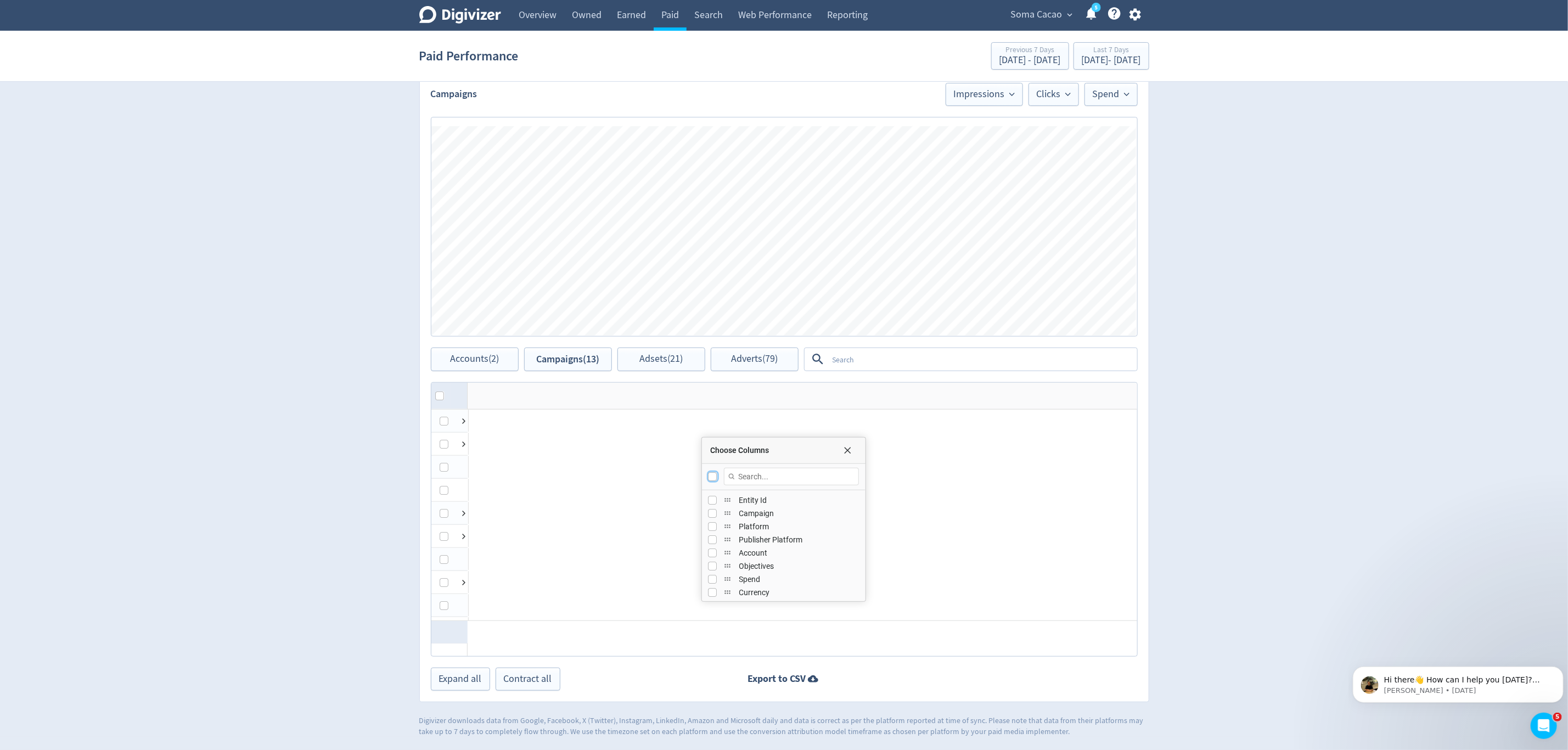
checkbox input "false"
click at [711, 478] on input "Toggle All Columns Visibility" at bounding box center [713, 477] width 9 height 9
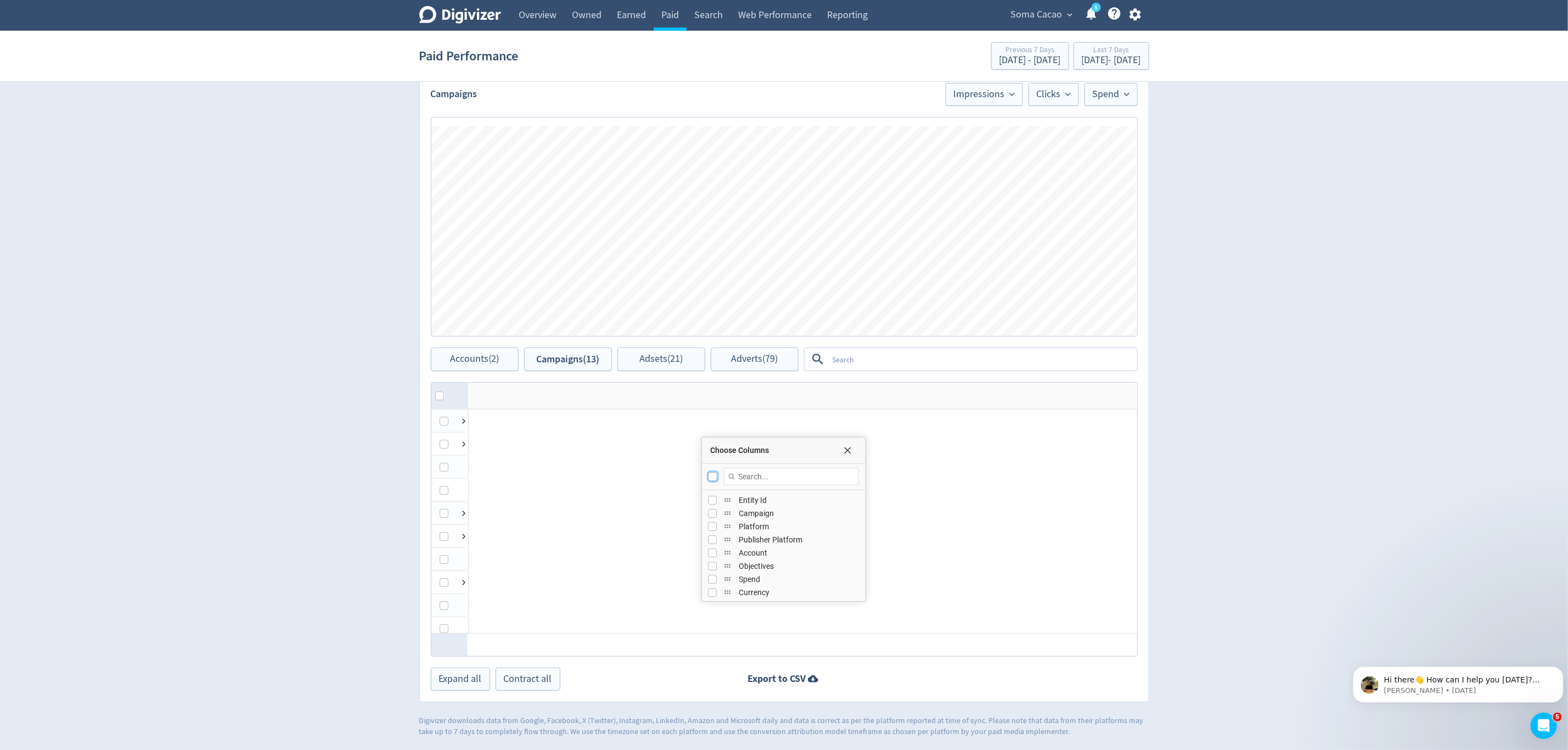
checkbox input "true"
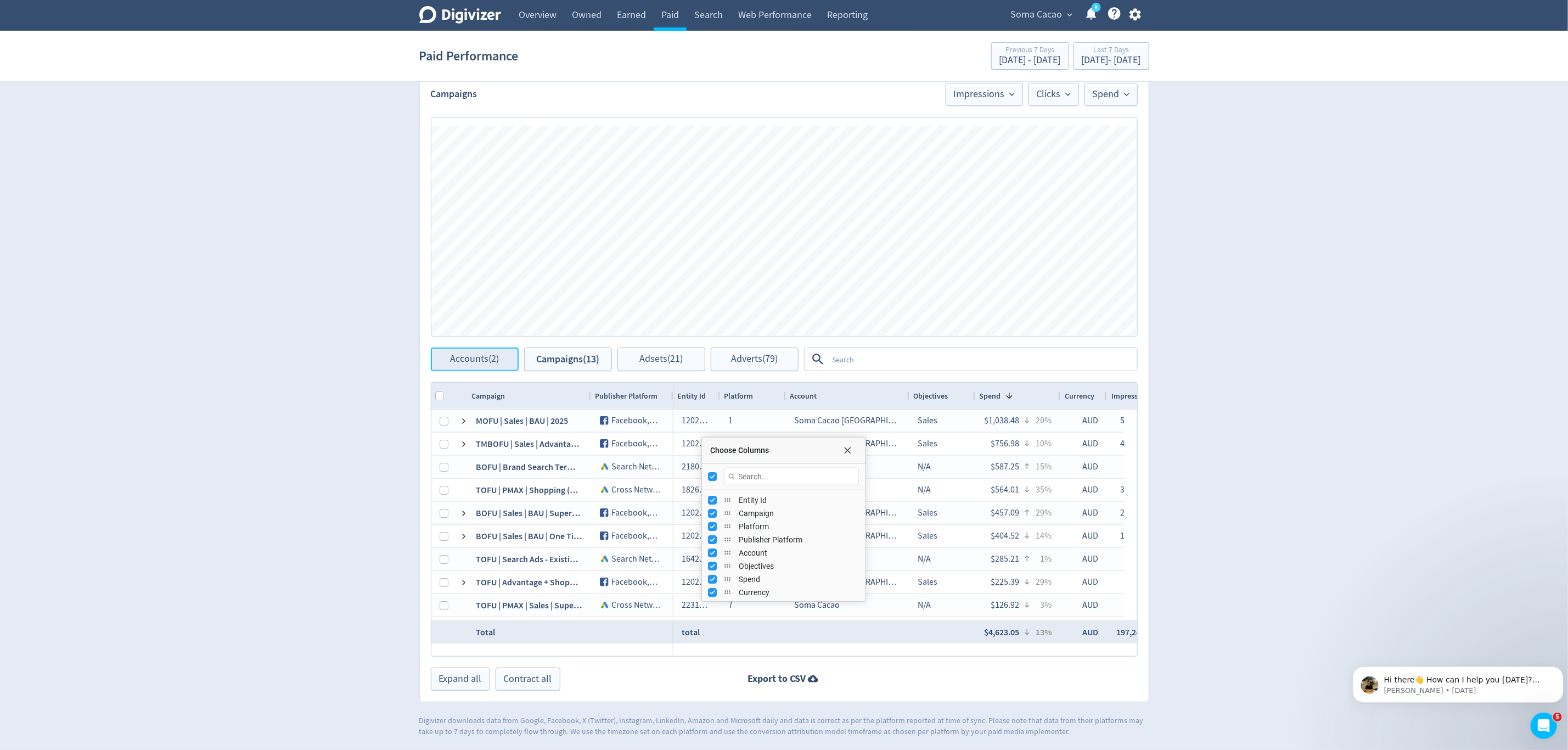
click at [455, 358] on span "Accounts (2)" at bounding box center [474, 359] width 49 height 10
